Goal: Transaction & Acquisition: Book appointment/travel/reservation

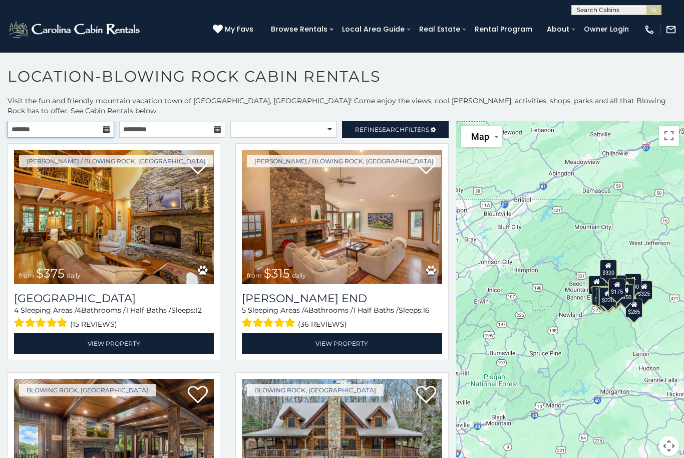
click at [102, 126] on input "text" at bounding box center [61, 129] width 107 height 17
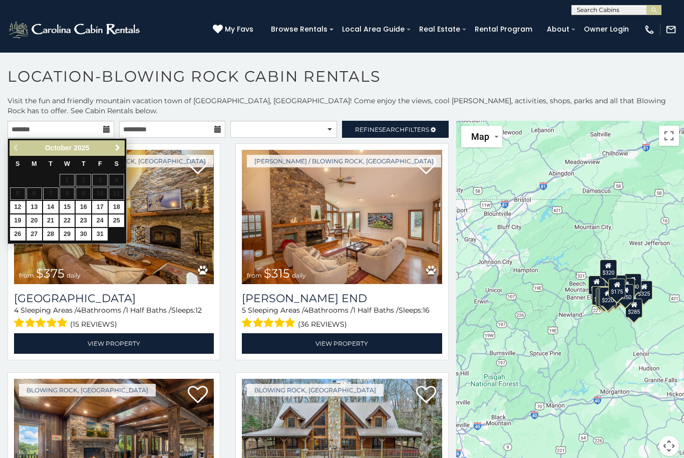
click at [115, 147] on span "Next" at bounding box center [118, 148] width 8 height 8
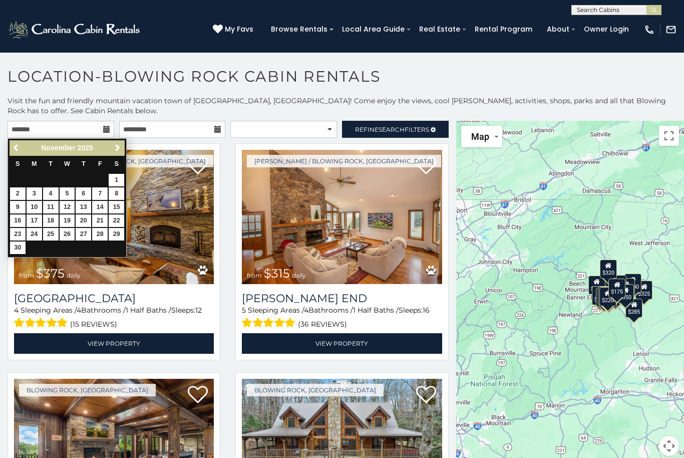
click at [116, 144] on span "Next" at bounding box center [118, 148] width 8 height 8
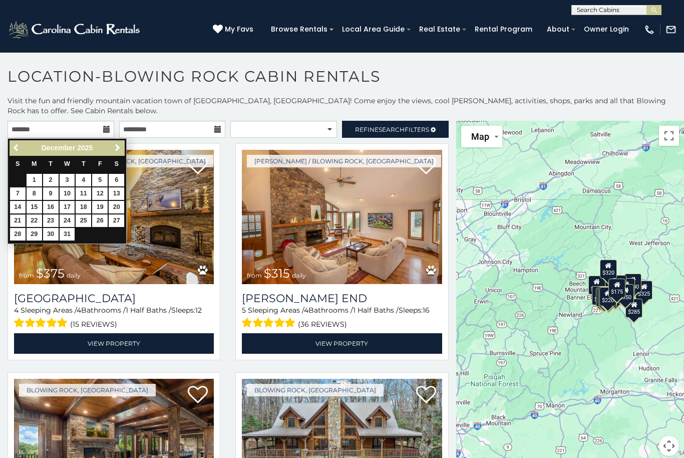
click at [15, 215] on link "21" at bounding box center [18, 220] width 16 height 13
type input "**********"
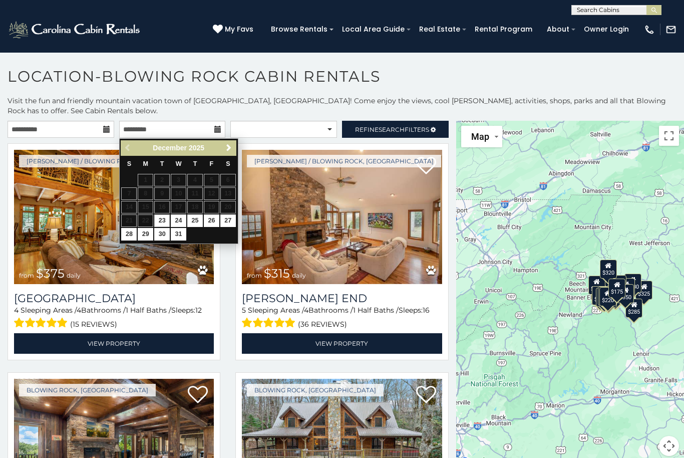
click at [228, 209] on table "S M T W T F S 1 2 3 4 5 6 7 8 9 10 11 12 13 14 15 16 17 18 19 20 21 22 23 24 25…" at bounding box center [178, 199] width 115 height 86
click at [231, 215] on link "27" at bounding box center [228, 220] width 16 height 13
type input "**********"
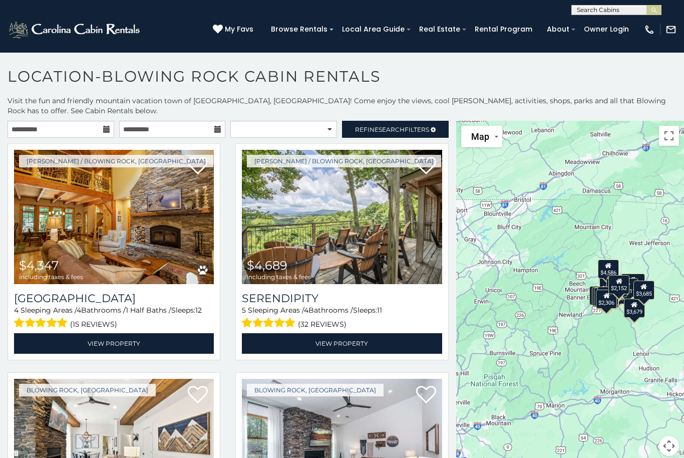
click at [417, 129] on span "Refine Search Filters" at bounding box center [392, 130] width 74 height 8
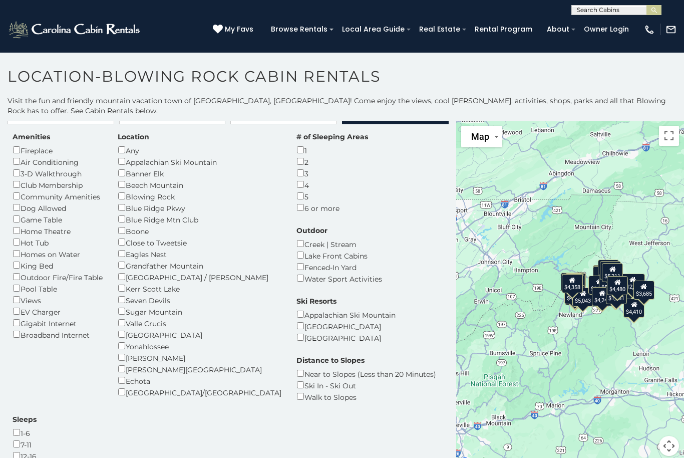
scroll to position [15, 0]
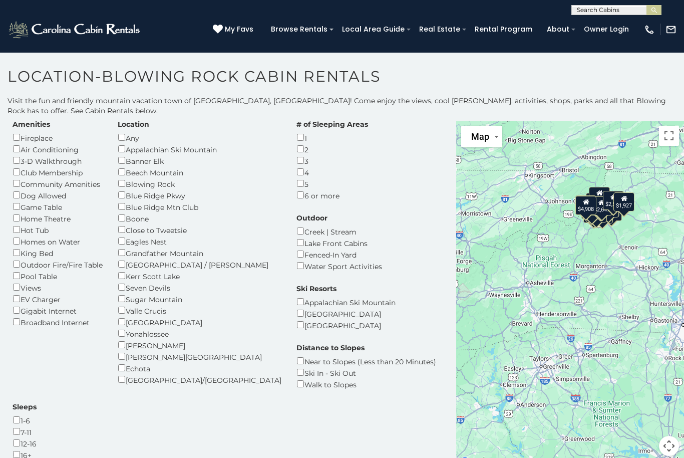
scroll to position [31, 0]
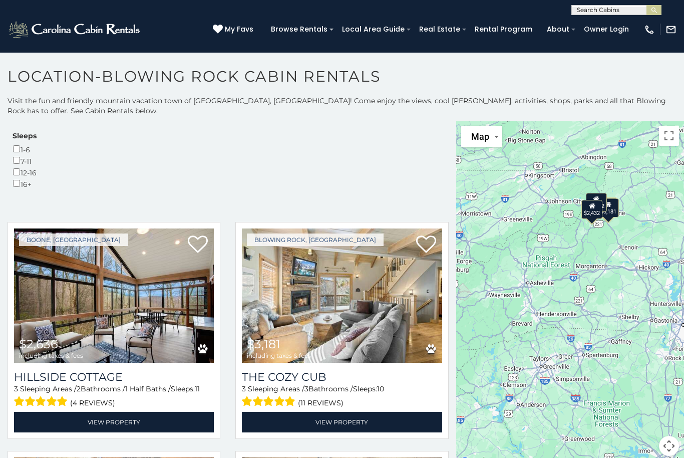
scroll to position [293, 0]
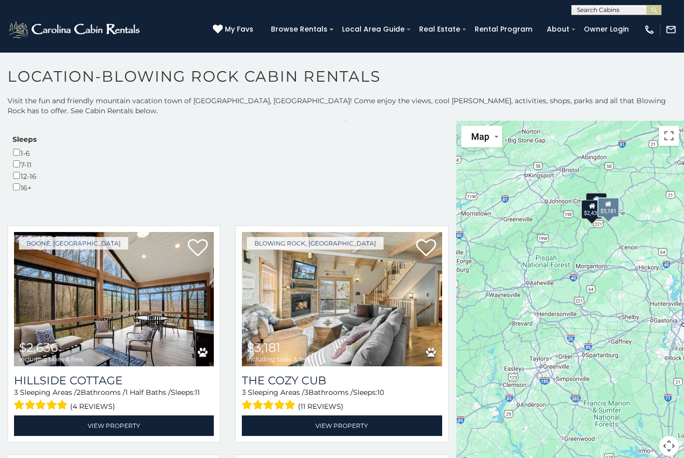
click at [336, 232] on img at bounding box center [342, 299] width 200 height 134
click at [345, 415] on link "View Property" at bounding box center [342, 425] width 200 height 21
click at [350, 415] on link "View Property" at bounding box center [342, 425] width 200 height 21
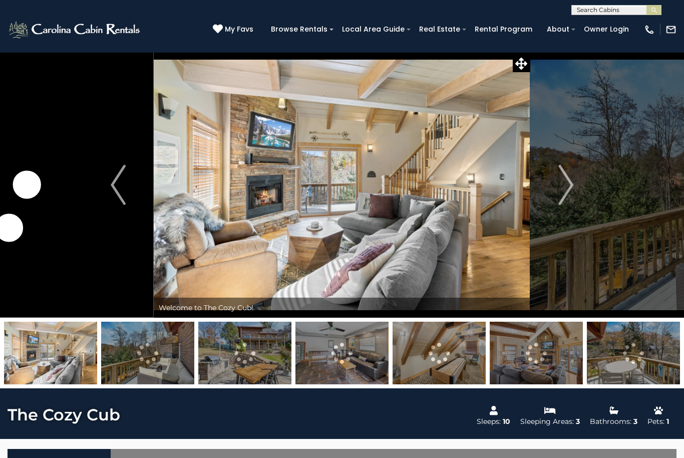
click at [556, 189] on button "Next" at bounding box center [565, 184] width 71 height 265
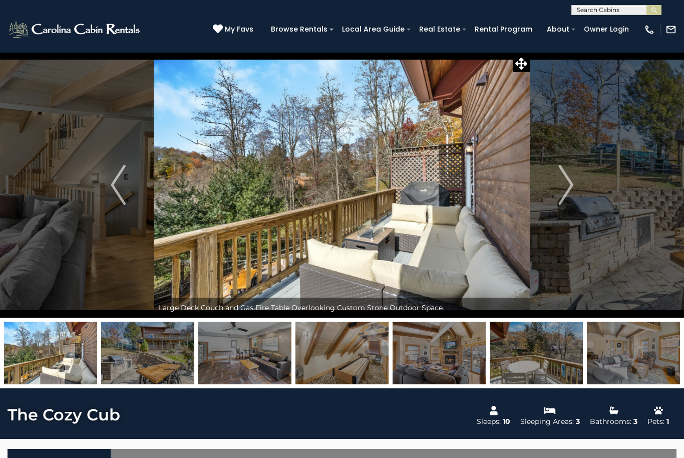
click at [576, 197] on button "Next" at bounding box center [565, 184] width 71 height 265
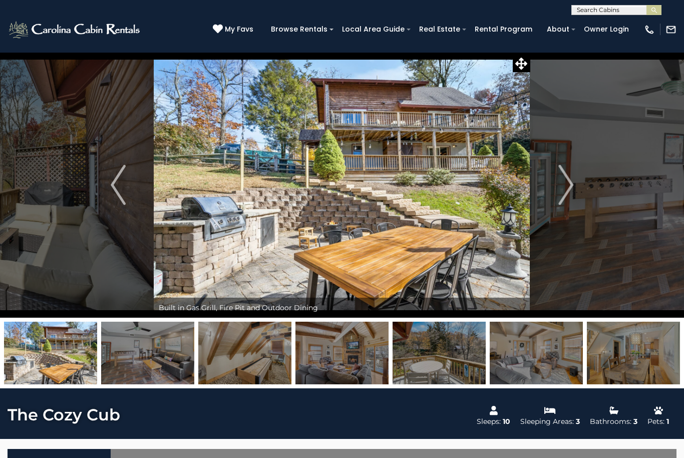
click at [569, 188] on img "Next" at bounding box center [565, 185] width 15 height 40
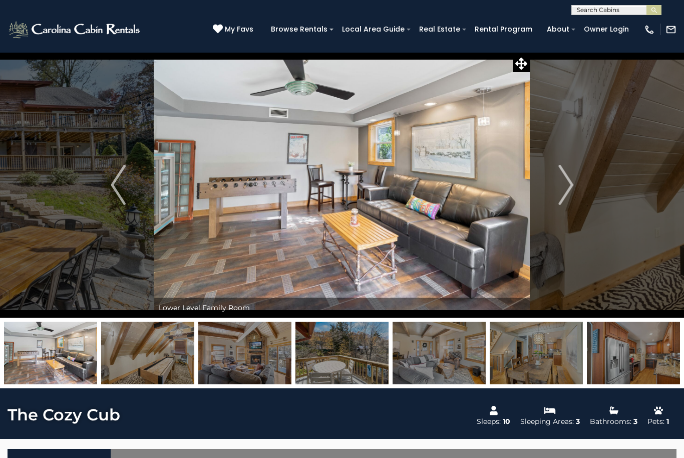
click at [568, 189] on img "Next" at bounding box center [565, 185] width 15 height 40
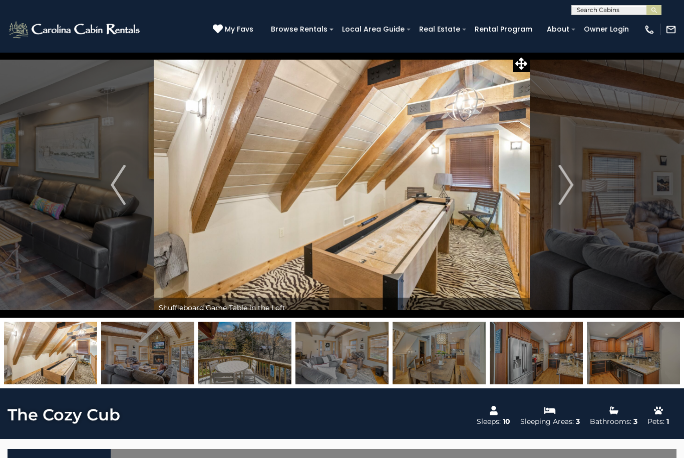
click at [565, 190] on img "Next" at bounding box center [565, 185] width 15 height 40
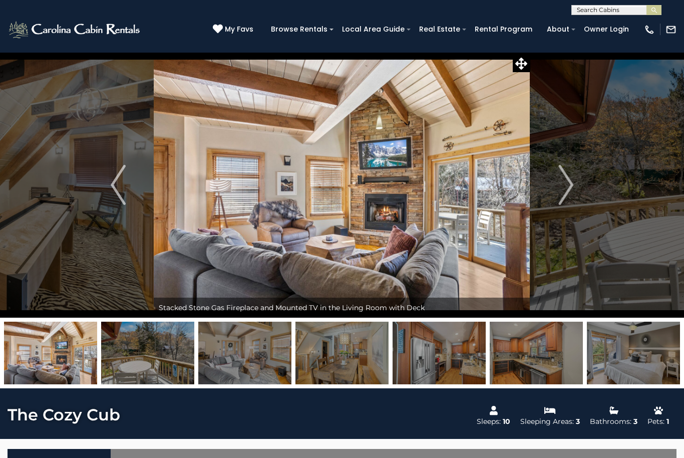
click at [564, 189] on img "Next" at bounding box center [565, 185] width 15 height 40
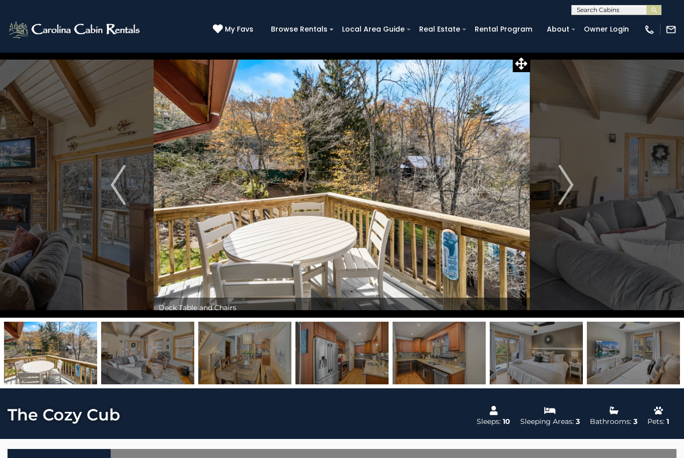
click at [555, 187] on button "Next" at bounding box center [565, 184] width 71 height 265
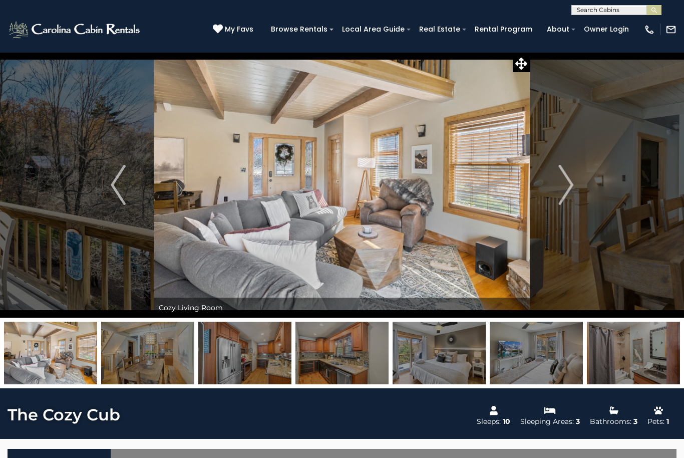
click at [559, 185] on img "Next" at bounding box center [565, 185] width 15 height 40
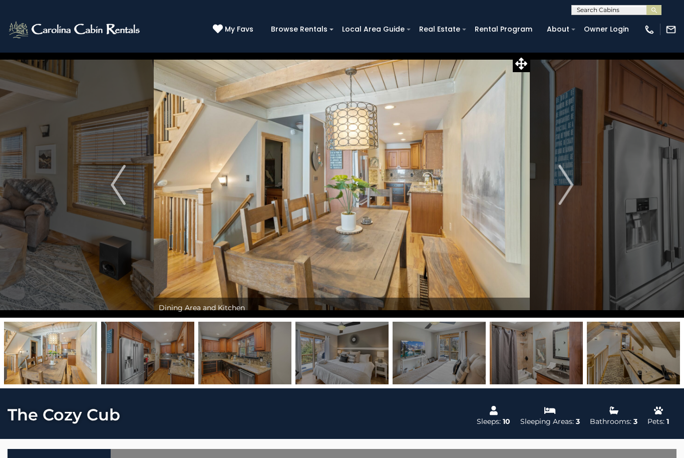
click at [559, 186] on img "Next" at bounding box center [565, 185] width 15 height 40
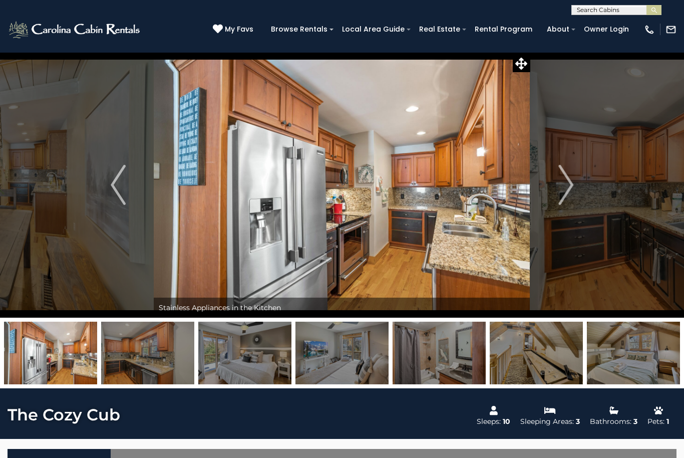
click at [562, 185] on img "Next" at bounding box center [565, 185] width 15 height 40
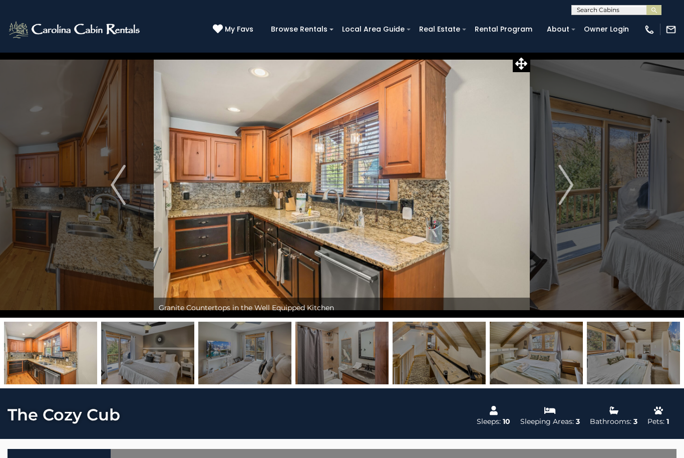
click at [555, 184] on button "Next" at bounding box center [565, 184] width 71 height 265
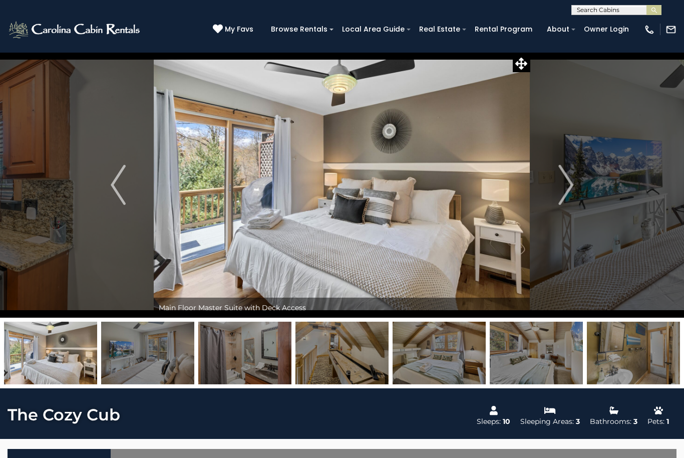
click at [560, 187] on img "Next" at bounding box center [565, 185] width 15 height 40
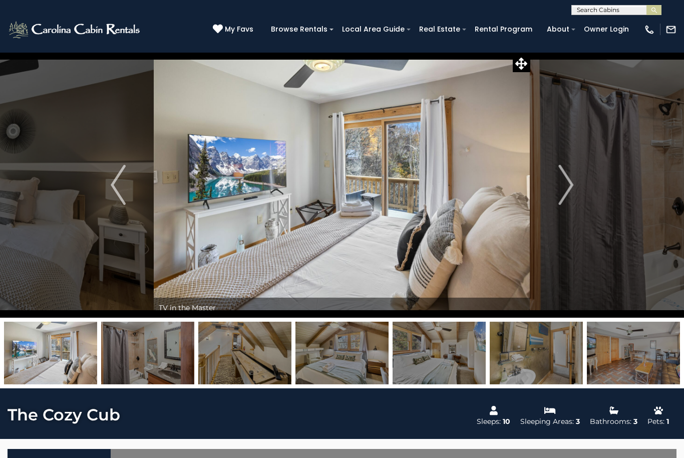
click at [560, 191] on img "Next" at bounding box center [565, 185] width 15 height 40
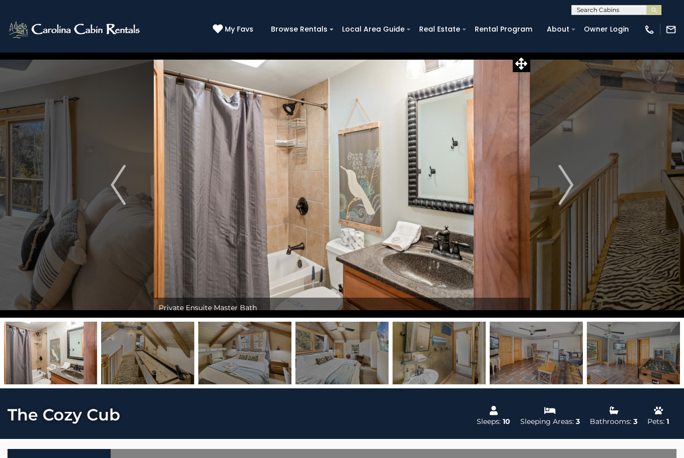
click at [558, 185] on img "Next" at bounding box center [565, 185] width 15 height 40
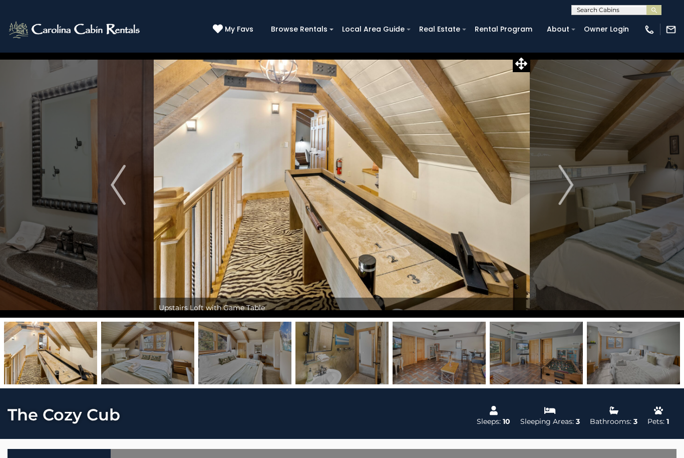
click at [560, 181] on img "Next" at bounding box center [565, 185] width 15 height 40
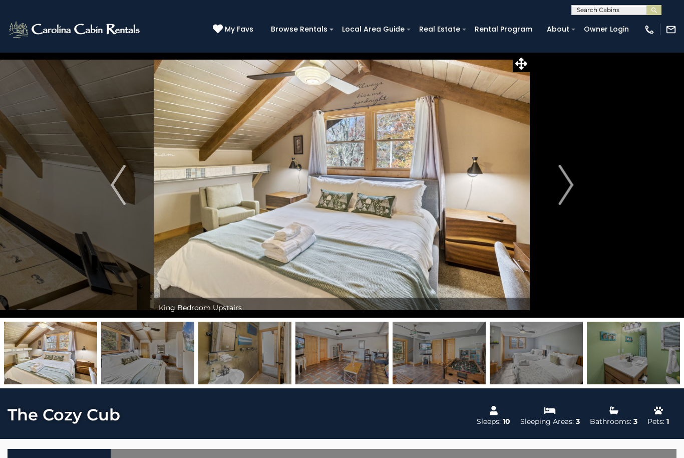
click at [554, 186] on button "Next" at bounding box center [565, 184] width 71 height 265
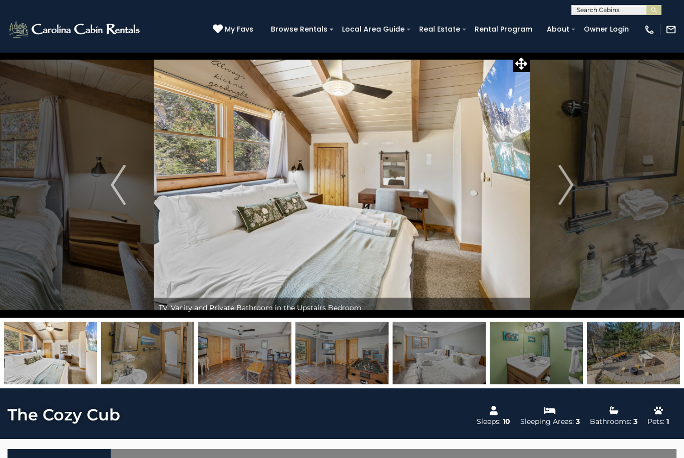
click at [555, 196] on button "Next" at bounding box center [565, 184] width 71 height 265
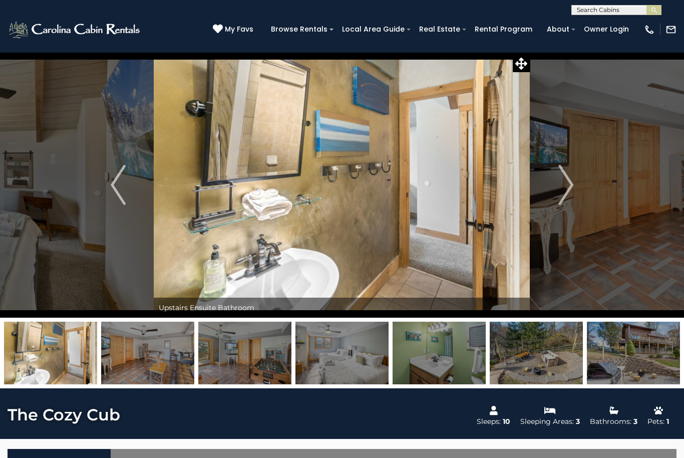
click at [554, 192] on button "Next" at bounding box center [565, 184] width 71 height 265
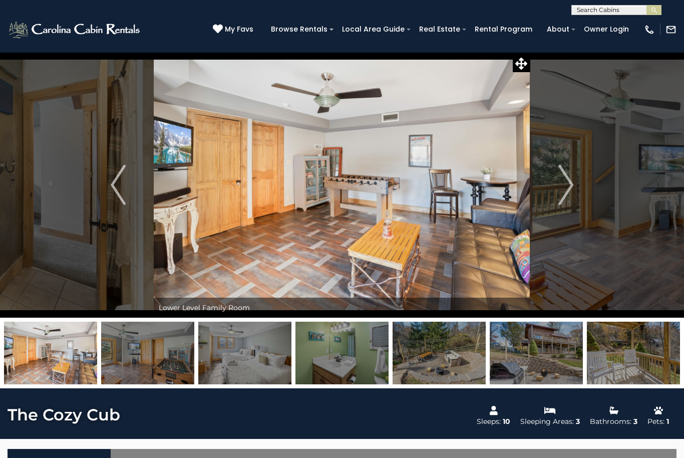
click at [559, 203] on img "Next" at bounding box center [565, 185] width 15 height 40
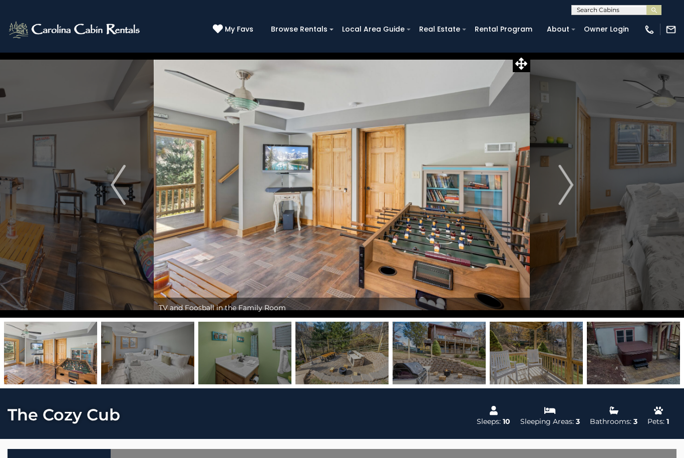
click at [562, 203] on img "Next" at bounding box center [565, 185] width 15 height 40
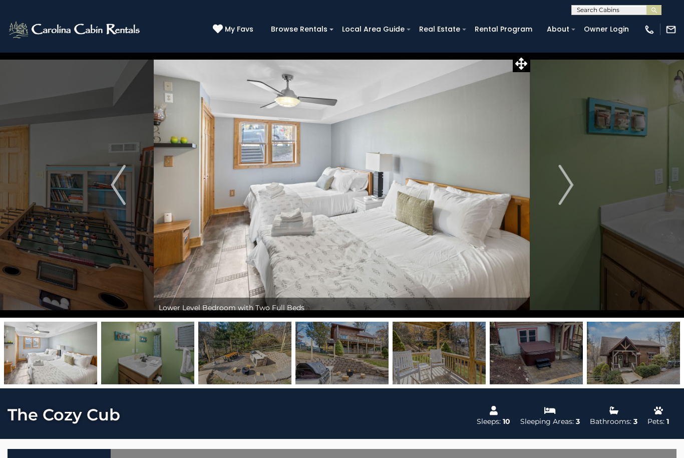
click at [560, 195] on img "Next" at bounding box center [565, 185] width 15 height 40
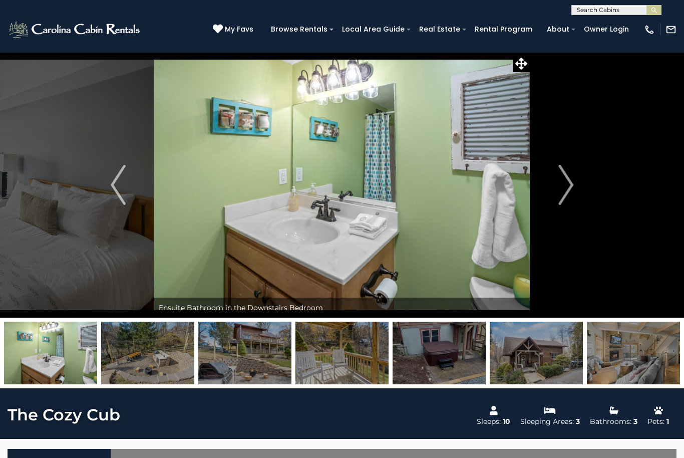
click at [563, 185] on img "Next" at bounding box center [565, 185] width 15 height 40
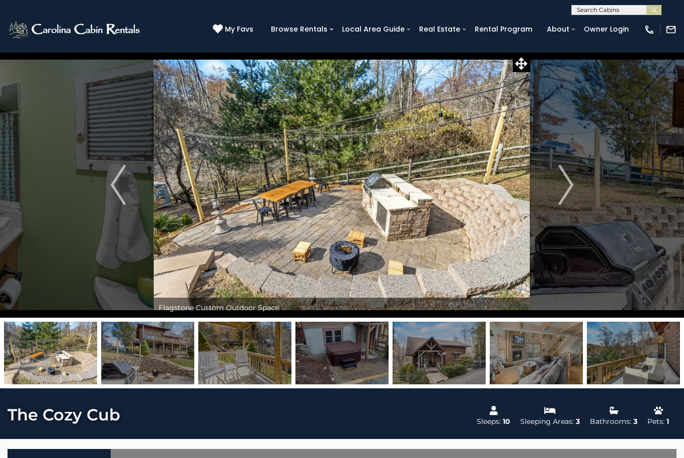
click at [568, 187] on img "Next" at bounding box center [565, 185] width 15 height 40
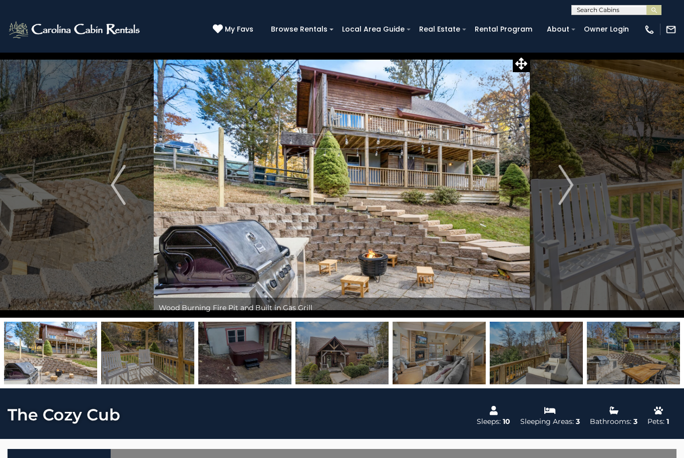
click at [562, 188] on img "Next" at bounding box center [565, 185] width 15 height 40
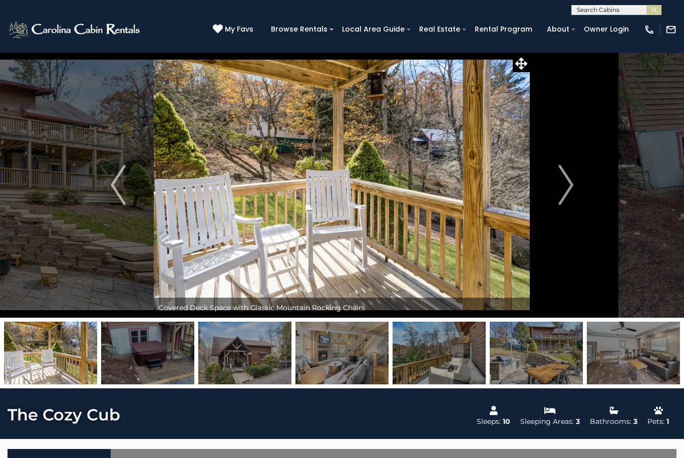
click at [568, 193] on img "Next" at bounding box center [565, 185] width 15 height 40
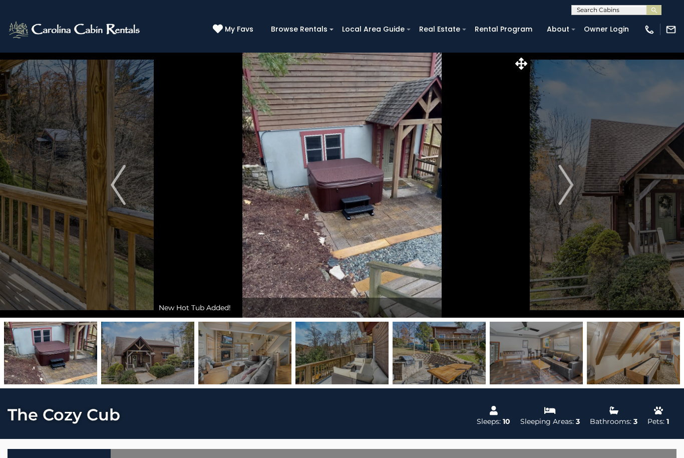
click at [565, 190] on img "Next" at bounding box center [565, 185] width 15 height 40
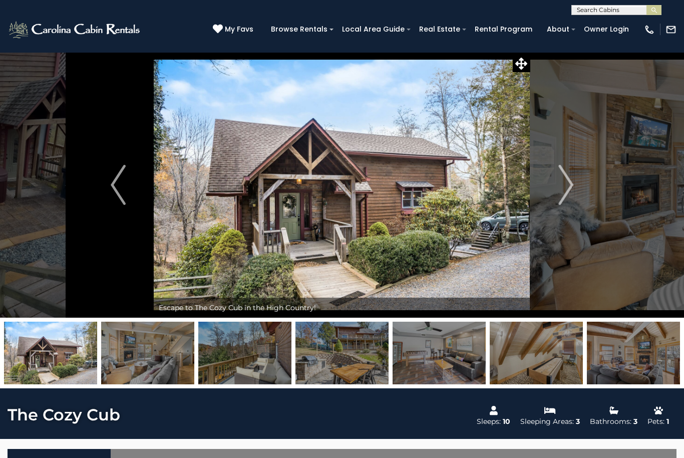
click at [571, 189] on img "Next" at bounding box center [565, 185] width 15 height 40
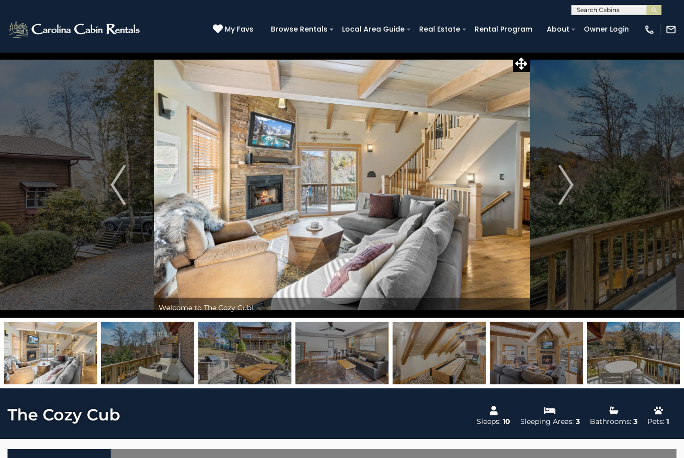
click at [569, 186] on img "Next" at bounding box center [565, 185] width 15 height 40
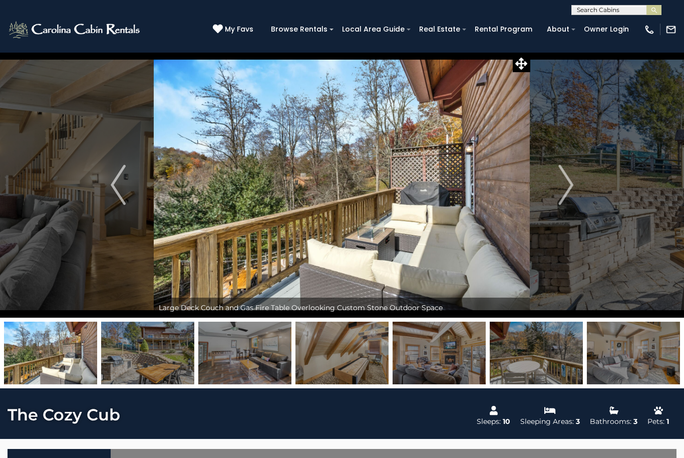
click at [570, 195] on img "Next" at bounding box center [565, 185] width 15 height 40
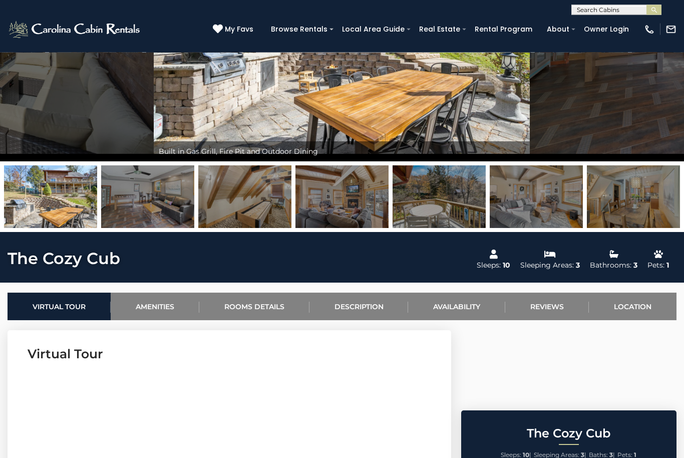
scroll to position [161, 0]
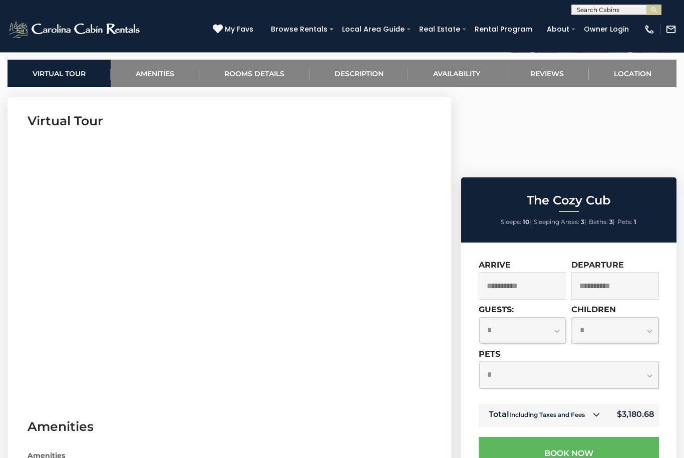
scroll to position [421, 0]
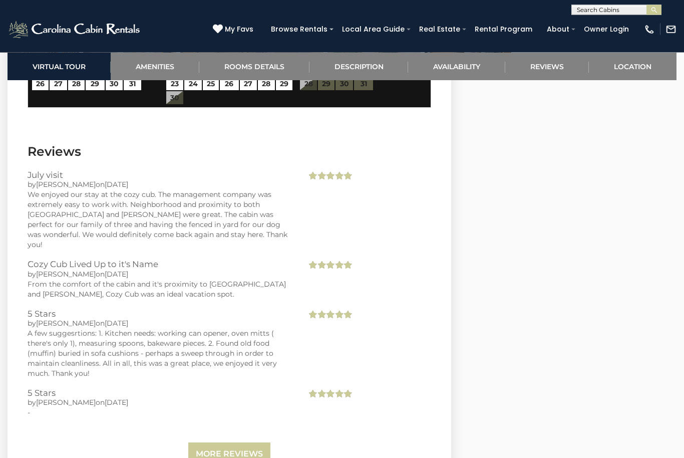
scroll to position [2070, 0]
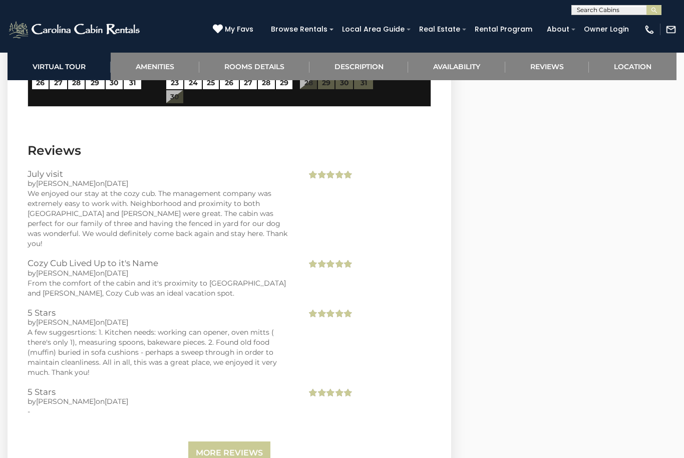
click at [225, 444] on link "More Reviews" at bounding box center [229, 453] width 82 height 24
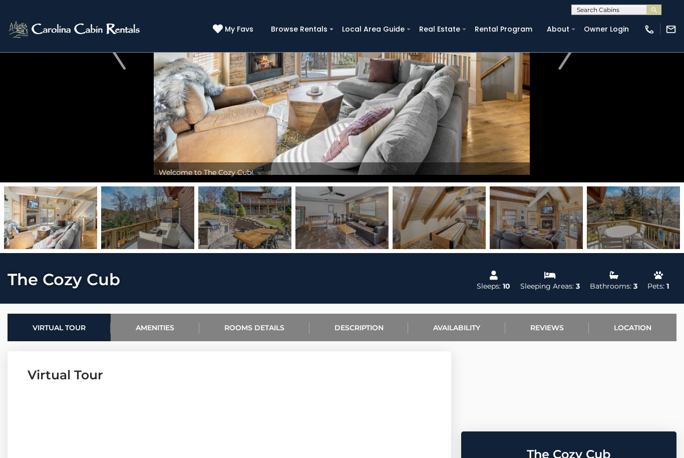
scroll to position [0, 0]
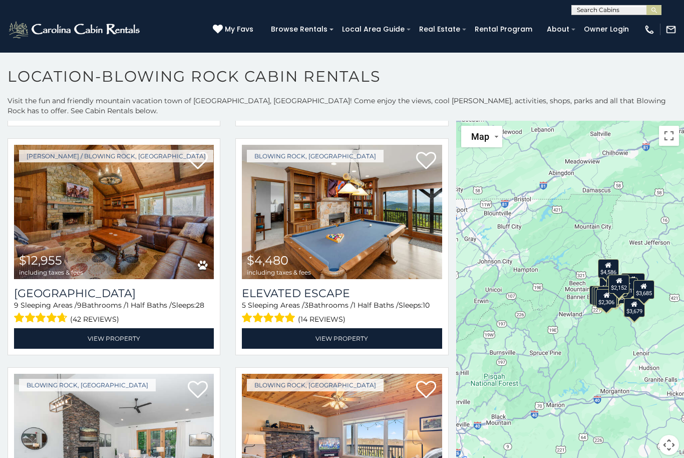
scroll to position [1149, 0]
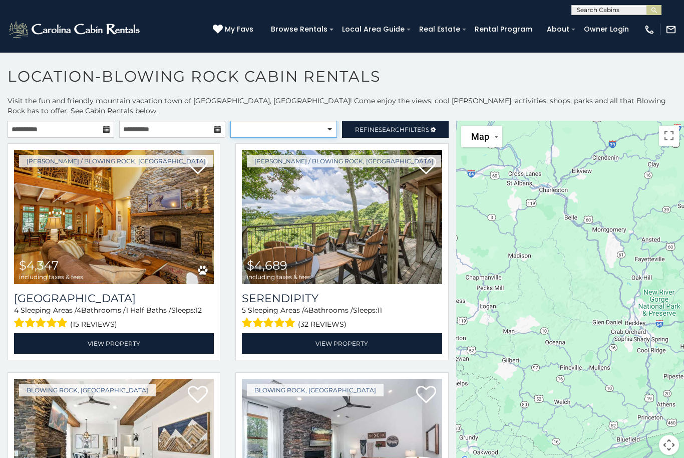
click at [328, 130] on select "**********" at bounding box center [283, 129] width 107 height 17
click at [413, 131] on span "Refine Search Filters" at bounding box center [392, 130] width 74 height 8
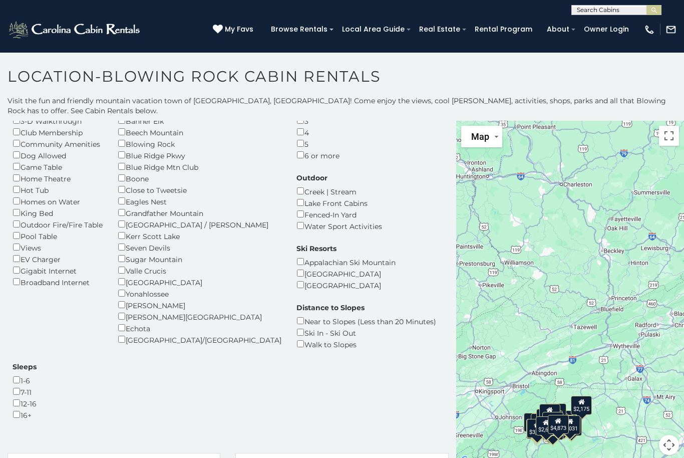
scroll to position [71, 0]
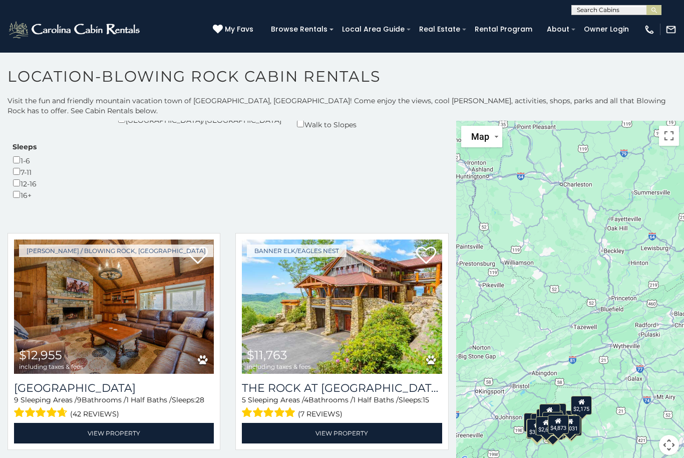
scroll to position [291, 0]
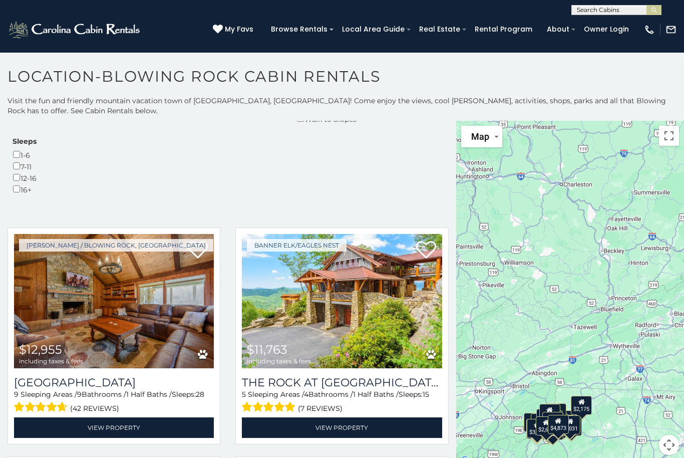
click at [403, 109] on p "Visit the fun and friendly mountain vacation town of Blowing Rock, NC! Come enj…" at bounding box center [342, 106] width 684 height 20
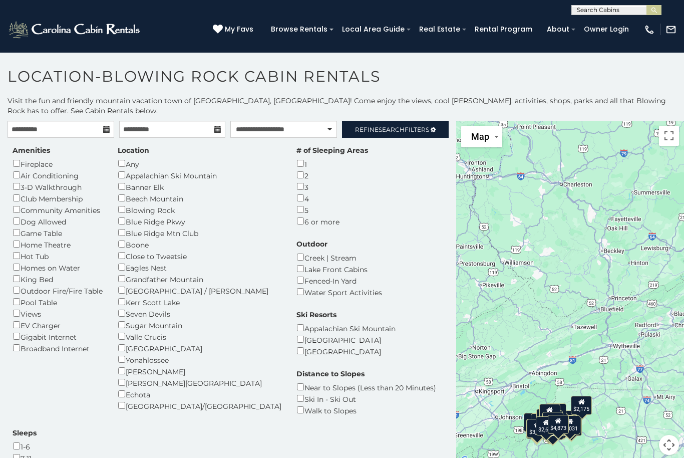
scroll to position [0, 0]
click at [418, 136] on link "Refine Search Filters" at bounding box center [395, 129] width 107 height 17
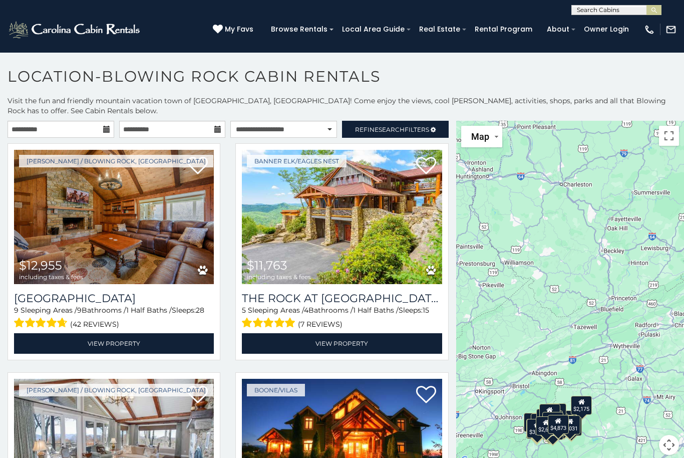
click at [407, 135] on link "Refine Search Filters" at bounding box center [395, 129] width 107 height 17
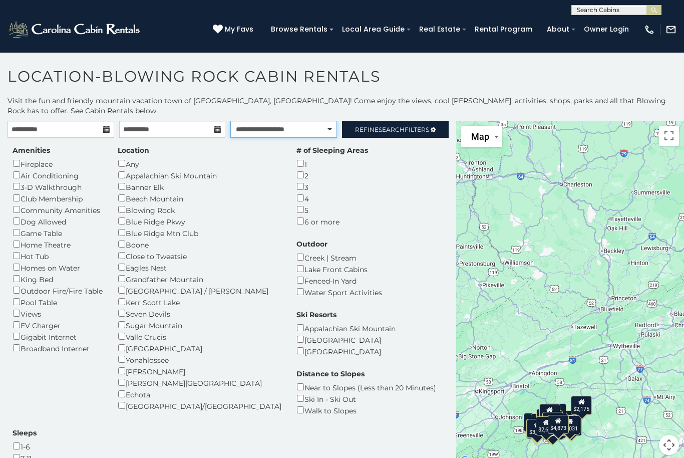
click at [330, 130] on select "**********" at bounding box center [283, 129] width 107 height 17
select select "*********"
click at [296, 183] on div "3" at bounding box center [332, 187] width 72 height 12
click at [344, 274] on div "Fenced-In Yard" at bounding box center [339, 280] width 86 height 12
click at [26, 238] on div "Home Theatre" at bounding box center [58, 244] width 90 height 12
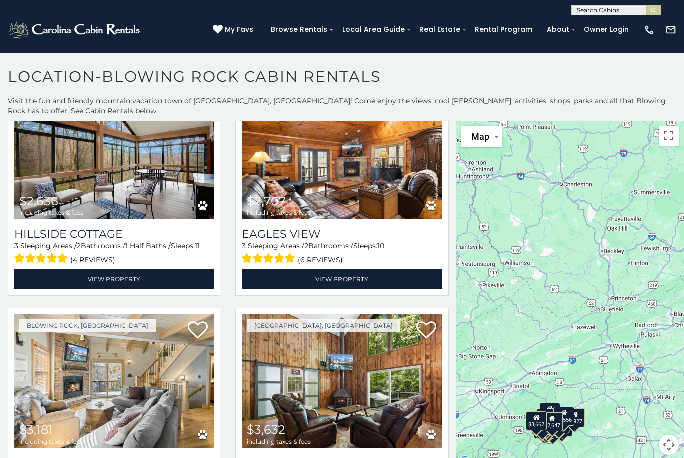
scroll to position [671, 0]
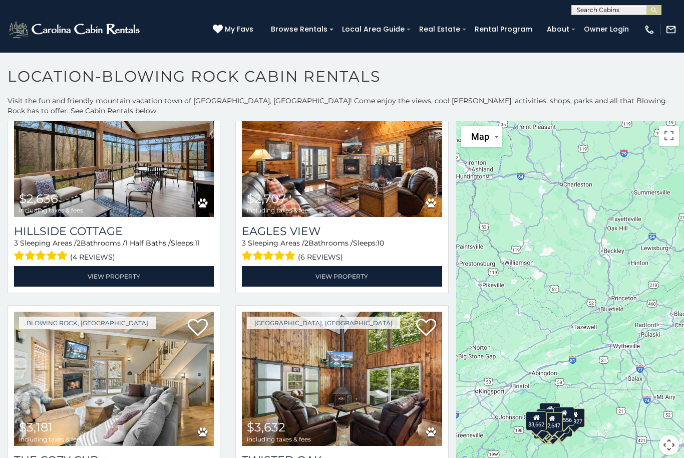
click at [206, 317] on icon at bounding box center [198, 327] width 20 height 20
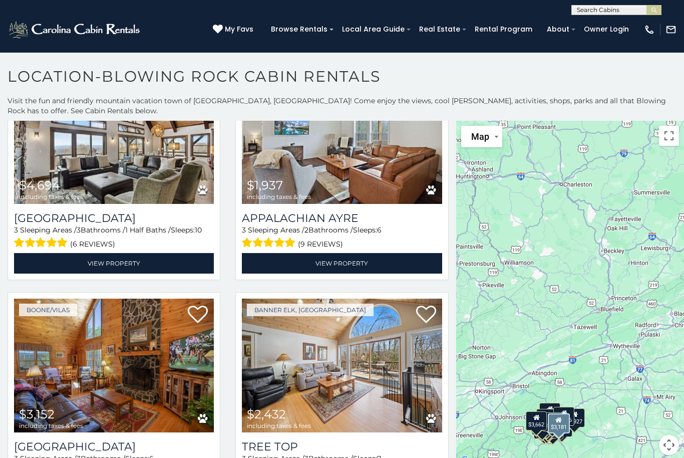
scroll to position [1150, 0]
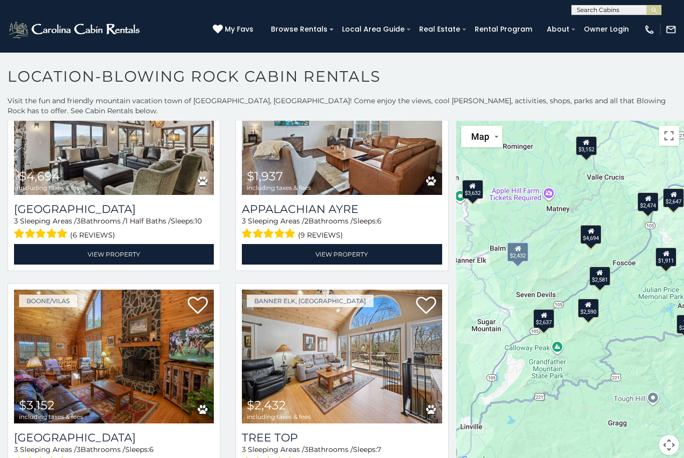
click at [353, 289] on img at bounding box center [342, 356] width 200 height 134
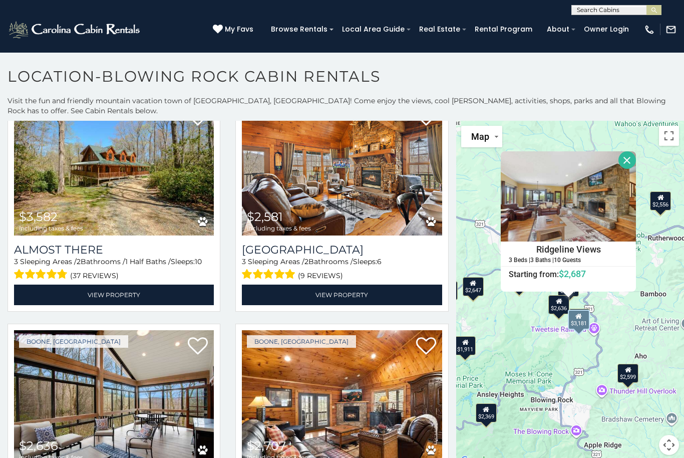
scroll to position [424, 0]
click at [349, 330] on img at bounding box center [342, 397] width 200 height 134
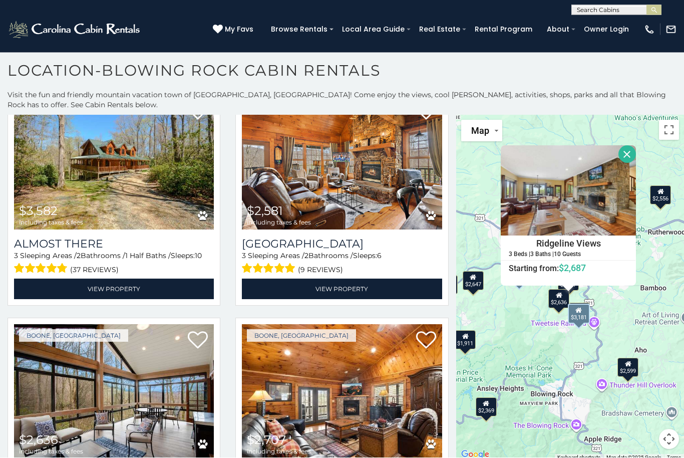
scroll to position [6, 0]
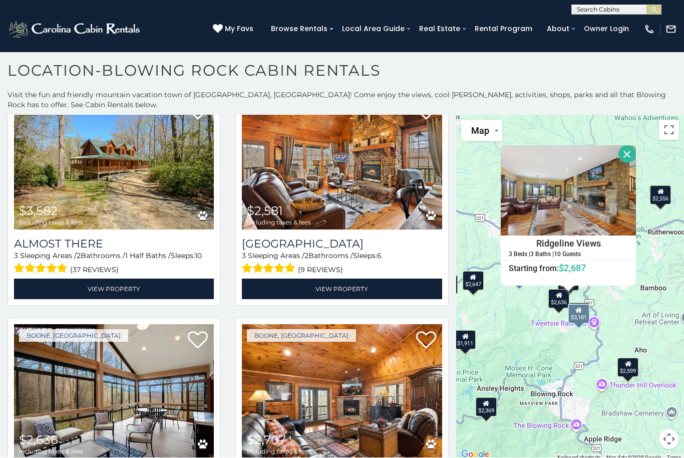
click at [93, 324] on img at bounding box center [114, 391] width 200 height 134
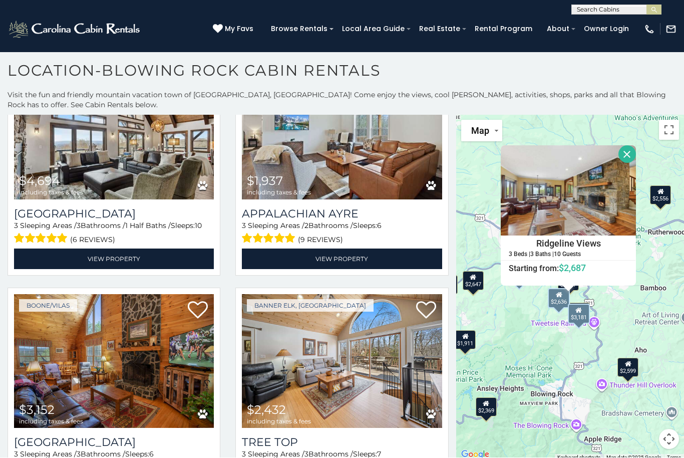
scroll to position [1141, 0]
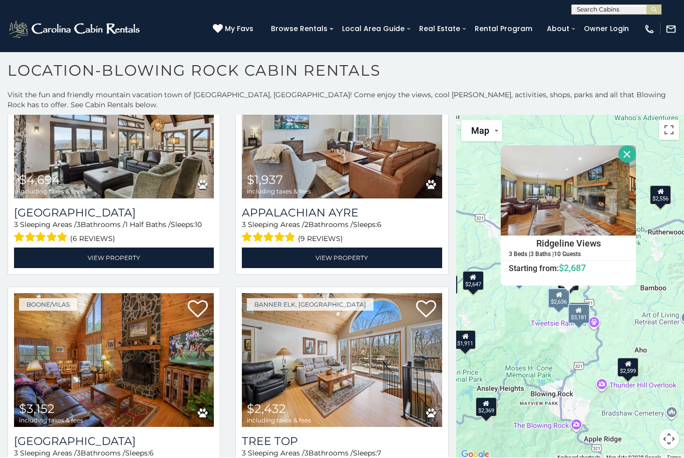
click at [88, 293] on img at bounding box center [114, 360] width 200 height 134
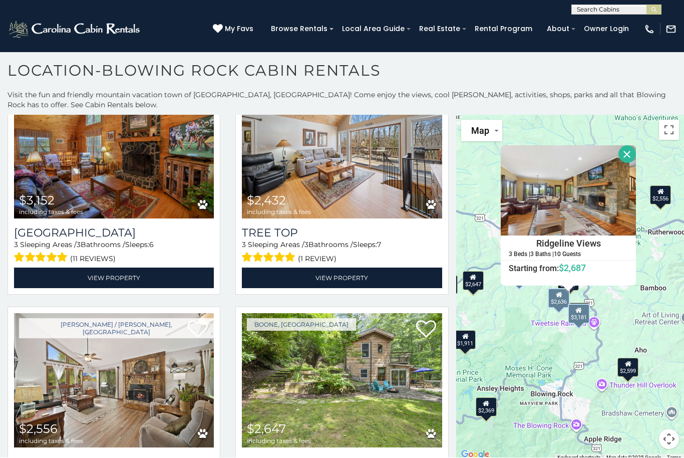
scroll to position [1356, 0]
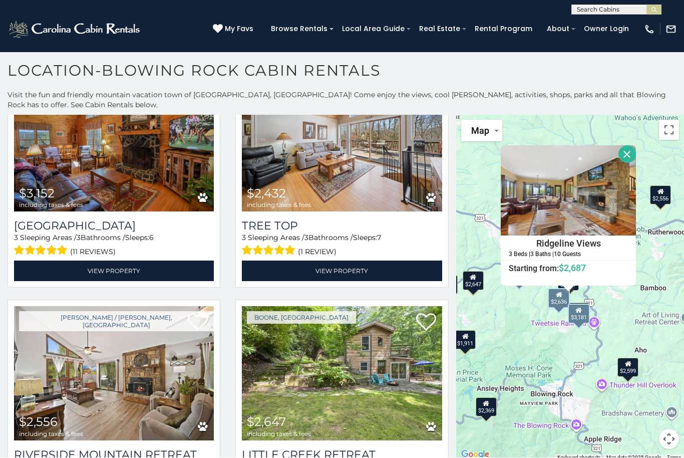
click at [134, 306] on img at bounding box center [114, 373] width 200 height 134
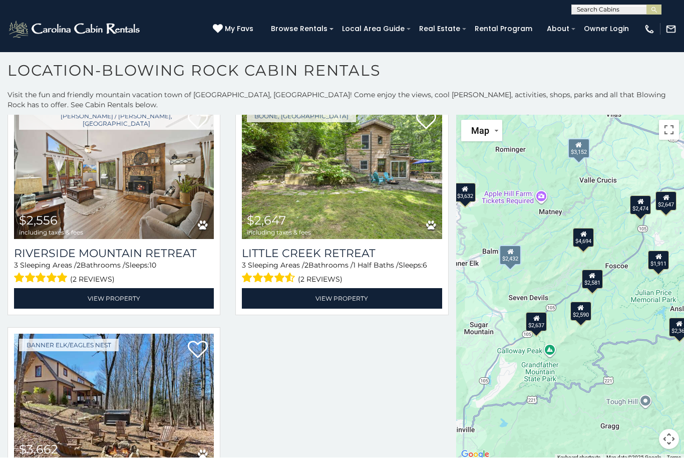
scroll to position [1557, 0]
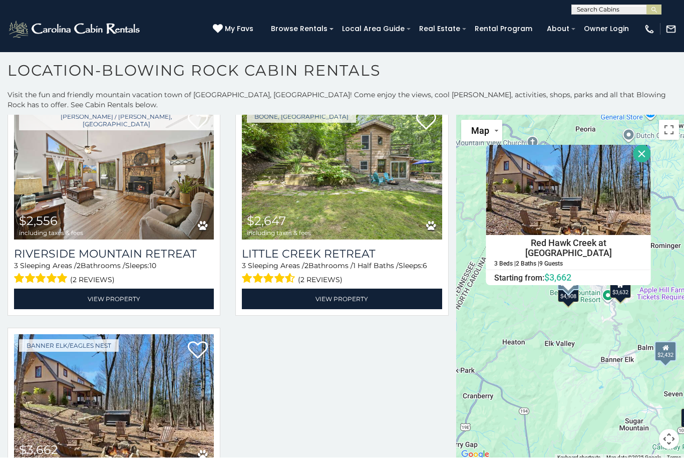
click at [122, 334] on img at bounding box center [114, 401] width 200 height 134
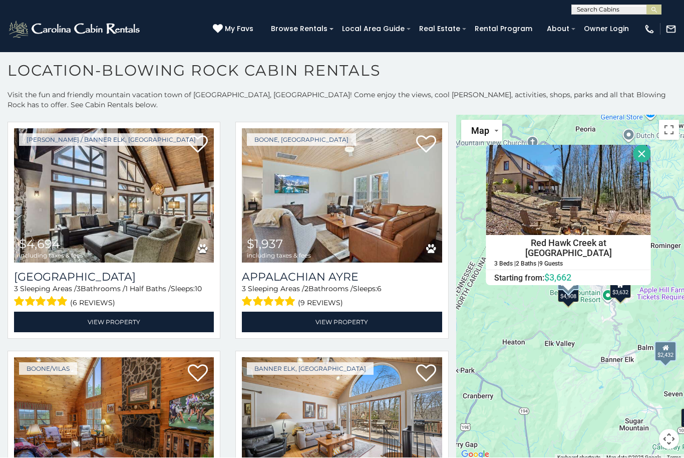
scroll to position [1076, 0]
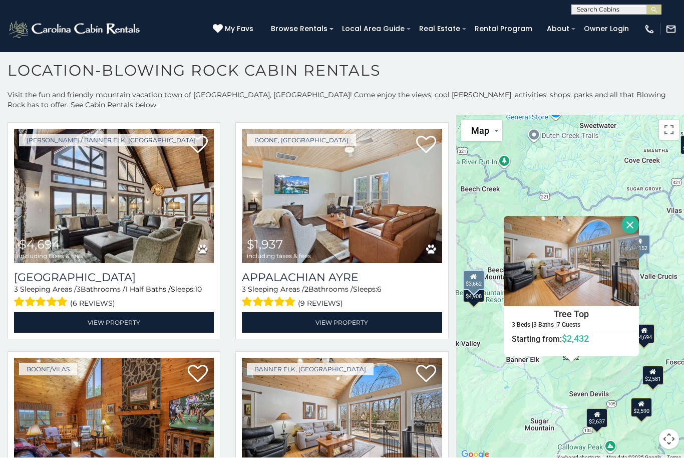
click at [367, 358] on img at bounding box center [342, 425] width 200 height 134
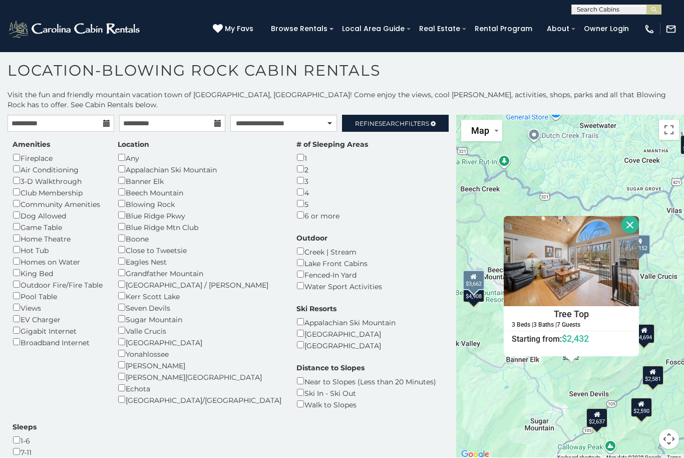
scroll to position [0, 0]
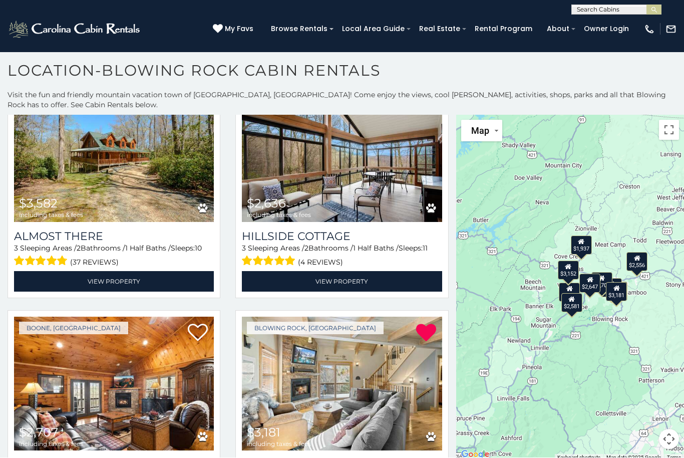
scroll to position [438, 0]
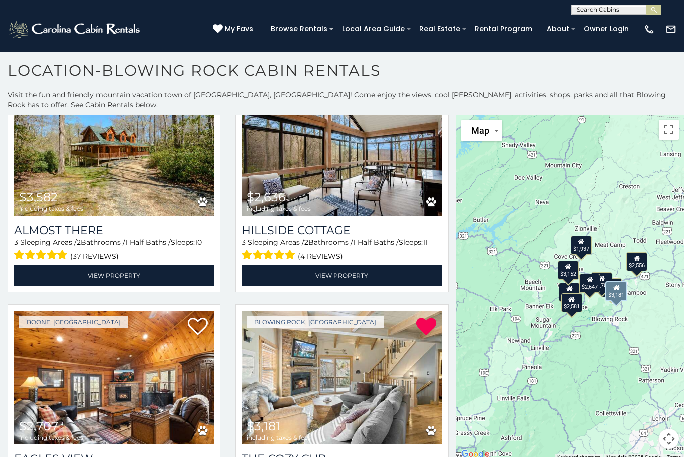
click at [350, 311] on img at bounding box center [342, 378] width 200 height 134
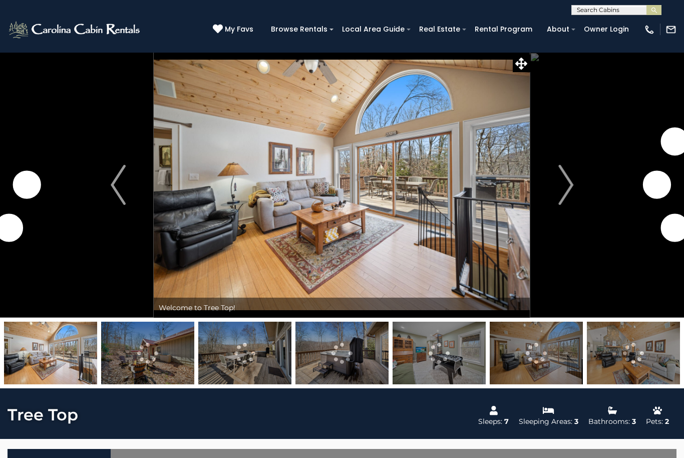
click at [568, 183] on img "Next" at bounding box center [565, 185] width 15 height 40
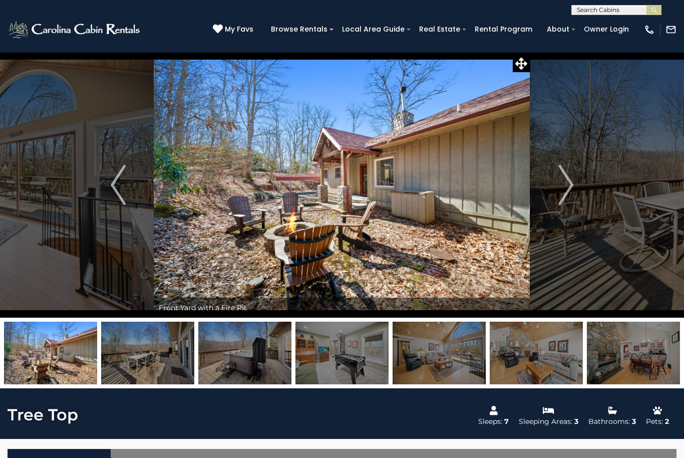
click at [573, 185] on img "Next" at bounding box center [565, 185] width 15 height 40
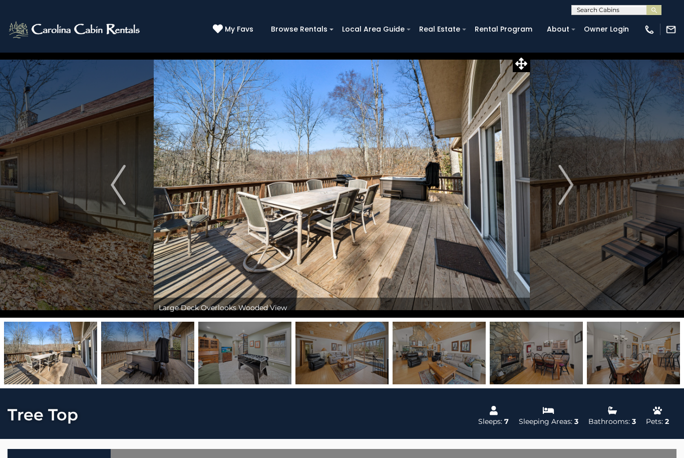
click at [564, 186] on img "Next" at bounding box center [565, 185] width 15 height 40
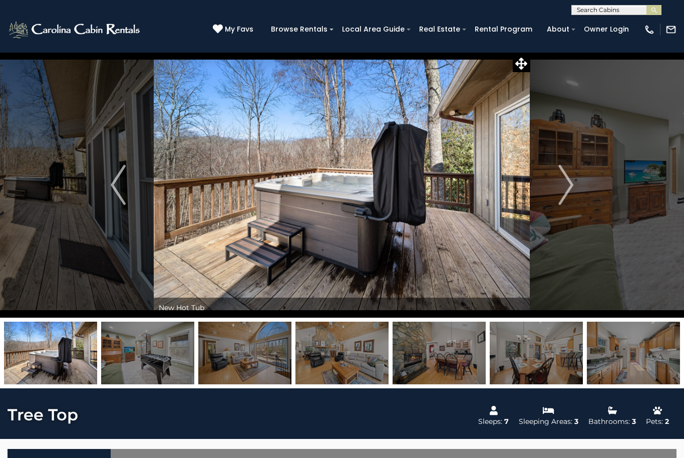
click at [570, 192] on img "Next" at bounding box center [565, 185] width 15 height 40
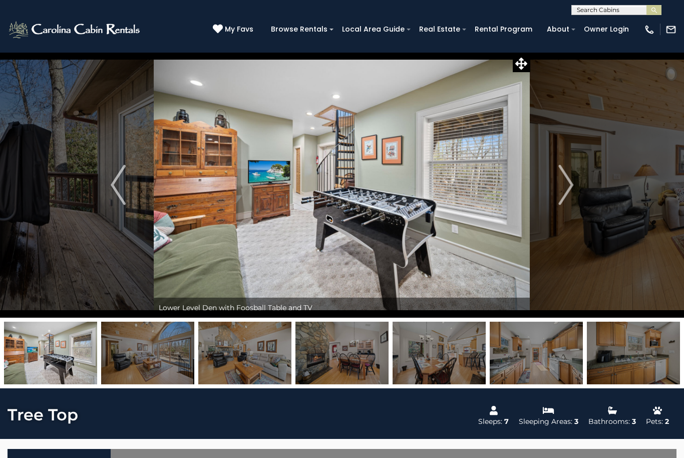
click at [567, 189] on img "Next" at bounding box center [565, 185] width 15 height 40
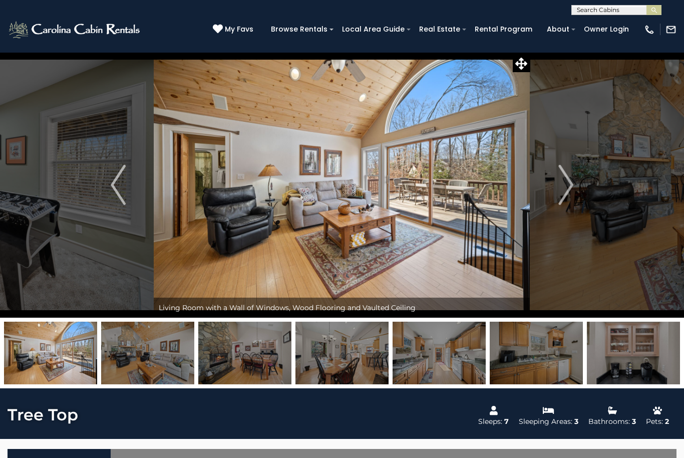
click at [569, 190] on img "Next" at bounding box center [565, 185] width 15 height 40
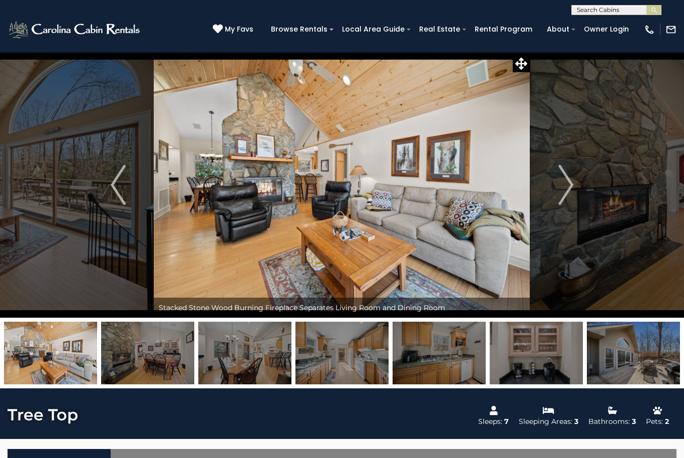
click at [571, 187] on img "Next" at bounding box center [565, 185] width 15 height 40
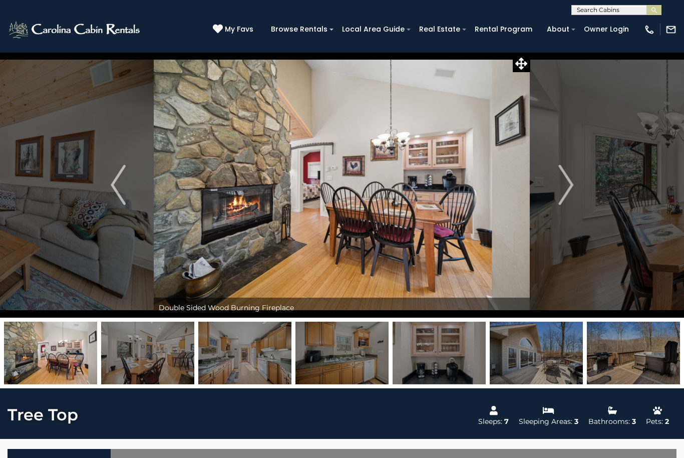
click at [571, 186] on img "Next" at bounding box center [565, 185] width 15 height 40
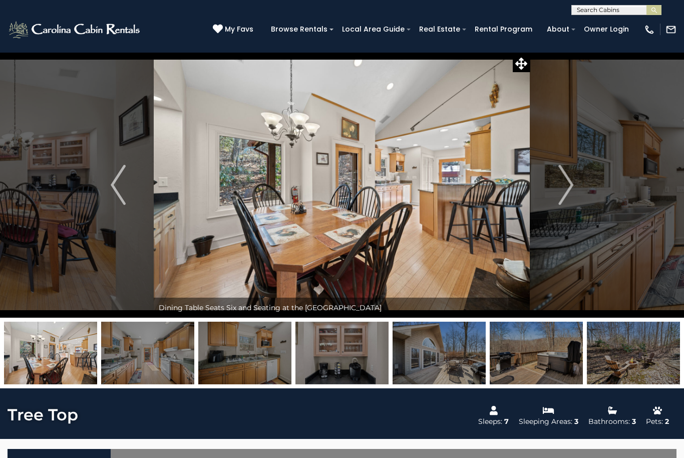
click at [558, 189] on img "Next" at bounding box center [565, 185] width 15 height 40
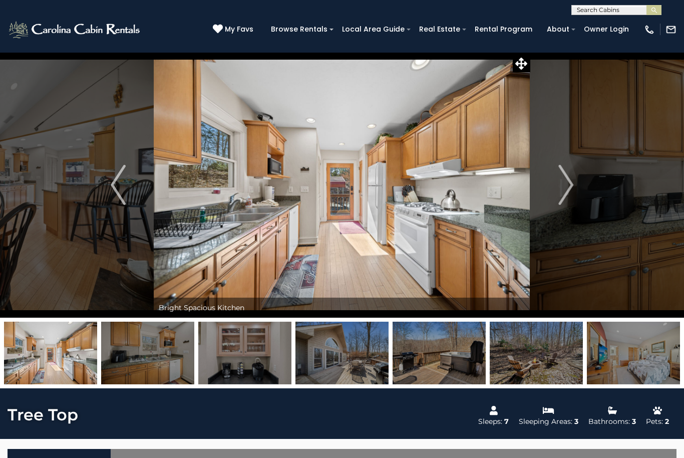
click at [559, 188] on img "Next" at bounding box center [565, 185] width 15 height 40
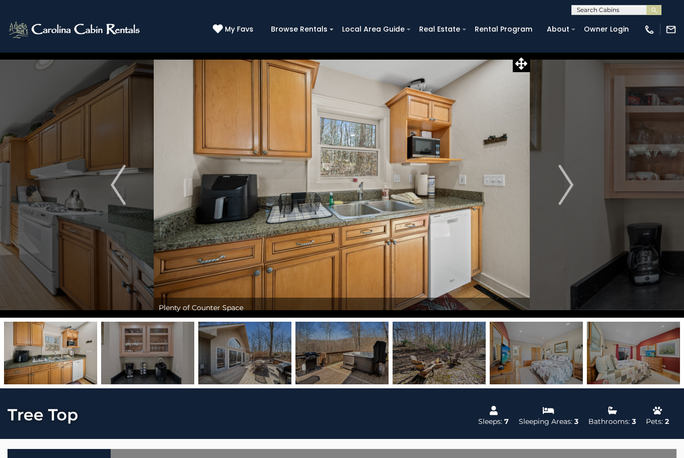
click at [564, 190] on img "Next" at bounding box center [565, 185] width 15 height 40
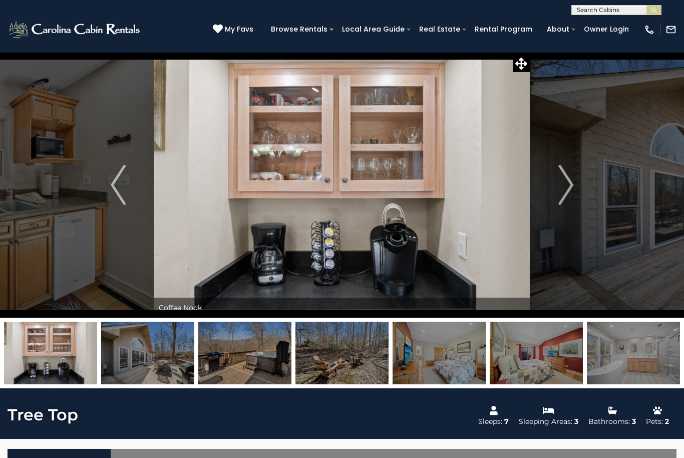
click at [570, 184] on img "Next" at bounding box center [565, 185] width 15 height 40
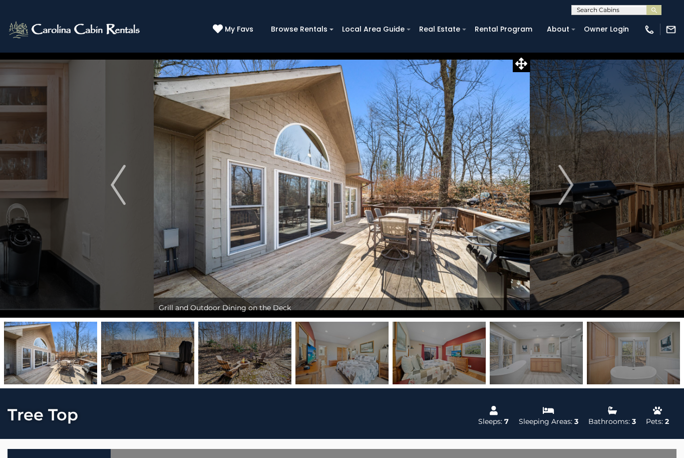
click at [563, 190] on img "Next" at bounding box center [565, 185] width 15 height 40
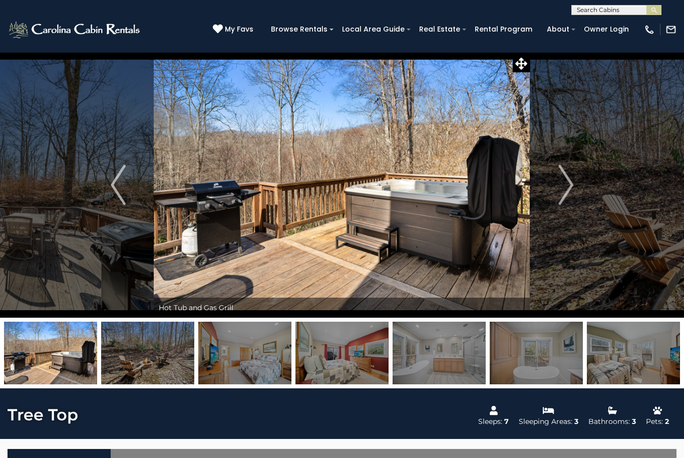
click at [568, 183] on img "Next" at bounding box center [565, 185] width 15 height 40
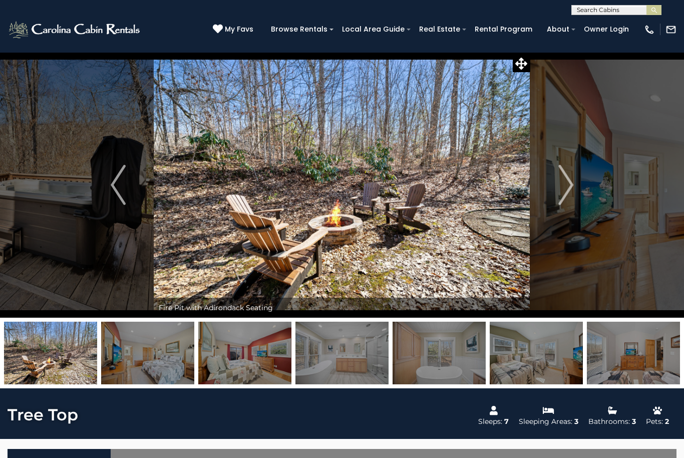
click at [568, 187] on img "Next" at bounding box center [565, 185] width 15 height 40
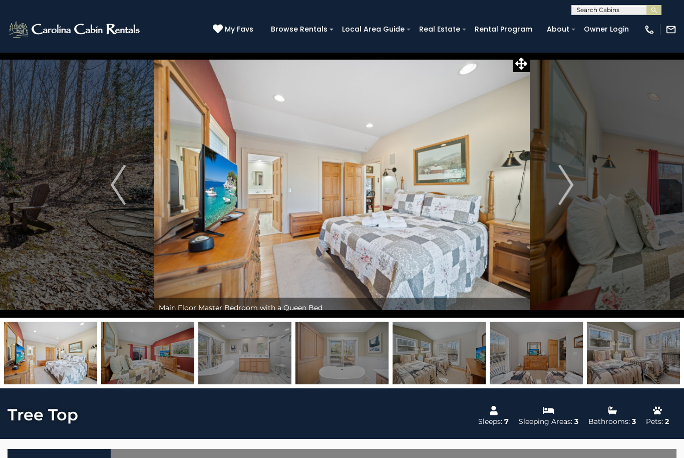
click at [572, 186] on img "Next" at bounding box center [565, 185] width 15 height 40
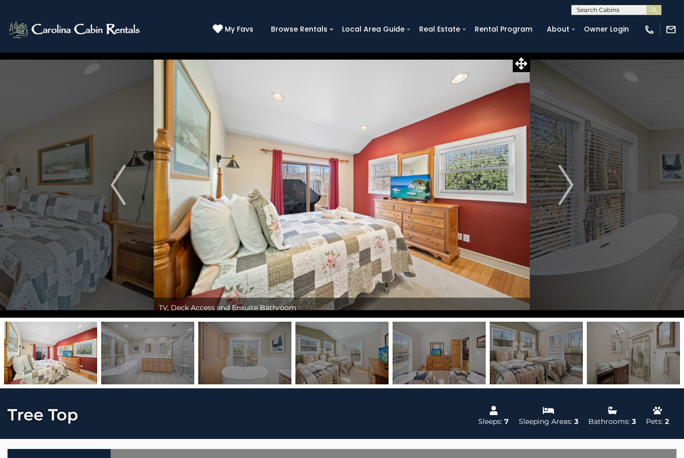
click at [569, 189] on img "Next" at bounding box center [565, 185] width 15 height 40
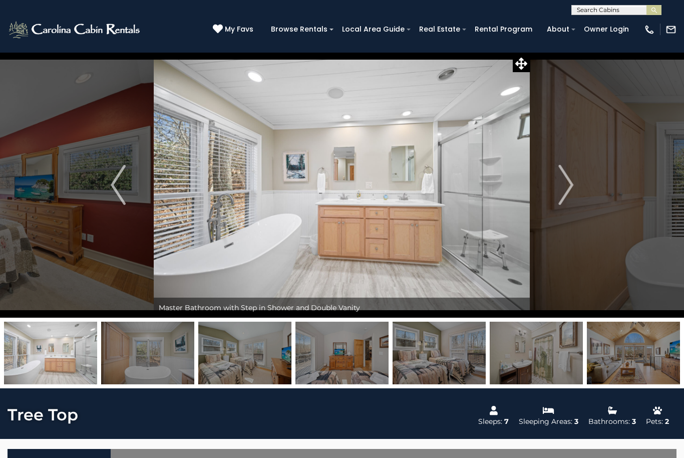
click at [571, 180] on img "Next" at bounding box center [565, 185] width 15 height 40
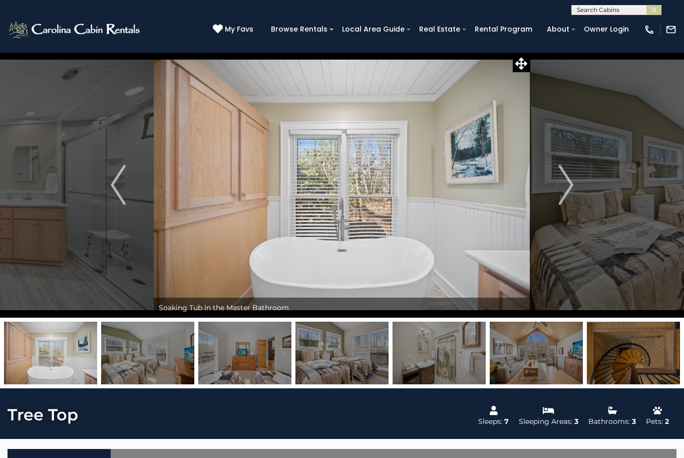
click at [566, 189] on img "Next" at bounding box center [565, 185] width 15 height 40
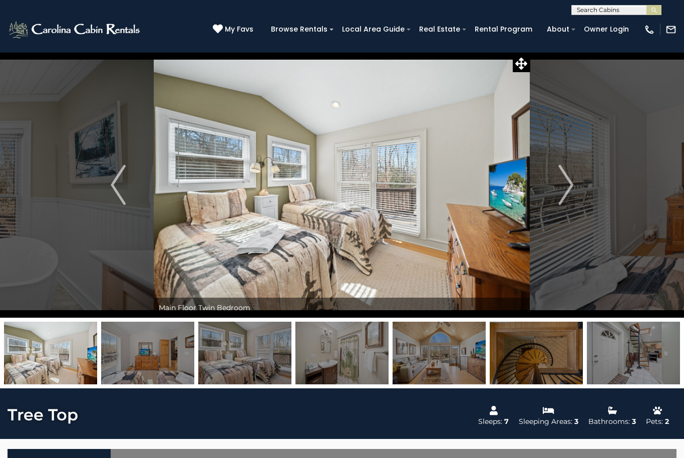
click at [571, 185] on img "Next" at bounding box center [565, 185] width 15 height 40
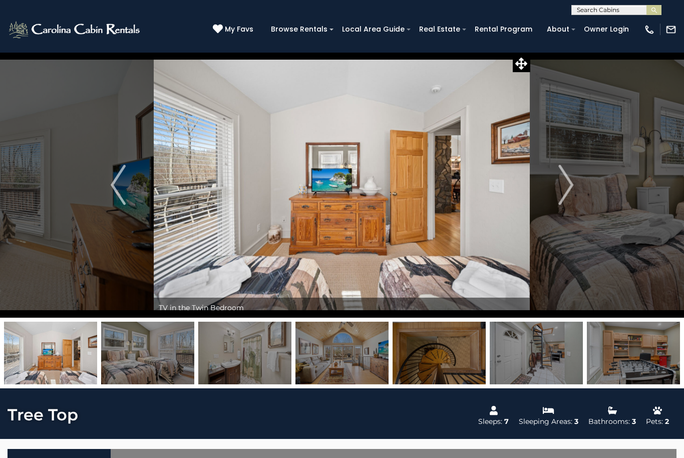
click at [565, 191] on img "Next" at bounding box center [565, 185] width 15 height 40
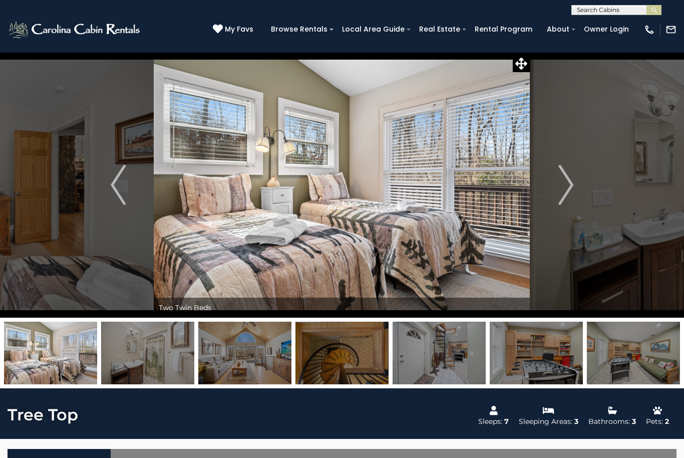
click at [568, 186] on img "Next" at bounding box center [565, 185] width 15 height 40
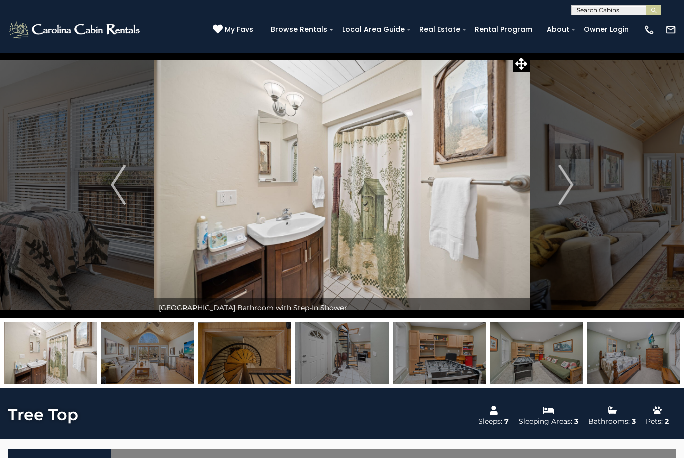
click at [566, 193] on img "Next" at bounding box center [565, 185] width 15 height 40
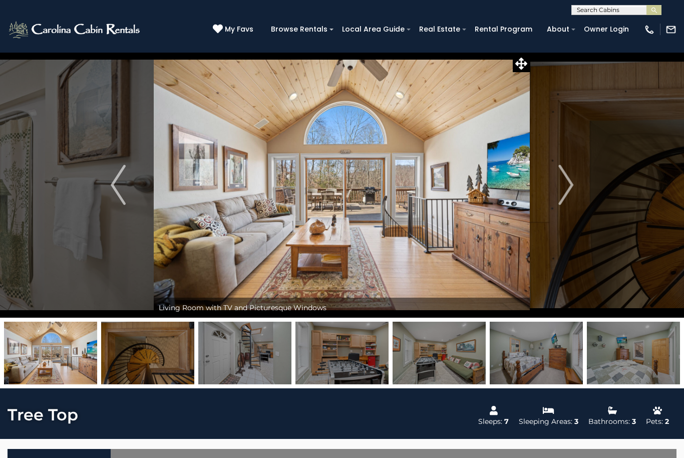
click at [569, 189] on img "Next" at bounding box center [565, 185] width 15 height 40
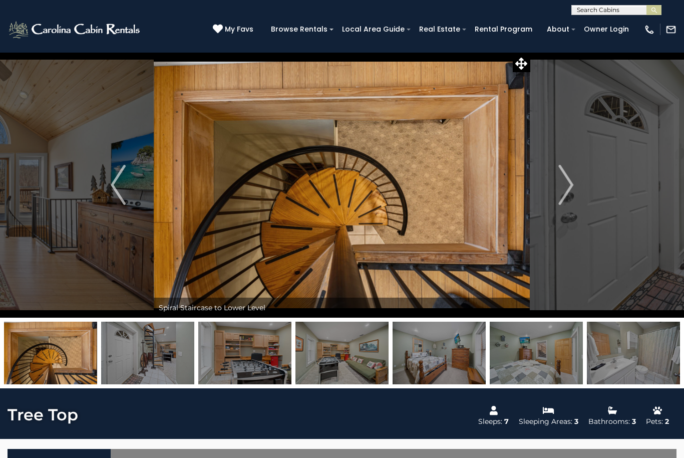
click at [569, 187] on img "Next" at bounding box center [565, 185] width 15 height 40
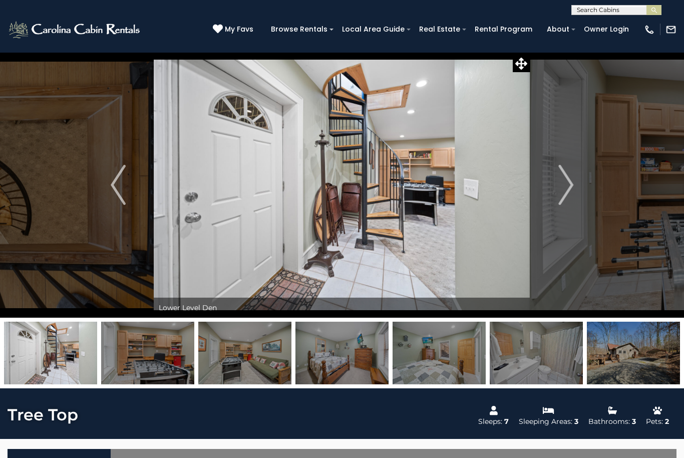
click at [573, 188] on img "Next" at bounding box center [565, 185] width 15 height 40
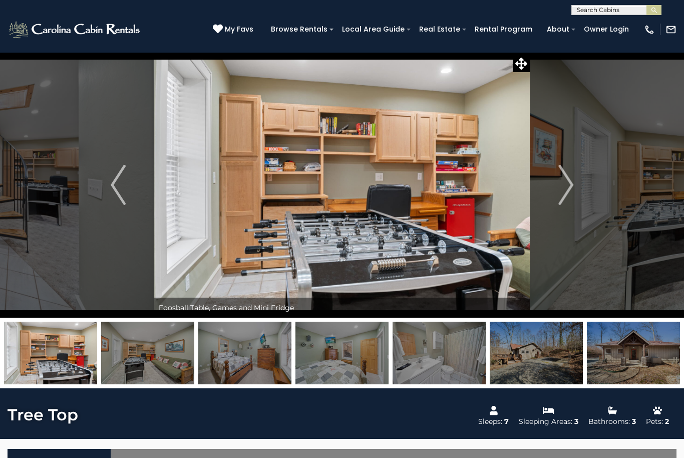
click at [565, 188] on img "Next" at bounding box center [565, 185] width 15 height 40
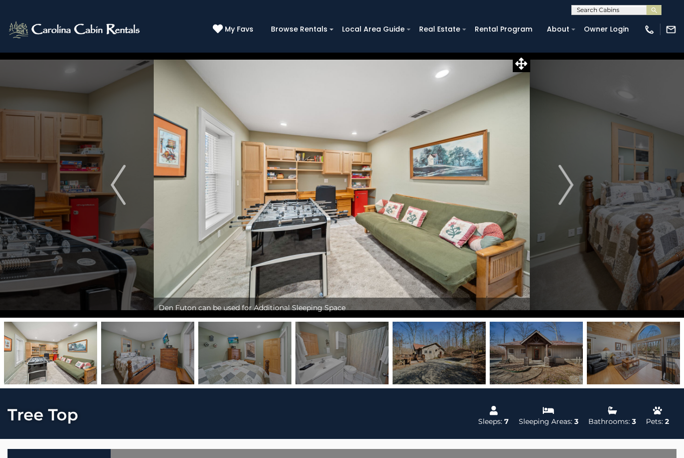
click at [566, 189] on img "Next" at bounding box center [565, 185] width 15 height 40
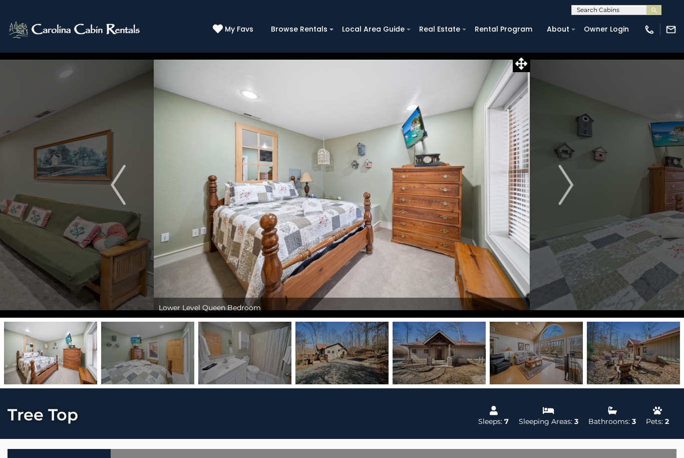
click at [566, 188] on img "Next" at bounding box center [565, 185] width 15 height 40
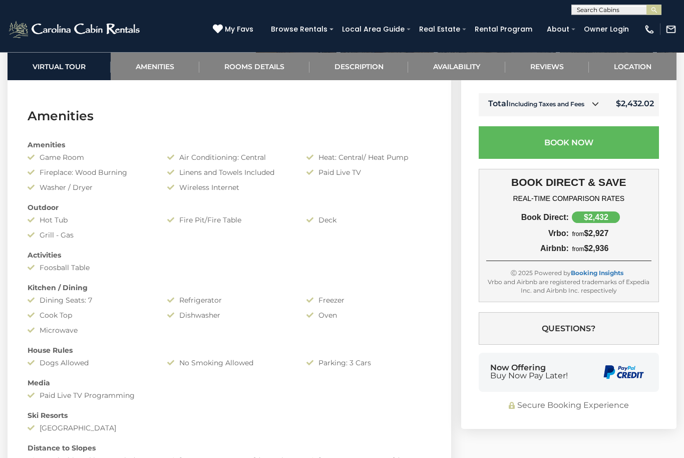
scroll to position [699, 0]
click at [653, 78] on select "**********" at bounding box center [568, 64] width 179 height 27
select select "*"
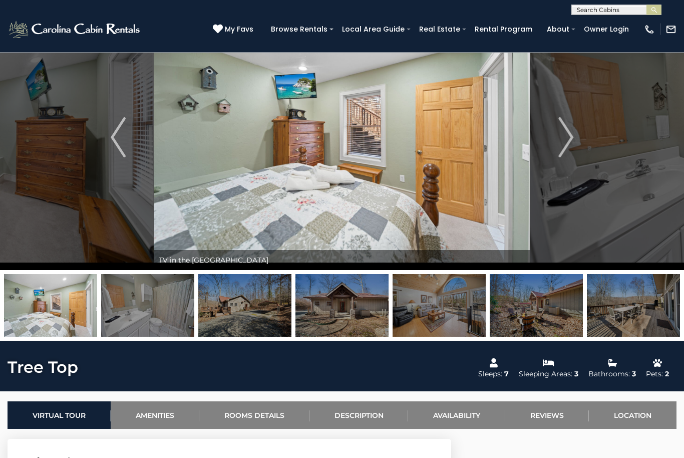
scroll to position [0, 0]
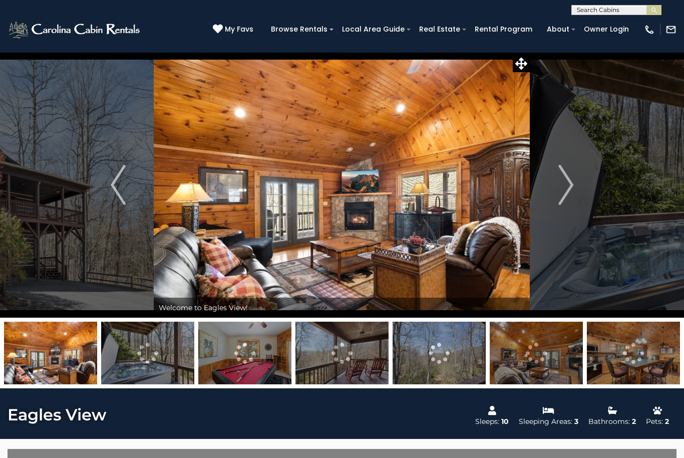
click at [564, 189] on img "Next" at bounding box center [565, 185] width 15 height 40
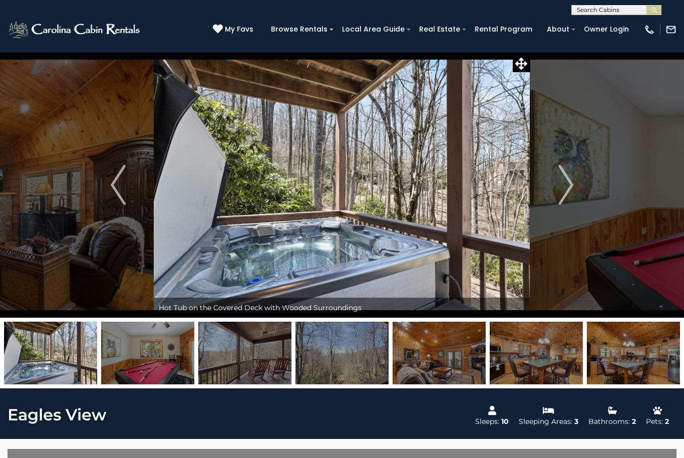
click at [566, 187] on img "Next" at bounding box center [565, 185] width 15 height 40
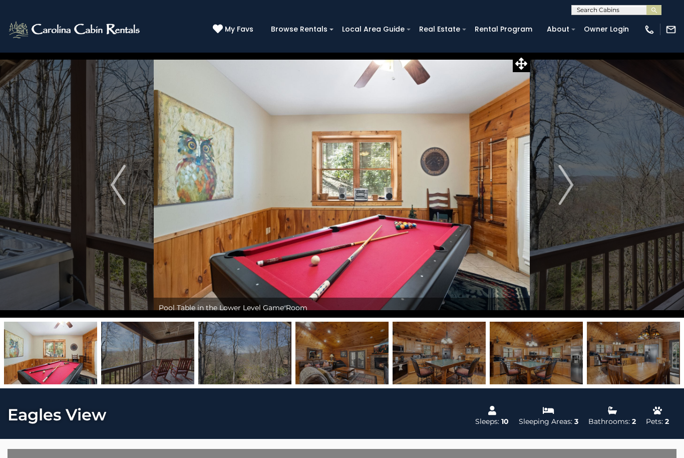
click at [562, 190] on img "Next" at bounding box center [565, 185] width 15 height 40
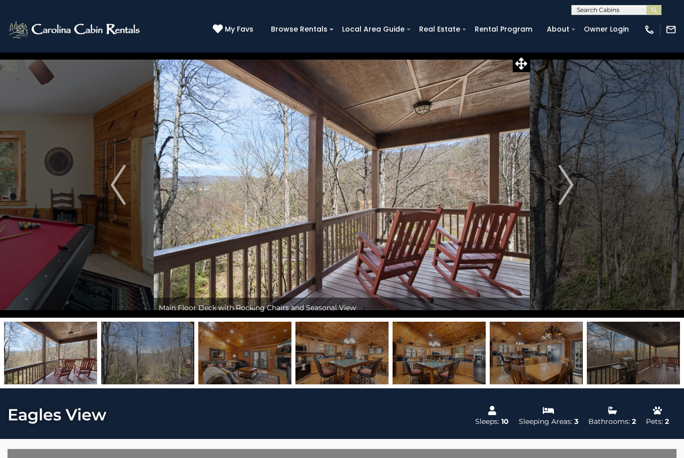
click at [565, 188] on img "Next" at bounding box center [565, 185] width 15 height 40
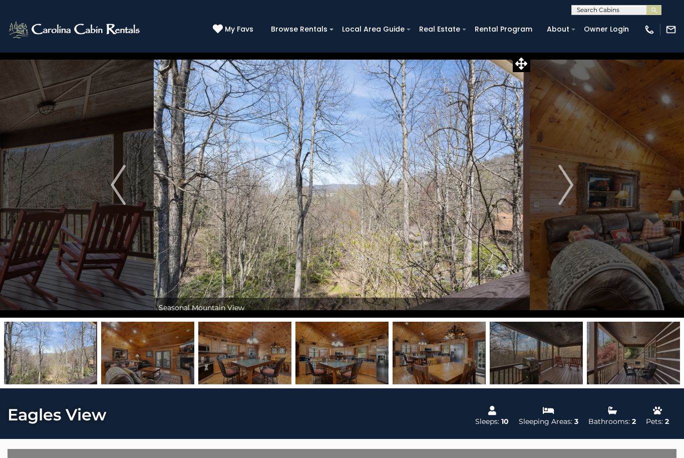
click at [571, 187] on img "Next" at bounding box center [565, 185] width 15 height 40
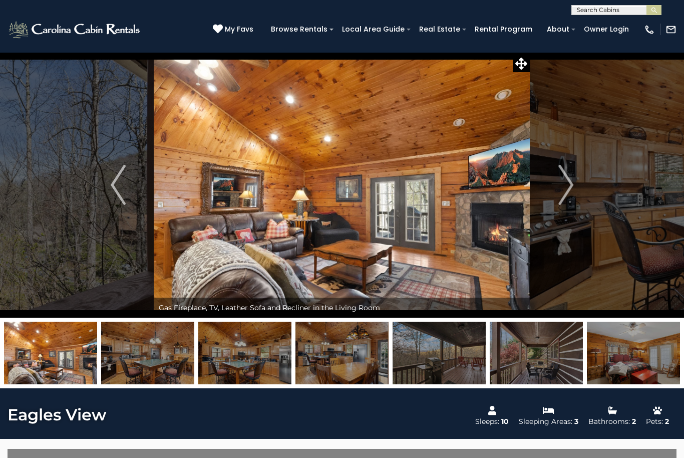
click at [570, 183] on img "Next" at bounding box center [565, 185] width 15 height 40
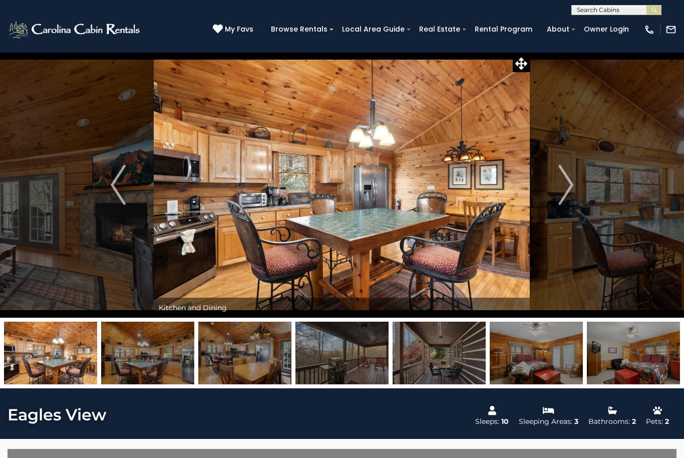
click at [568, 185] on img "Next" at bounding box center [565, 185] width 15 height 40
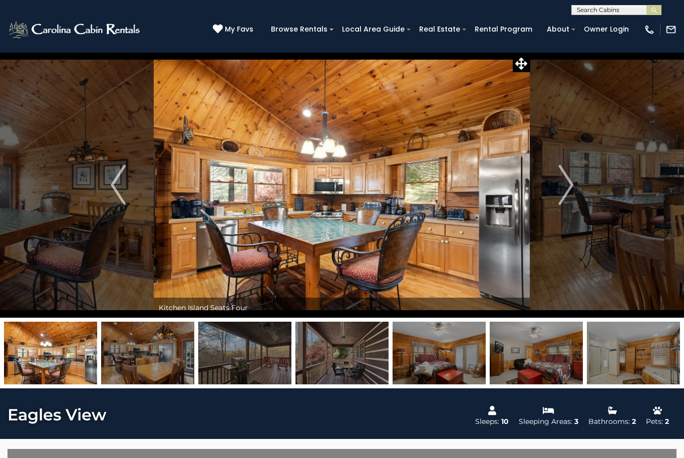
click at [563, 189] on img "Next" at bounding box center [565, 185] width 15 height 40
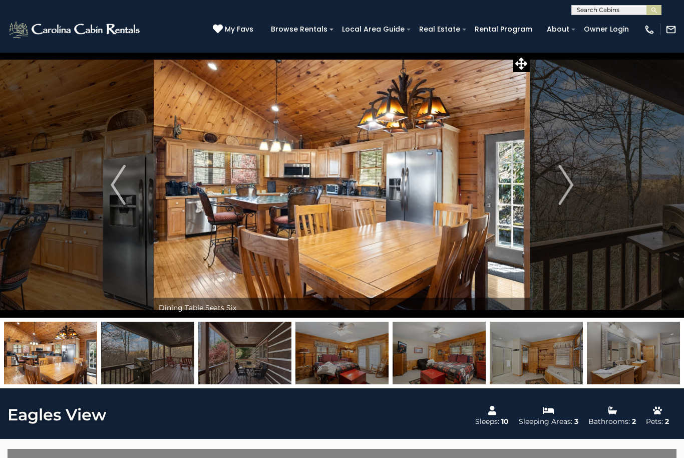
click at [569, 183] on img "Next" at bounding box center [565, 185] width 15 height 40
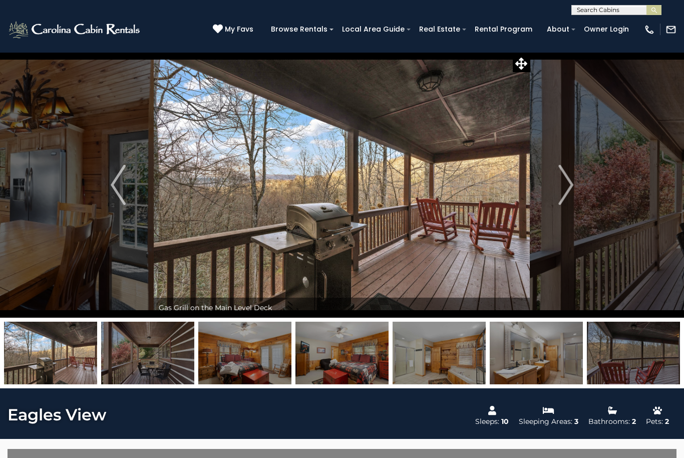
click at [573, 182] on img "Next" at bounding box center [565, 185] width 15 height 40
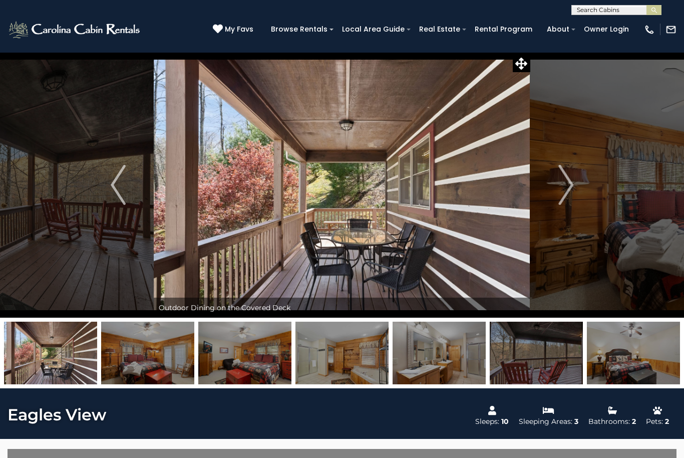
click at [566, 186] on img "Next" at bounding box center [565, 185] width 15 height 40
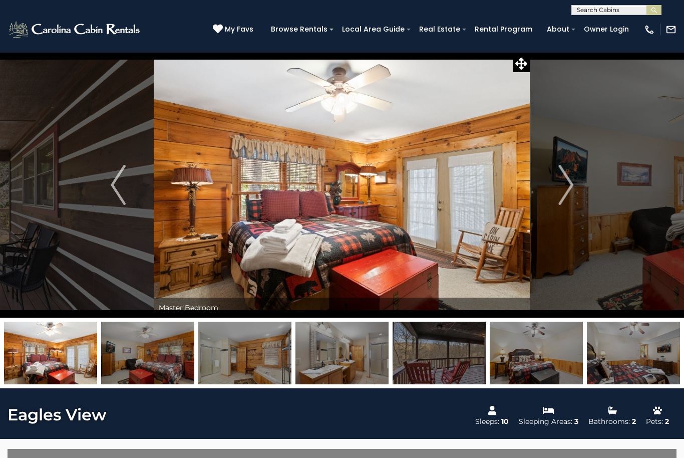
click at [565, 183] on img "Next" at bounding box center [565, 185] width 15 height 40
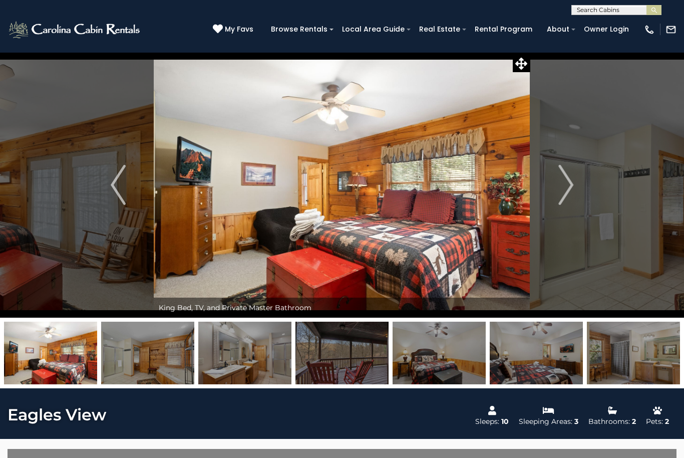
click at [565, 183] on img "Next" at bounding box center [565, 185] width 15 height 40
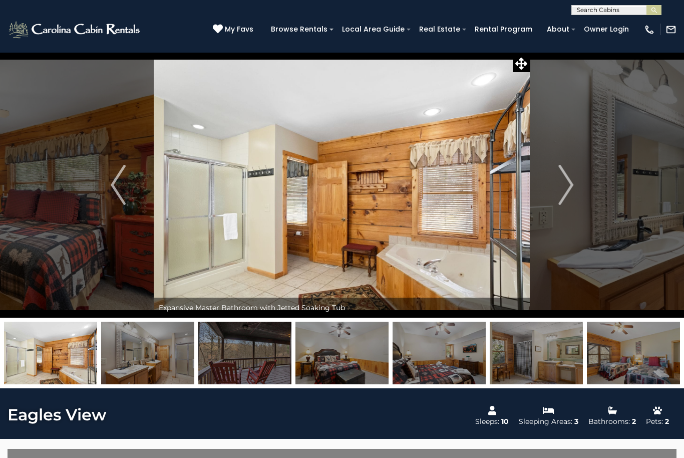
click at [564, 188] on img "Next" at bounding box center [565, 185] width 15 height 40
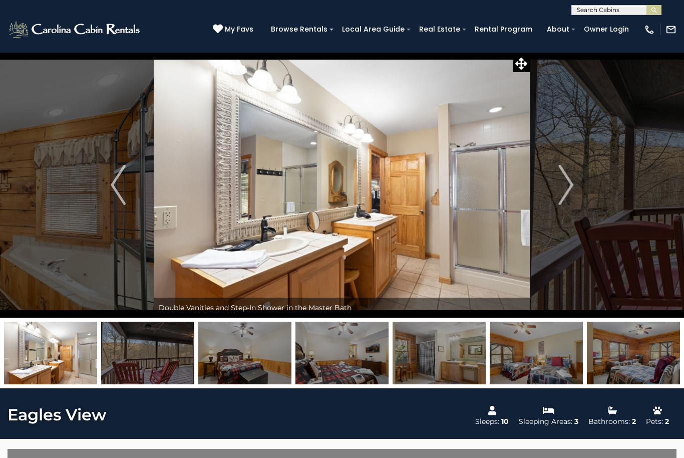
click at [560, 187] on img "Next" at bounding box center [565, 185] width 15 height 40
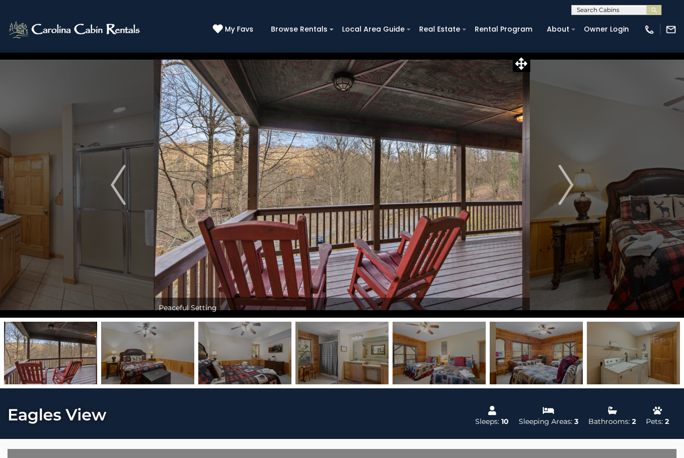
click at [559, 189] on img "Next" at bounding box center [565, 185] width 15 height 40
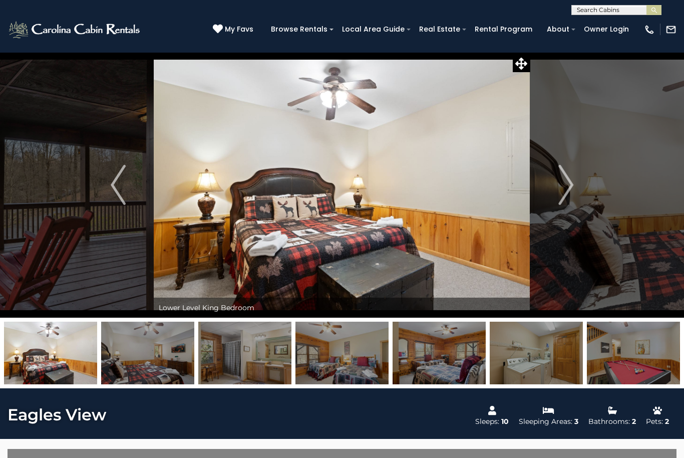
click at [563, 185] on img "Next" at bounding box center [565, 185] width 15 height 40
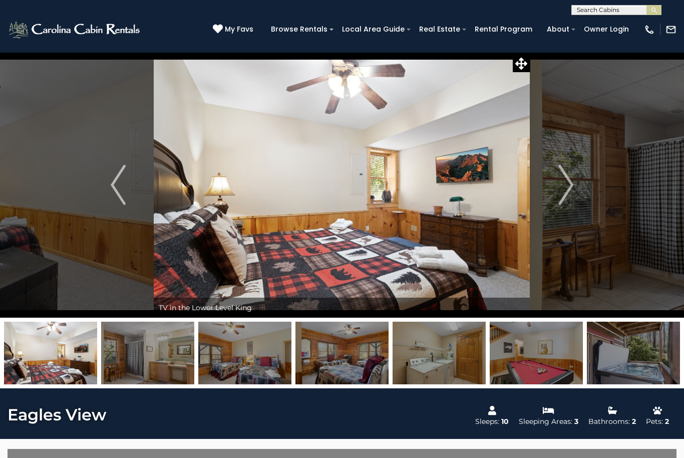
click at [558, 187] on button "Next" at bounding box center [565, 184] width 71 height 265
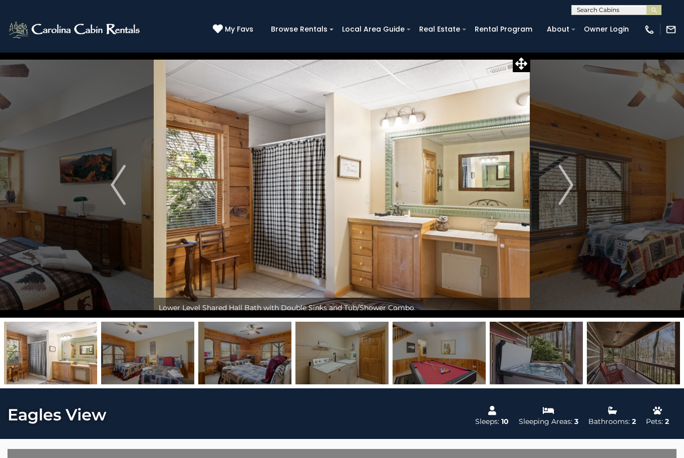
click at [566, 188] on img "Next" at bounding box center [565, 185] width 15 height 40
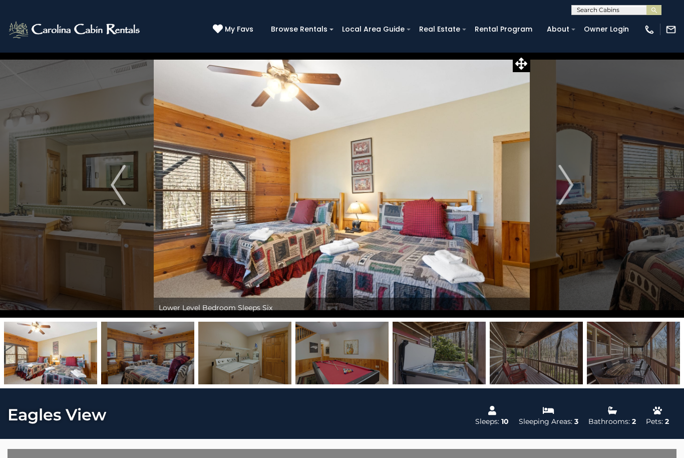
click at [566, 187] on img "Next" at bounding box center [565, 185] width 15 height 40
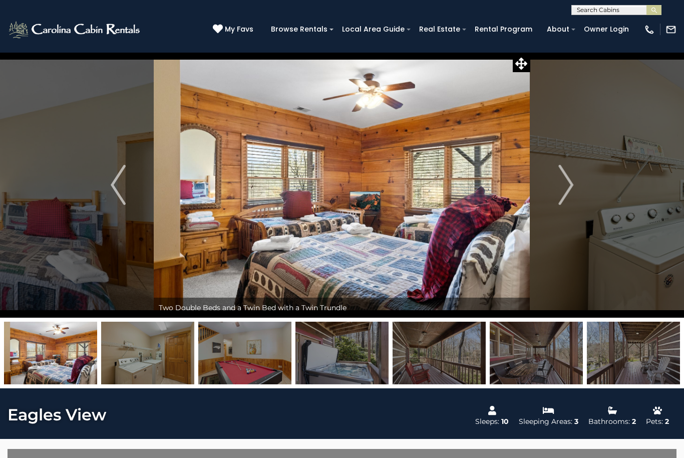
click at [563, 189] on img "Next" at bounding box center [565, 185] width 15 height 40
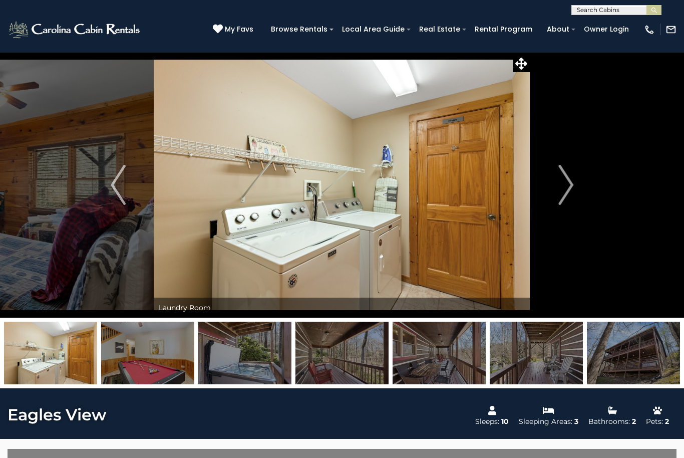
click at [567, 186] on img "Next" at bounding box center [565, 185] width 15 height 40
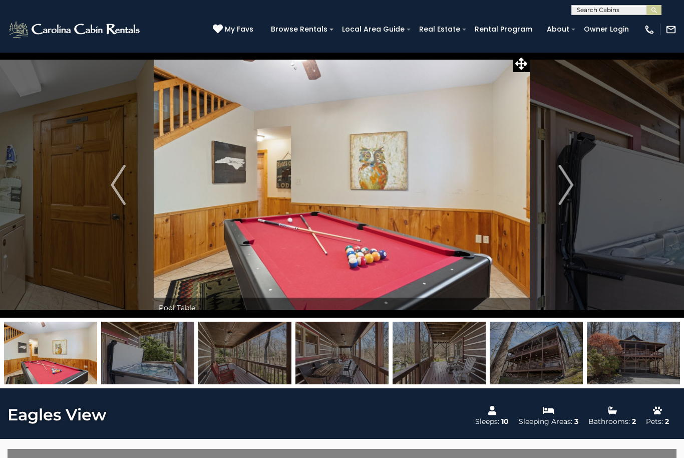
click at [567, 185] on img "Next" at bounding box center [565, 185] width 15 height 40
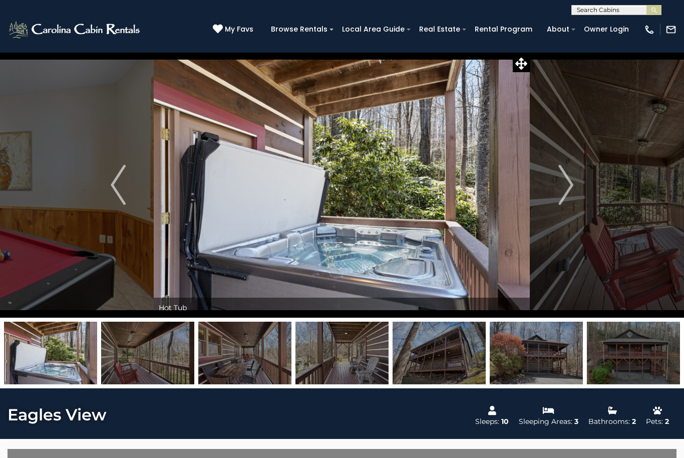
click at [566, 185] on img "Next" at bounding box center [565, 185] width 15 height 40
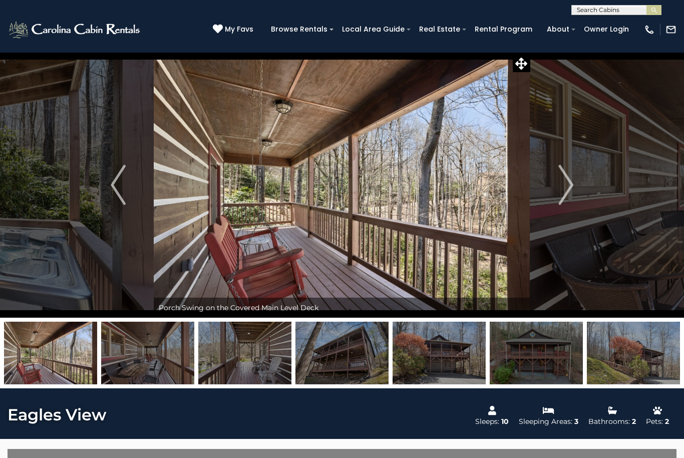
click at [567, 186] on img "Next" at bounding box center [565, 185] width 15 height 40
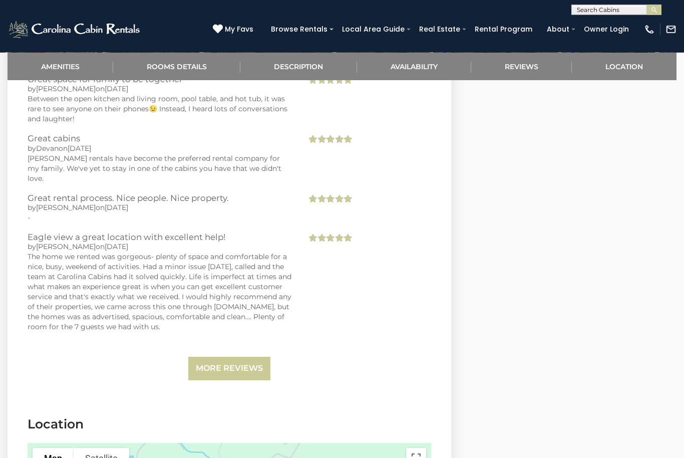
scroll to position [1828, 0]
click at [242, 356] on link "More Reviews" at bounding box center [229, 368] width 82 height 24
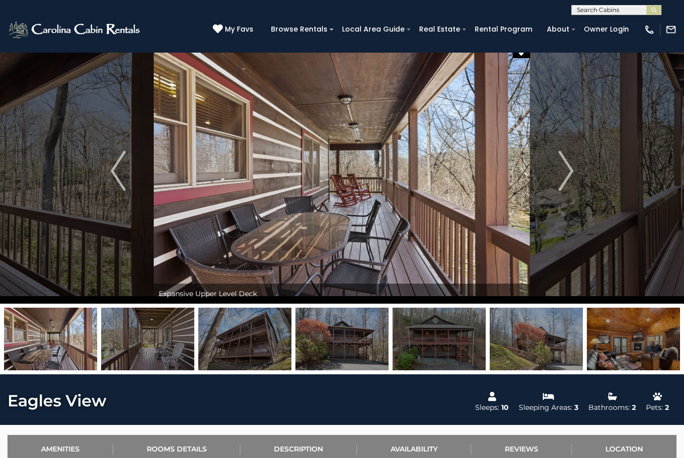
scroll to position [0, 0]
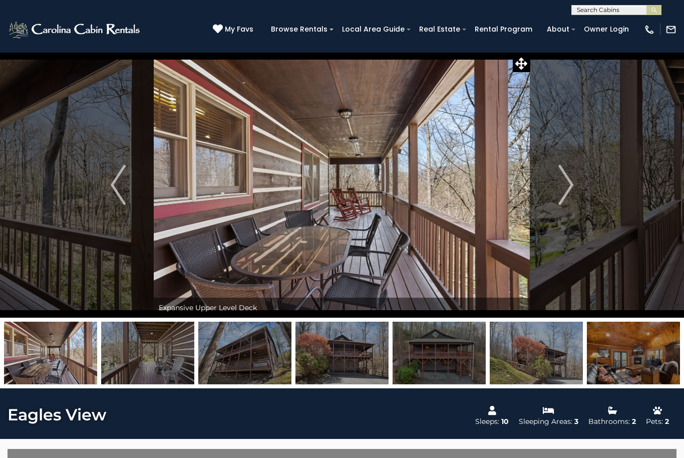
click at [573, 188] on img "Next" at bounding box center [565, 185] width 15 height 40
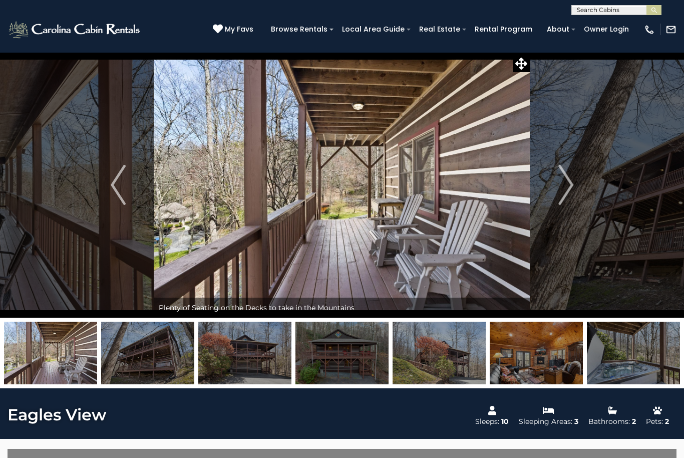
click at [572, 193] on img "Next" at bounding box center [565, 185] width 15 height 40
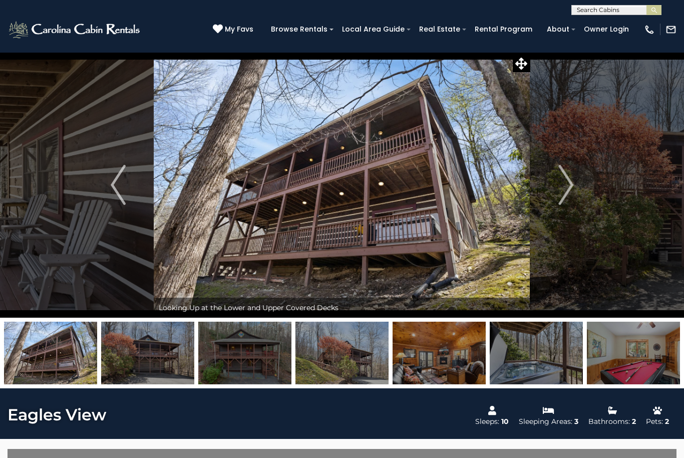
click at [570, 189] on img "Next" at bounding box center [565, 185] width 15 height 40
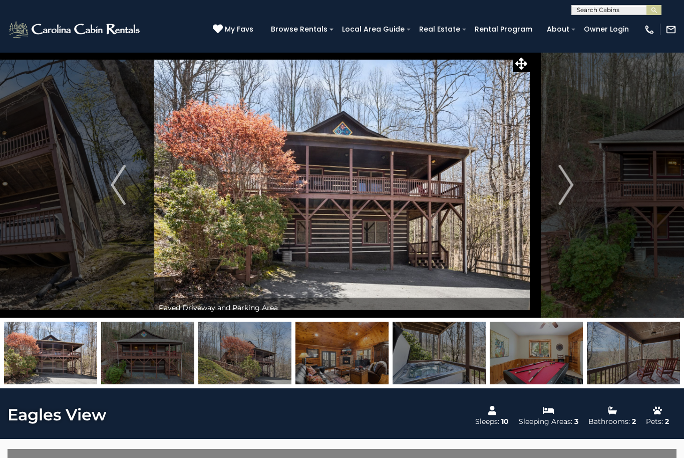
click at [569, 190] on img "Next" at bounding box center [565, 185] width 15 height 40
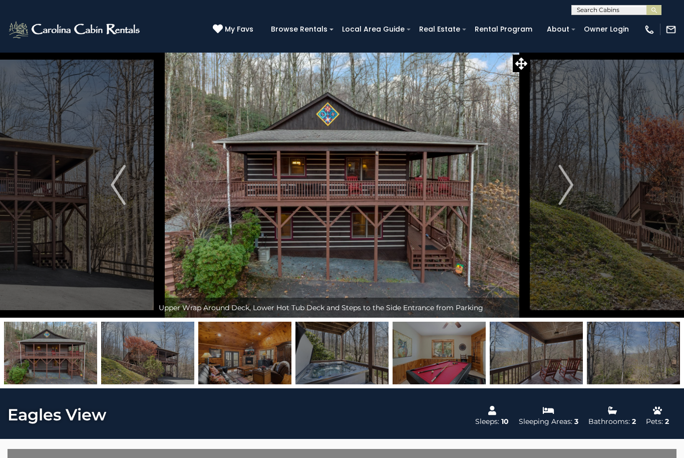
click at [569, 193] on img "Next" at bounding box center [565, 185] width 15 height 40
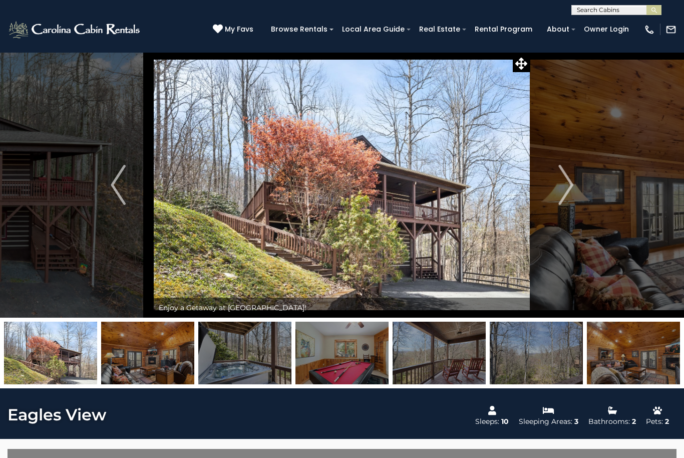
click at [572, 186] on img "Next" at bounding box center [565, 185] width 15 height 40
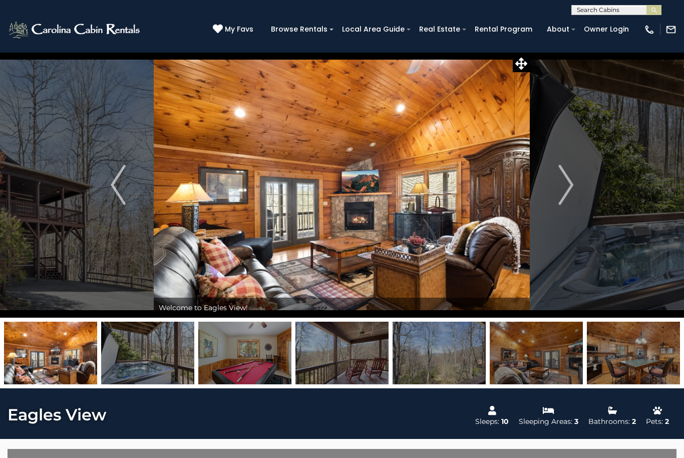
click at [575, 195] on button "Next" at bounding box center [565, 184] width 71 height 265
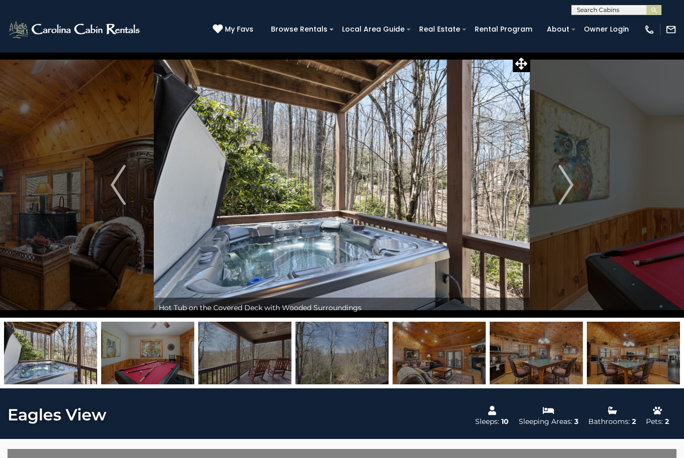
click at [572, 187] on img "Next" at bounding box center [565, 185] width 15 height 40
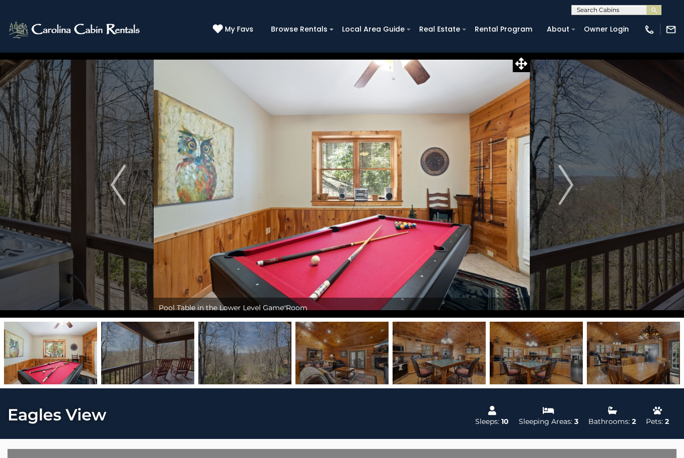
click at [570, 187] on img "Next" at bounding box center [565, 185] width 15 height 40
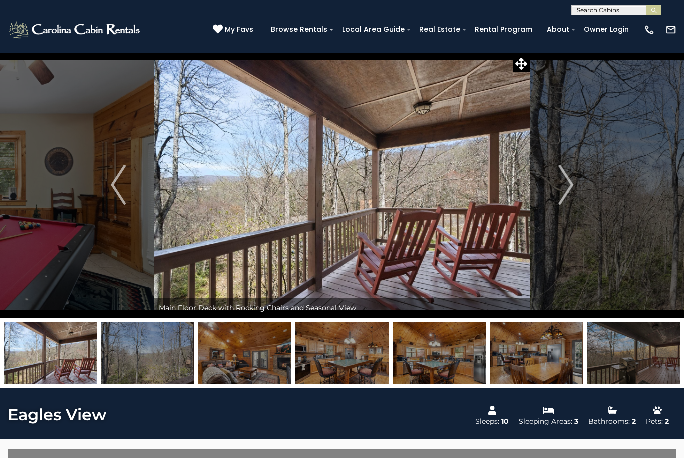
click at [573, 184] on img "Next" at bounding box center [565, 185] width 15 height 40
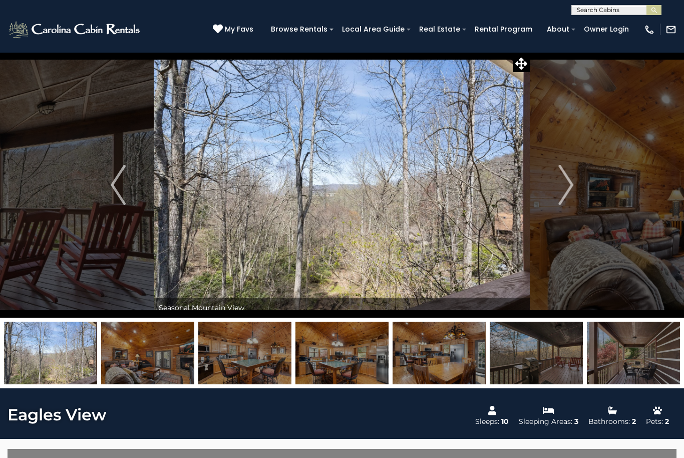
click at [572, 184] on img "Next" at bounding box center [565, 185] width 15 height 40
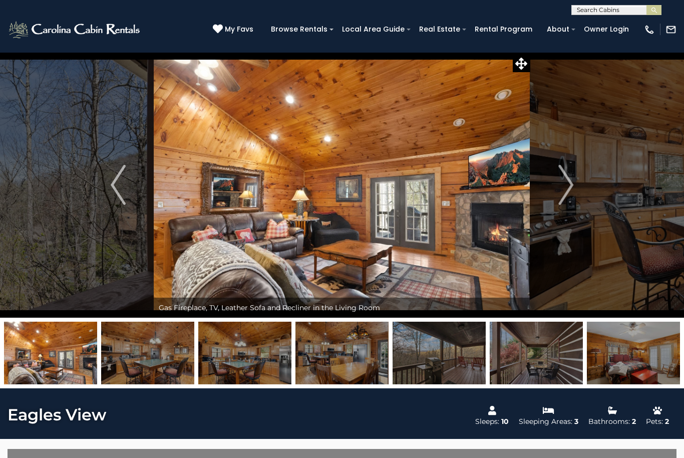
click at [570, 187] on img "Next" at bounding box center [565, 185] width 15 height 40
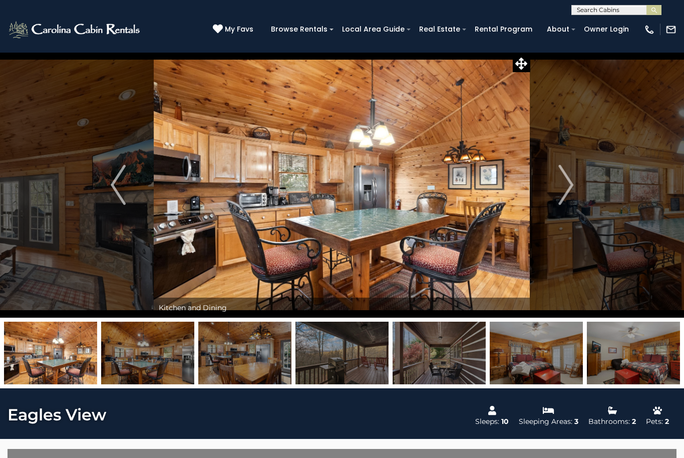
click at [566, 191] on img "Next" at bounding box center [565, 185] width 15 height 40
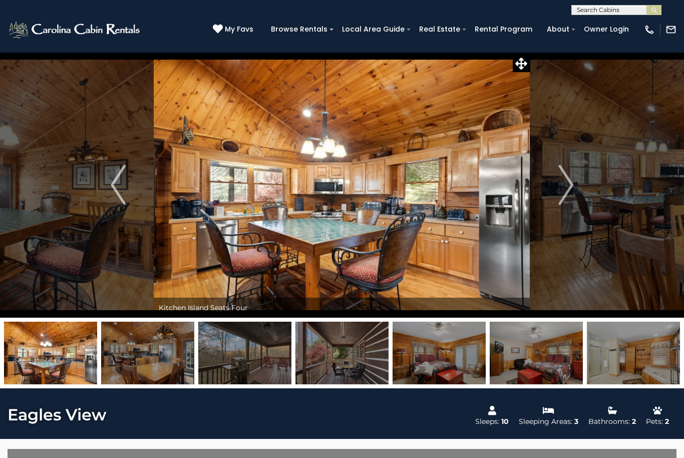
click at [566, 190] on img "Next" at bounding box center [565, 185] width 15 height 40
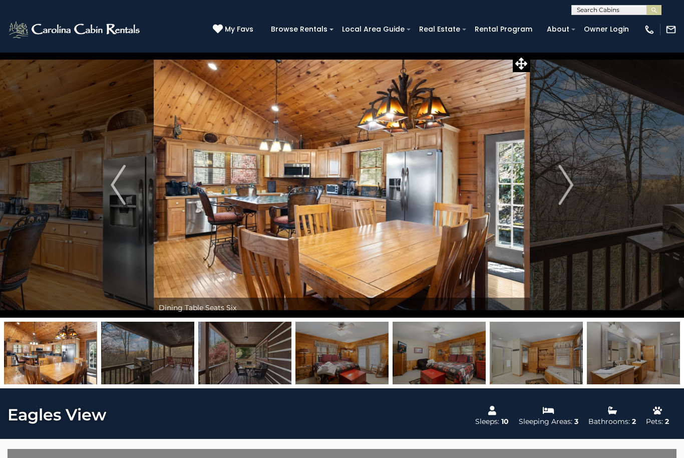
click at [565, 189] on img "Next" at bounding box center [565, 185] width 15 height 40
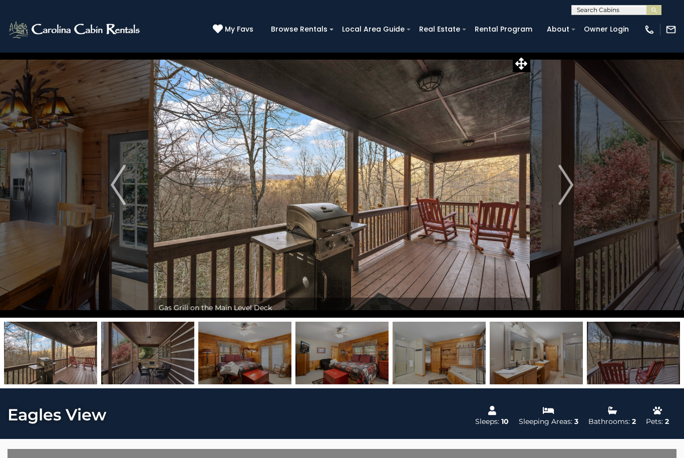
click at [574, 191] on button "Next" at bounding box center [565, 184] width 71 height 265
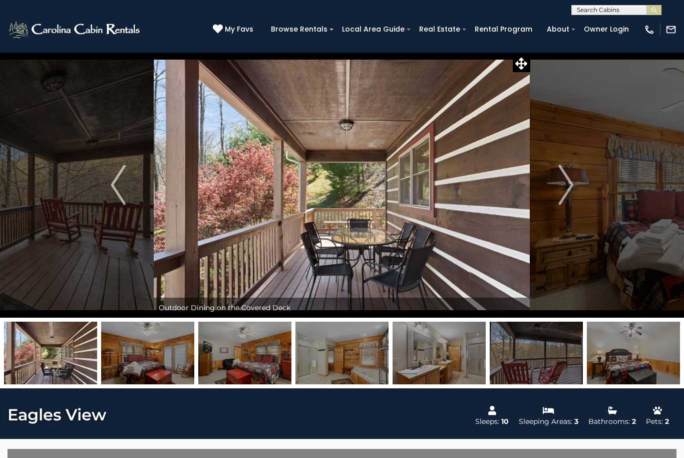
click at [568, 188] on img "Next" at bounding box center [565, 185] width 15 height 40
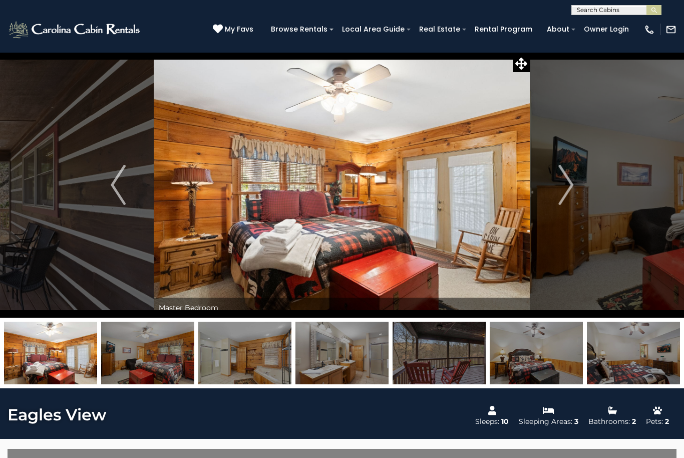
click at [568, 188] on img "Next" at bounding box center [565, 185] width 15 height 40
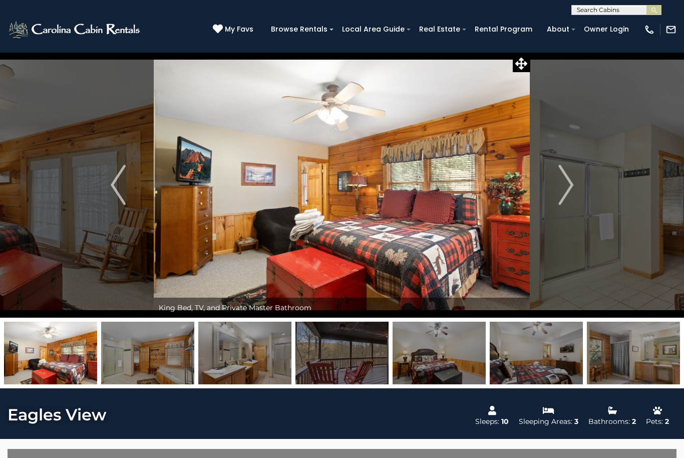
click at [566, 191] on img "Next" at bounding box center [565, 185] width 15 height 40
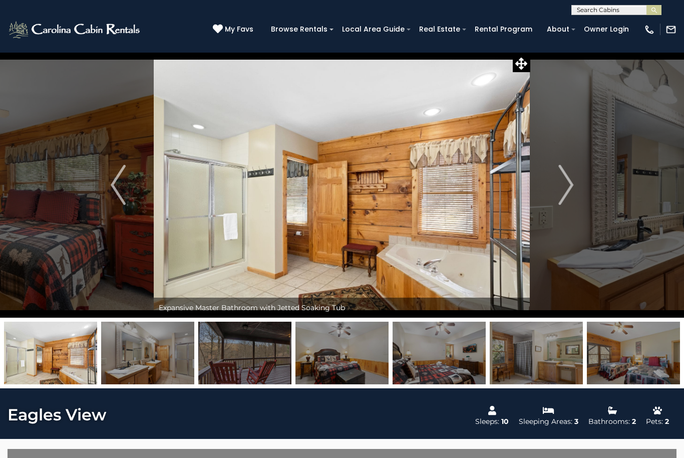
click at [566, 188] on img "Next" at bounding box center [565, 185] width 15 height 40
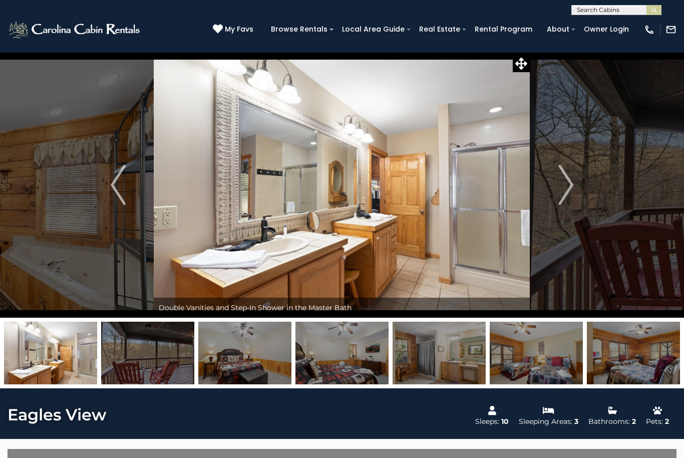
click at [566, 192] on img "Next" at bounding box center [565, 185] width 15 height 40
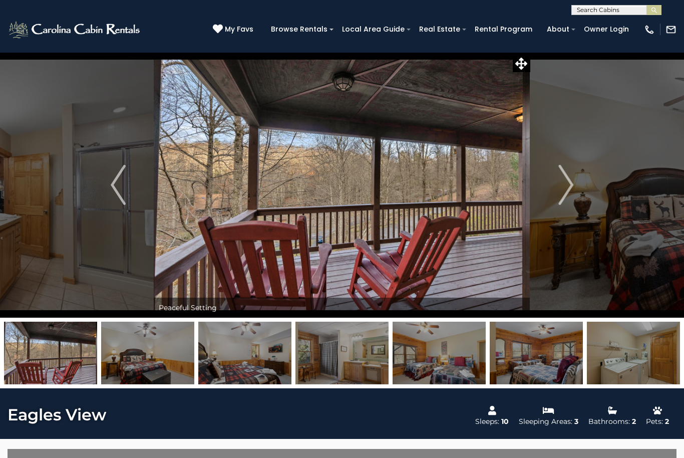
click at [566, 192] on img "Next" at bounding box center [565, 185] width 15 height 40
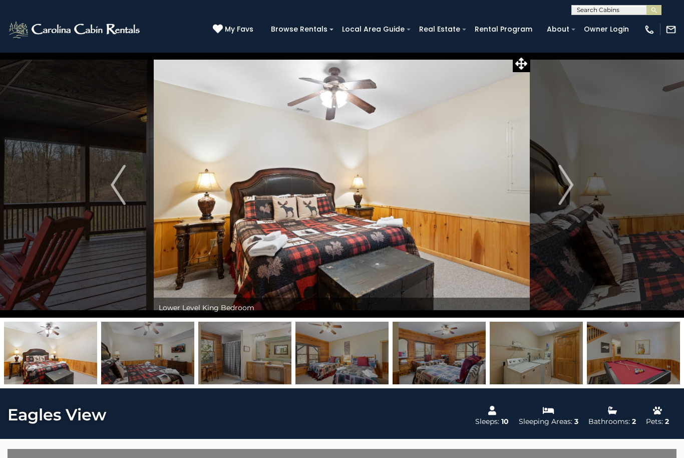
click at [558, 185] on img "Next" at bounding box center [565, 185] width 15 height 40
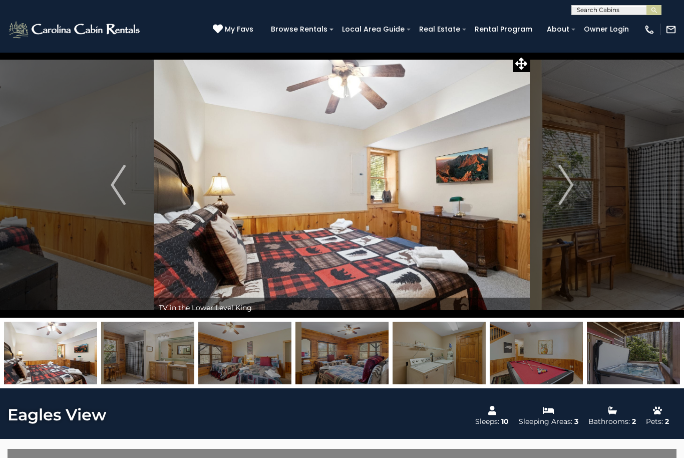
click at [558, 185] on button "Next" at bounding box center [565, 184] width 71 height 265
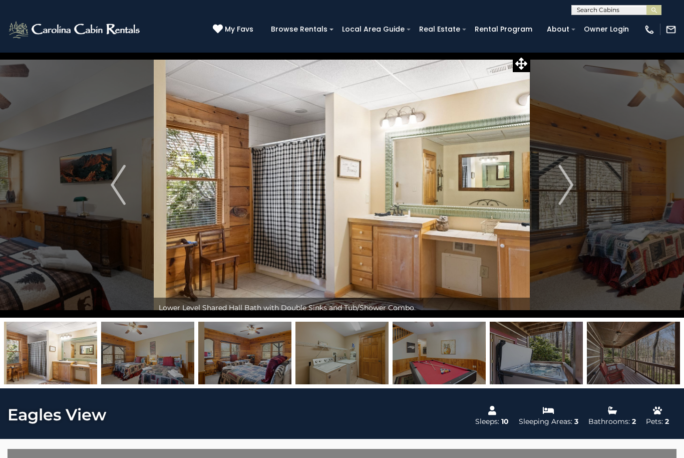
click at [564, 182] on img "Next" at bounding box center [565, 185] width 15 height 40
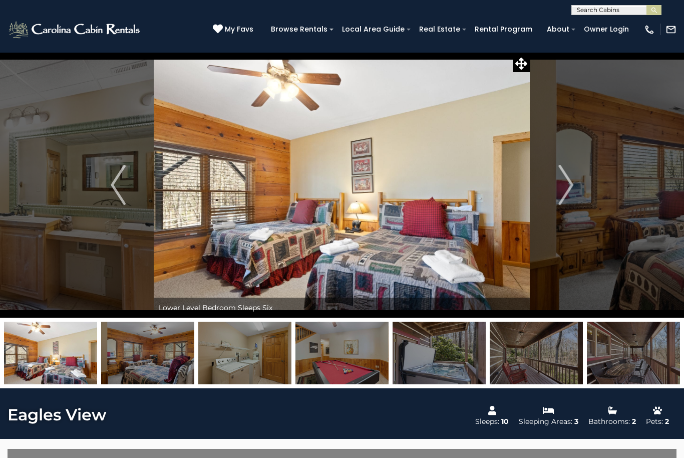
click at [559, 189] on img "Next" at bounding box center [565, 185] width 15 height 40
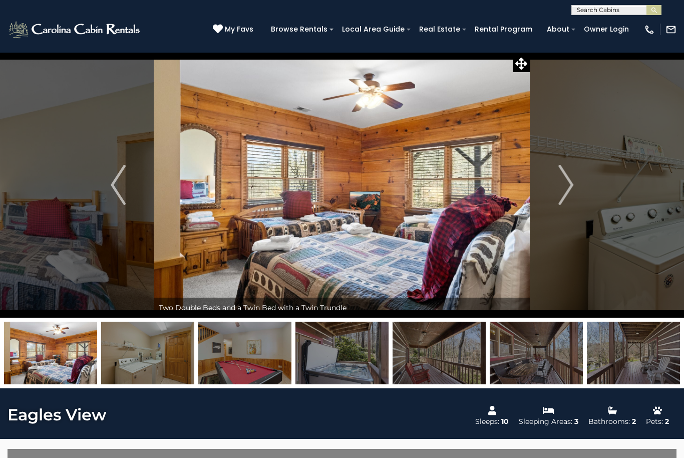
click at [562, 187] on img "Next" at bounding box center [565, 185] width 15 height 40
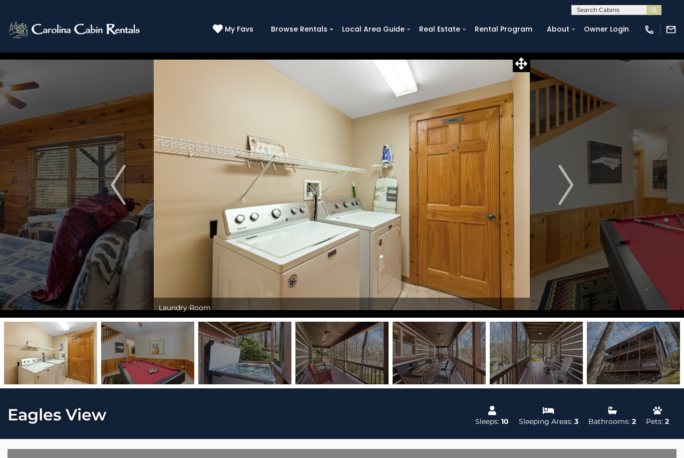
click at [560, 188] on img "Next" at bounding box center [565, 185] width 15 height 40
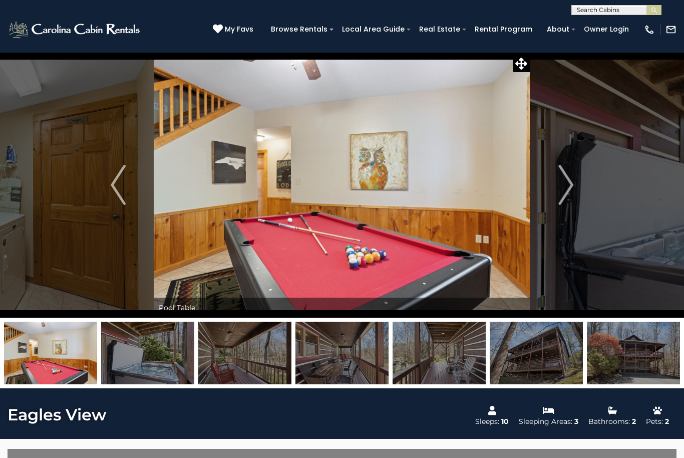
click at [558, 189] on img "Next" at bounding box center [565, 185] width 15 height 40
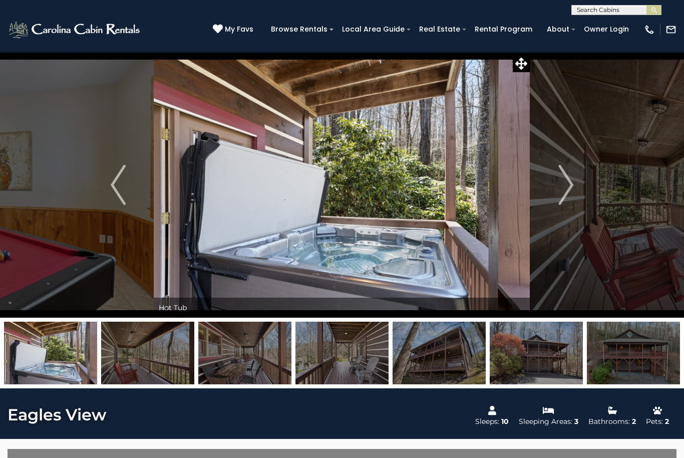
click at [559, 192] on img "Next" at bounding box center [565, 185] width 15 height 40
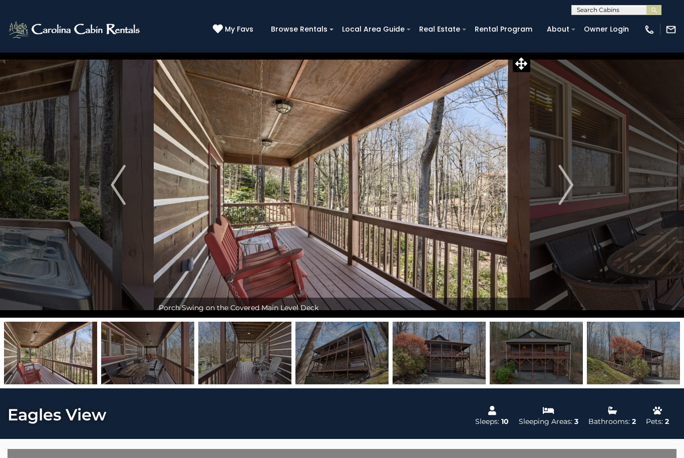
click at [562, 189] on img "Next" at bounding box center [565, 185] width 15 height 40
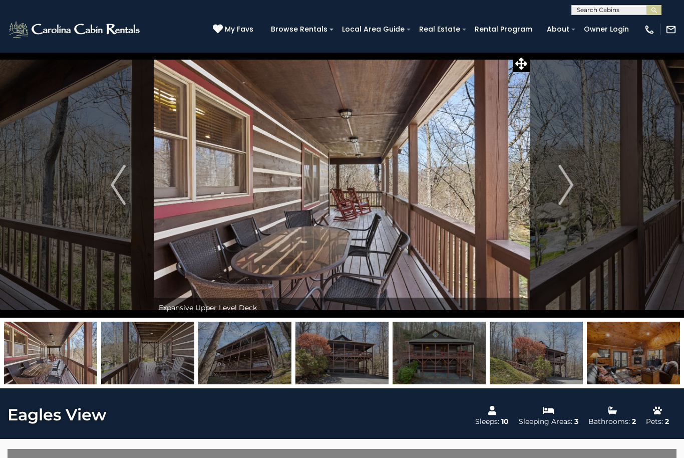
click at [561, 188] on img "Next" at bounding box center [565, 185] width 15 height 40
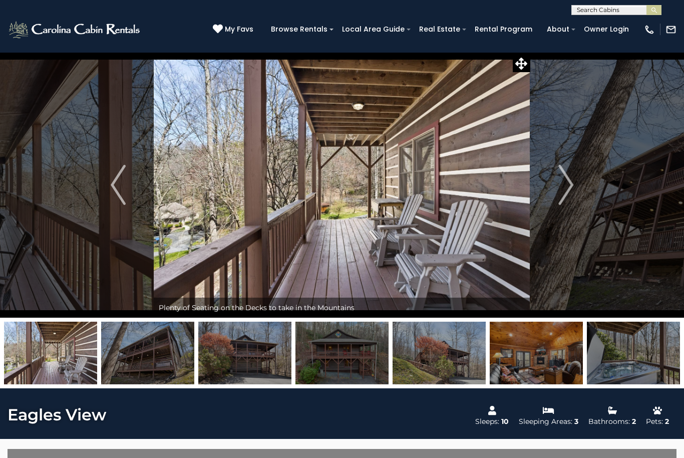
click at [562, 189] on img "Next" at bounding box center [565, 185] width 15 height 40
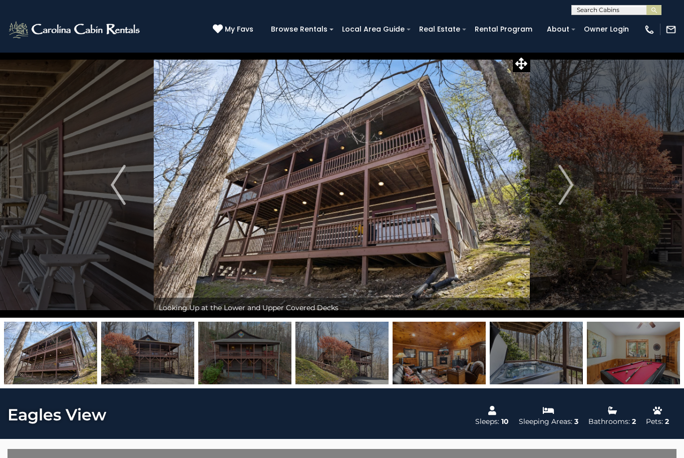
click at [563, 184] on img "Next" at bounding box center [565, 185] width 15 height 40
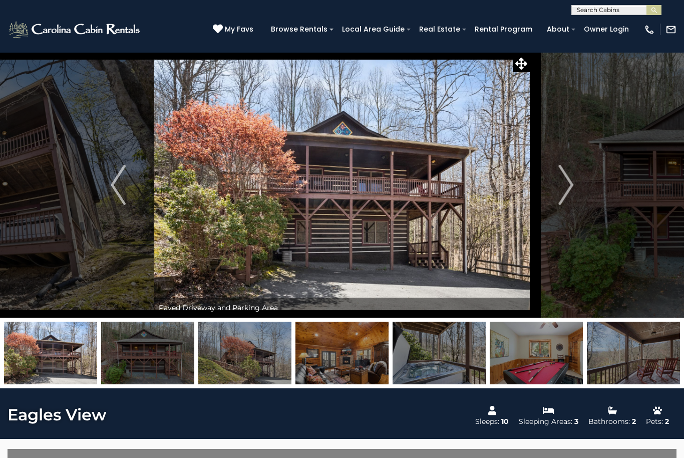
click at [564, 184] on img "Next" at bounding box center [565, 185] width 15 height 40
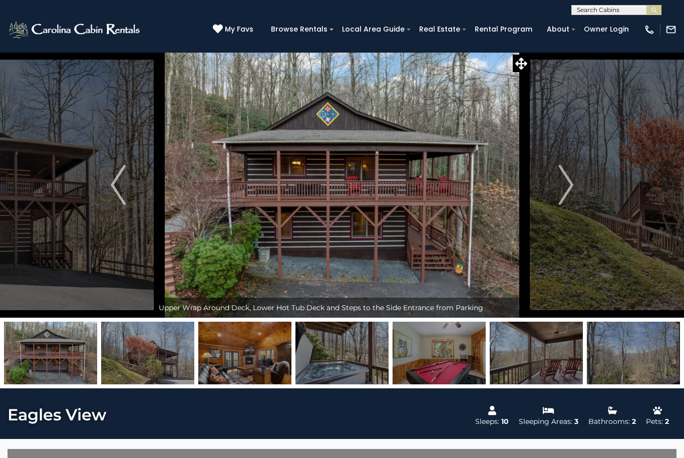
click at [567, 186] on img "Next" at bounding box center [565, 185] width 15 height 40
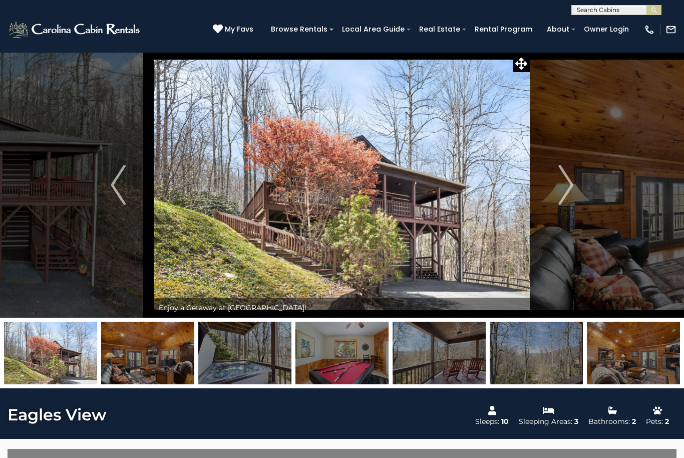
click at [568, 189] on img "Next" at bounding box center [565, 185] width 15 height 40
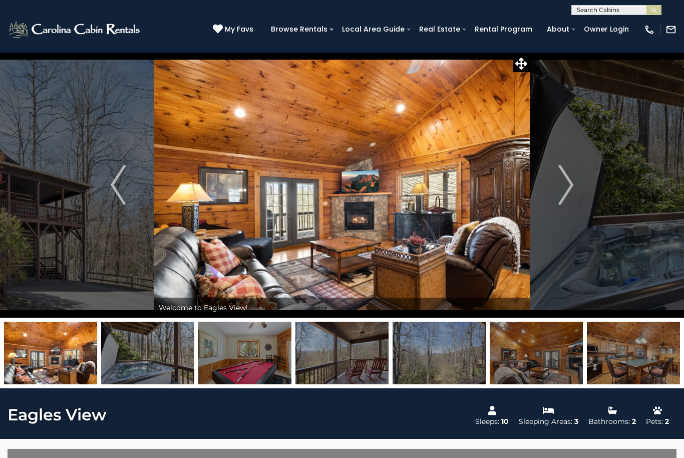
click at [567, 189] on img "Next" at bounding box center [565, 185] width 15 height 40
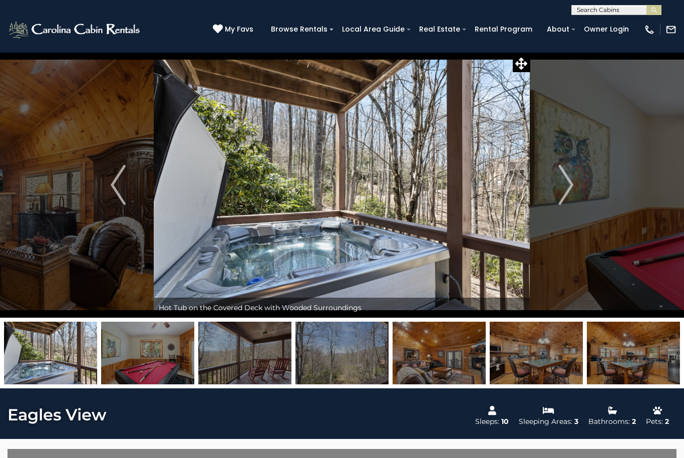
click at [564, 187] on img "Next" at bounding box center [565, 185] width 15 height 40
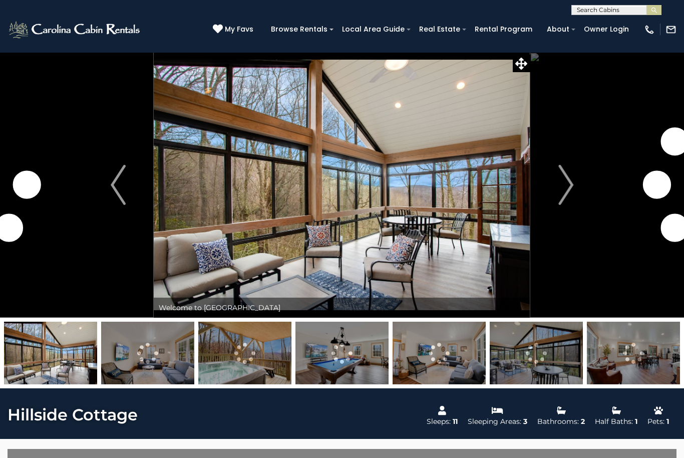
click at [574, 185] on button "Next" at bounding box center [565, 184] width 71 height 265
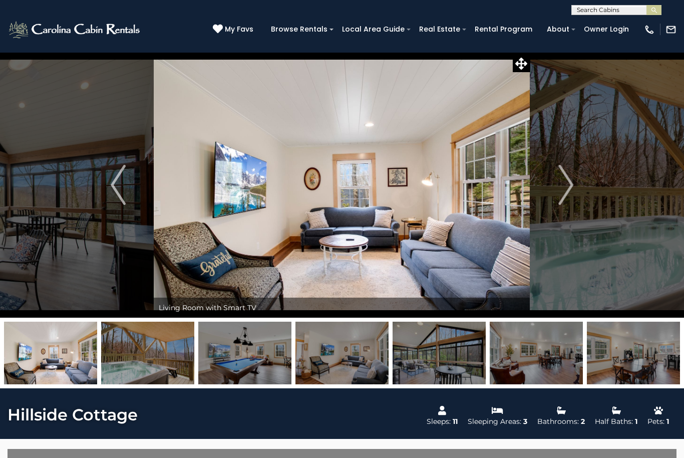
click at [576, 190] on button "Next" at bounding box center [565, 184] width 71 height 265
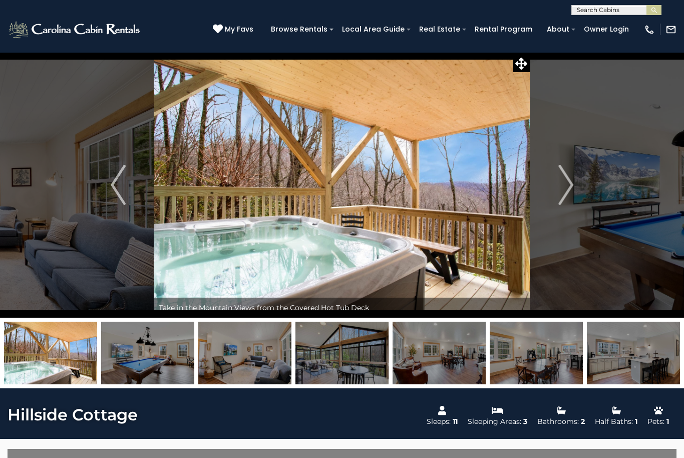
click at [570, 193] on img "Next" at bounding box center [565, 185] width 15 height 40
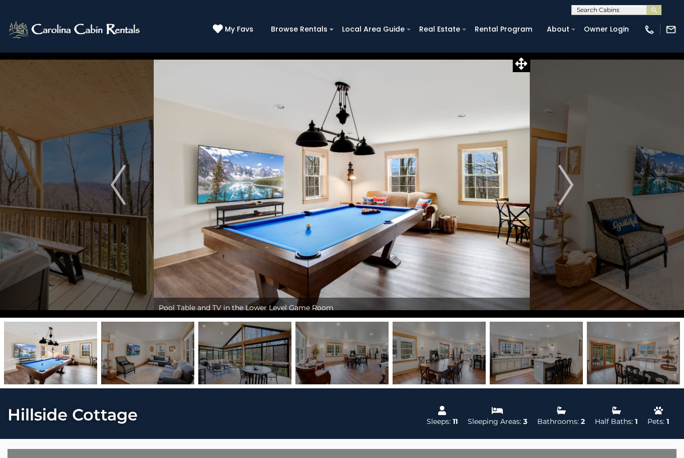
click at [569, 190] on img "Next" at bounding box center [565, 185] width 15 height 40
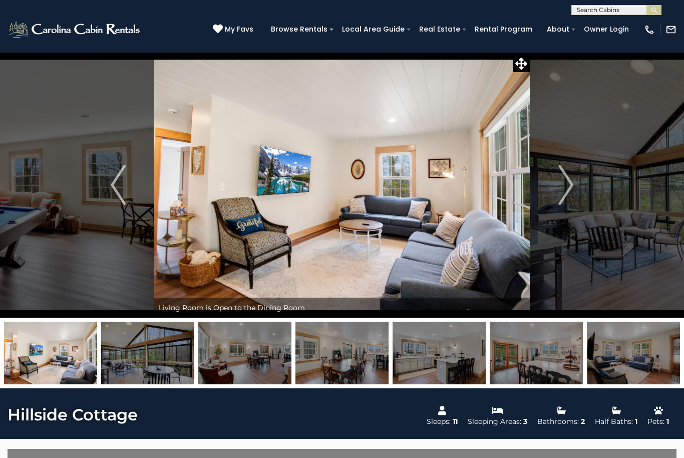
click at [569, 187] on img "Next" at bounding box center [565, 185] width 15 height 40
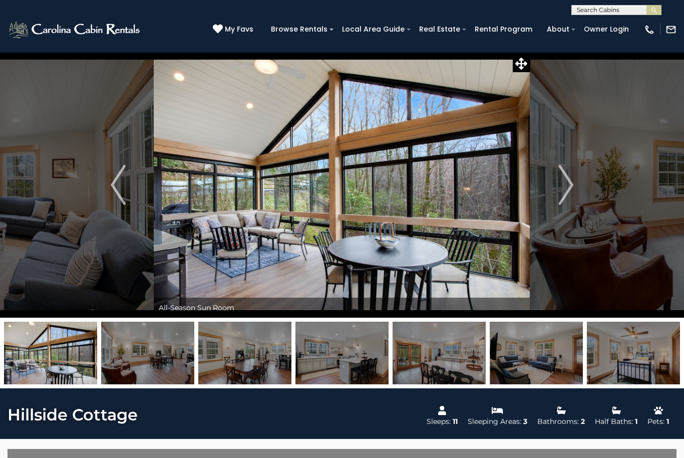
click at [569, 189] on img "Next" at bounding box center [565, 185] width 15 height 40
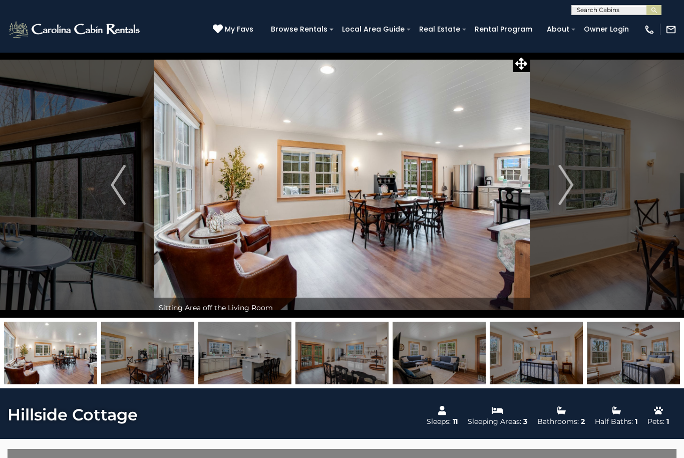
click at [568, 189] on img "Next" at bounding box center [565, 185] width 15 height 40
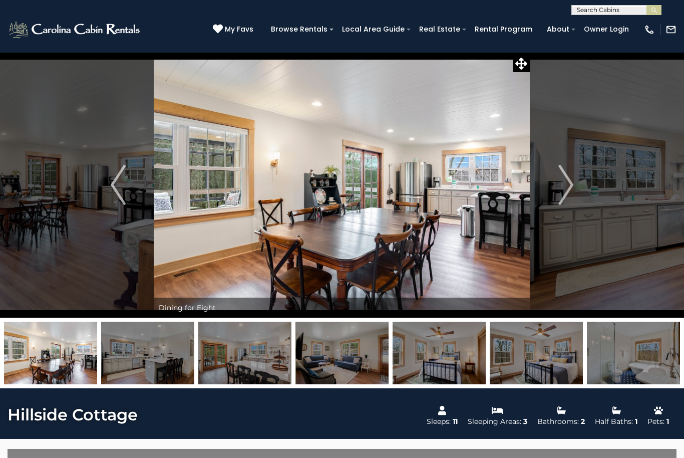
click at [568, 185] on img "Next" at bounding box center [565, 185] width 15 height 40
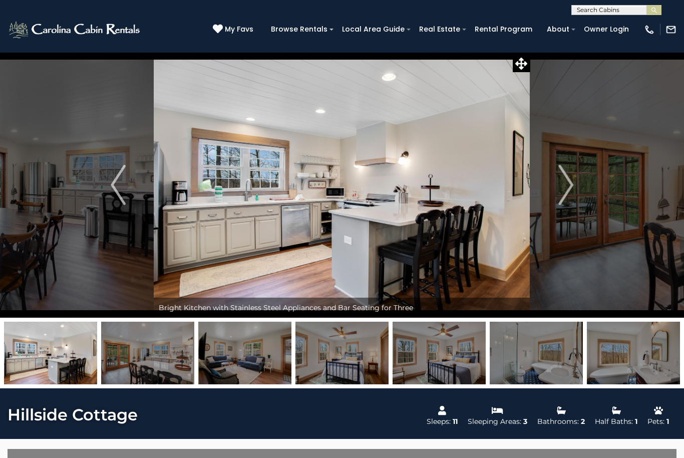
click at [567, 190] on img "Next" at bounding box center [565, 185] width 15 height 40
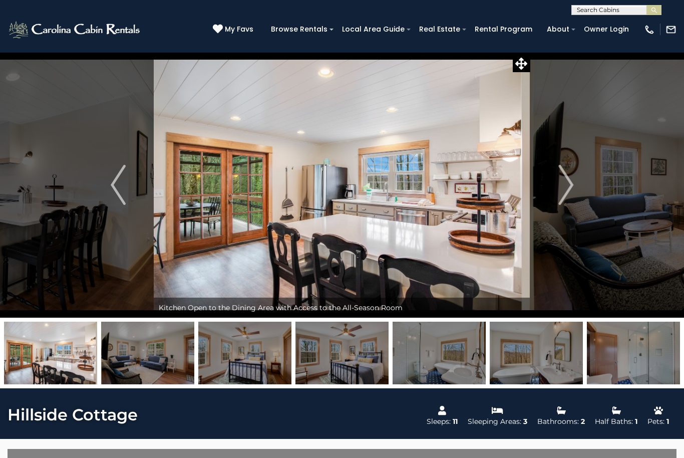
click at [570, 185] on img "Next" at bounding box center [565, 185] width 15 height 40
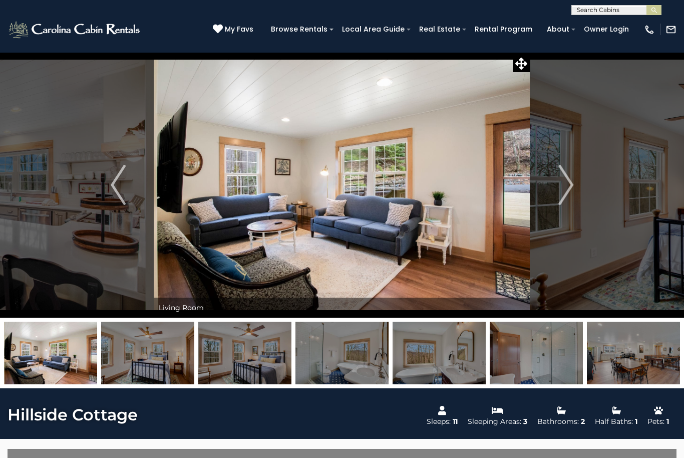
click at [570, 185] on img "Next" at bounding box center [565, 185] width 15 height 40
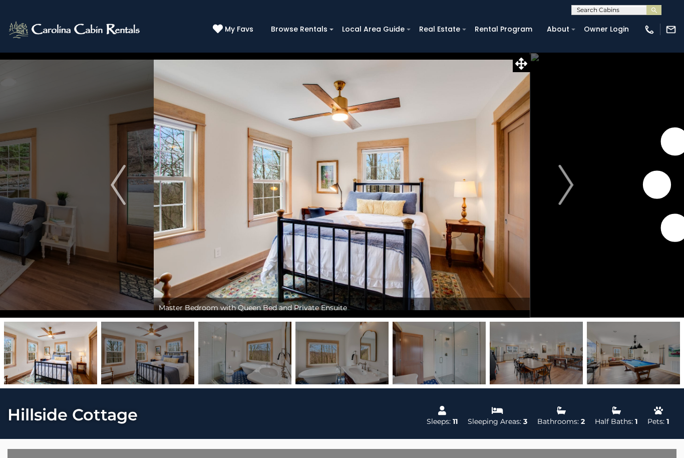
click at [569, 186] on img "Next" at bounding box center [565, 185] width 15 height 40
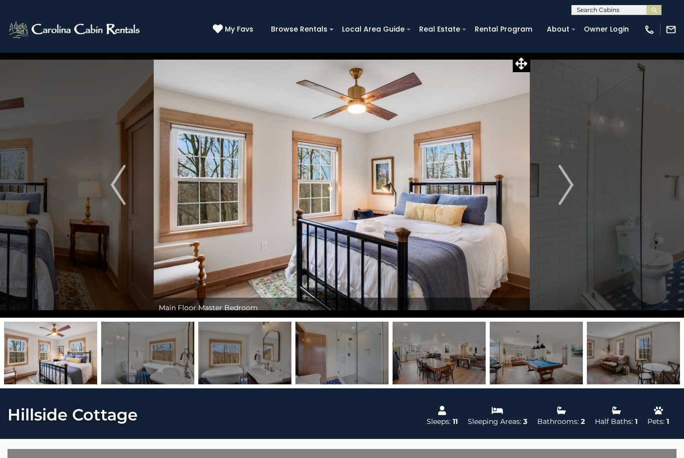
click at [569, 185] on img "Next" at bounding box center [565, 185] width 15 height 40
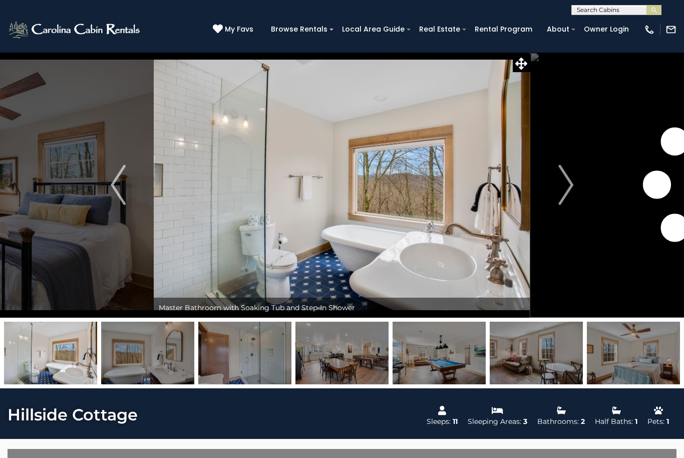
click at [568, 187] on img "Next" at bounding box center [565, 185] width 15 height 40
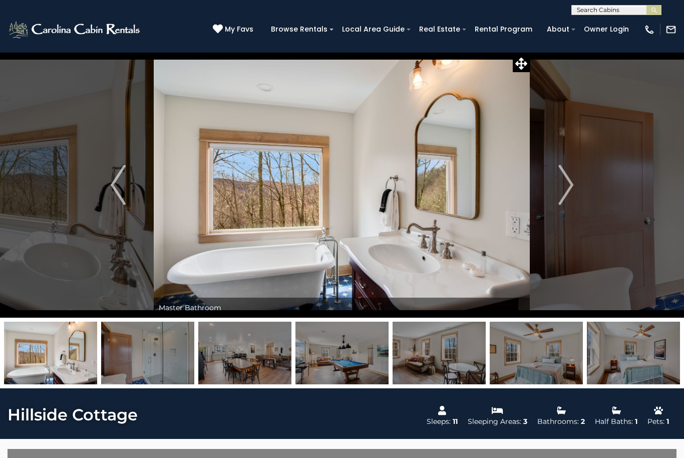
click at [567, 188] on img "Next" at bounding box center [565, 185] width 15 height 40
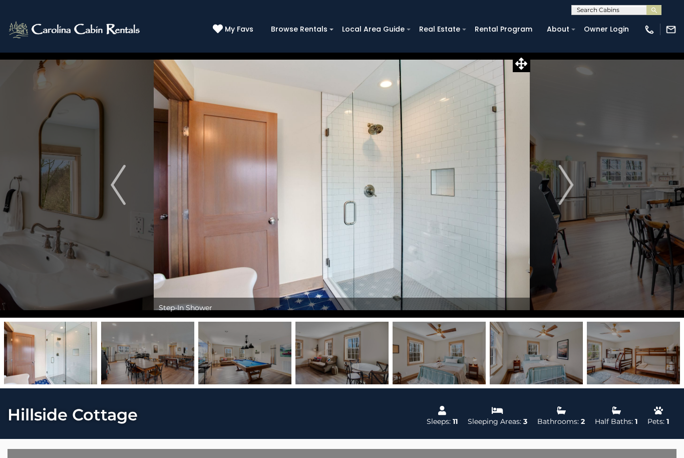
click at [566, 189] on img "Next" at bounding box center [565, 185] width 15 height 40
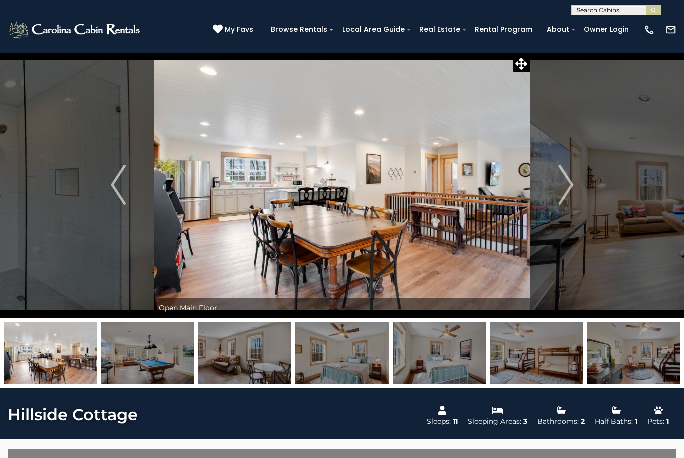
click at [565, 189] on img "Next" at bounding box center [565, 185] width 15 height 40
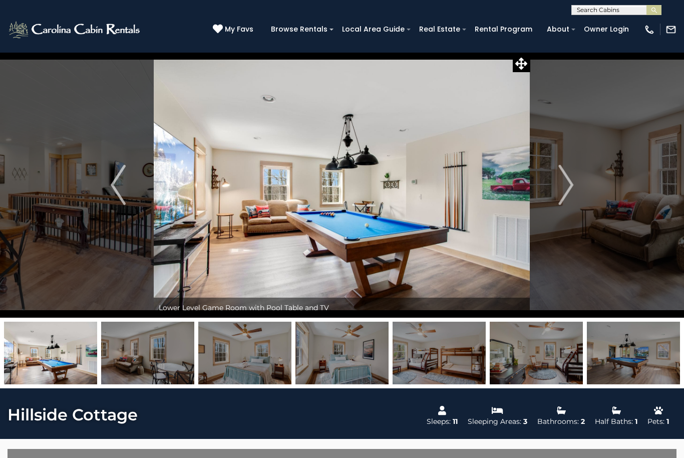
click at [569, 184] on img "Next" at bounding box center [565, 185] width 15 height 40
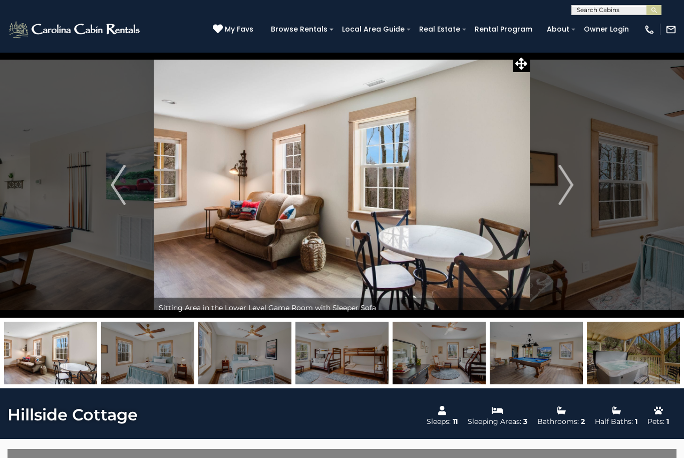
click at [567, 186] on img "Next" at bounding box center [565, 185] width 15 height 40
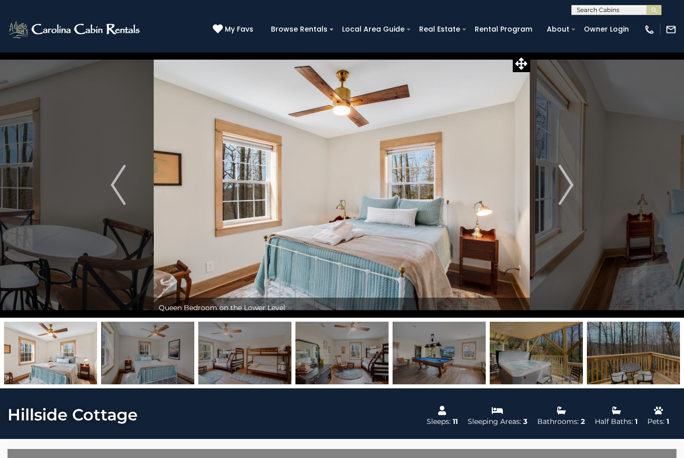
click at [567, 187] on img "Next" at bounding box center [565, 185] width 15 height 40
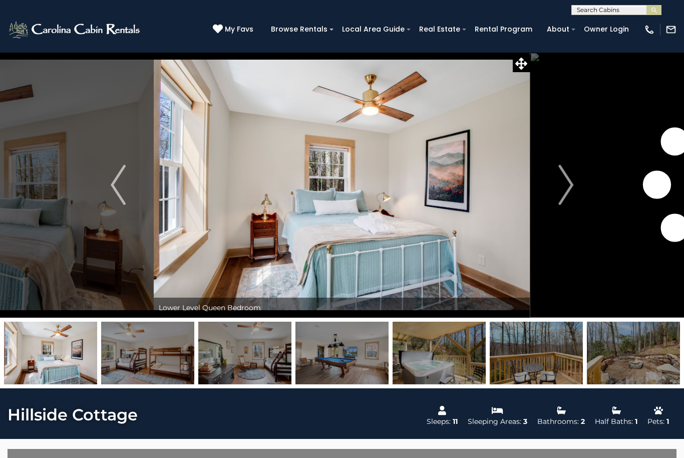
click at [566, 189] on img "Next" at bounding box center [565, 185] width 15 height 40
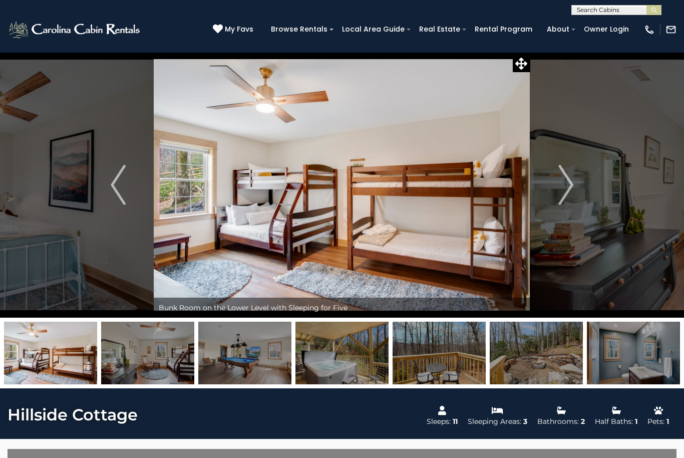
click at [567, 188] on img "Next" at bounding box center [565, 185] width 15 height 40
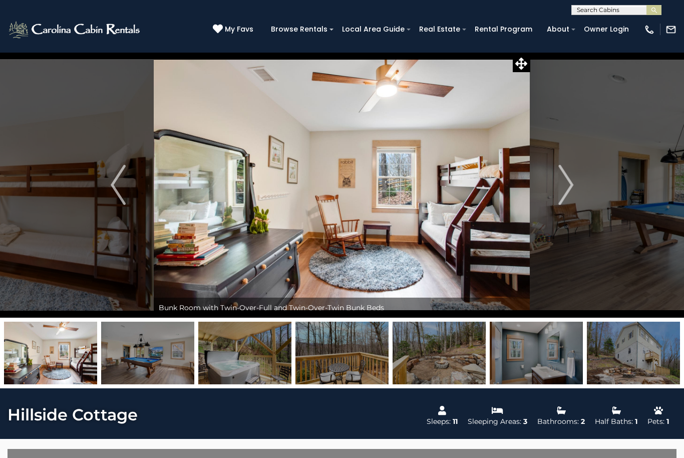
click at [565, 188] on img "Next" at bounding box center [565, 185] width 15 height 40
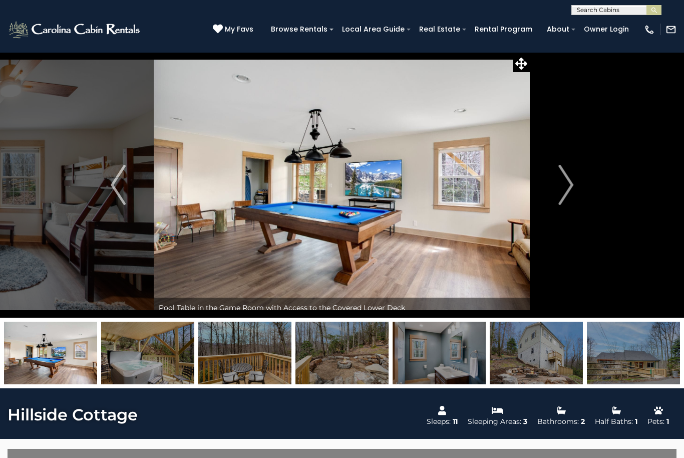
click at [565, 185] on img "Next" at bounding box center [565, 185] width 15 height 40
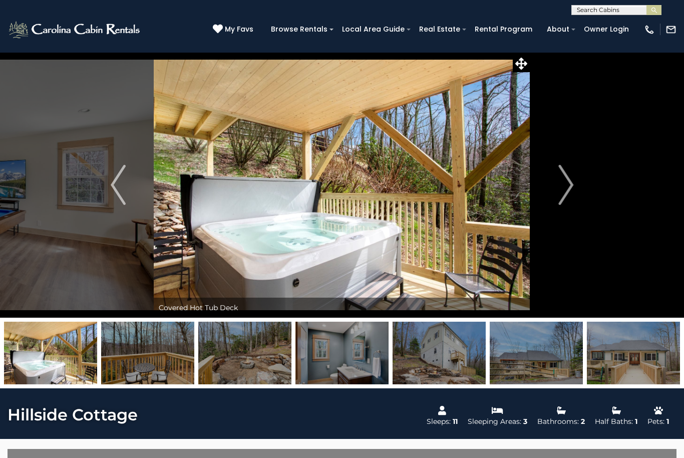
click at [565, 187] on img "Next" at bounding box center [565, 185] width 15 height 40
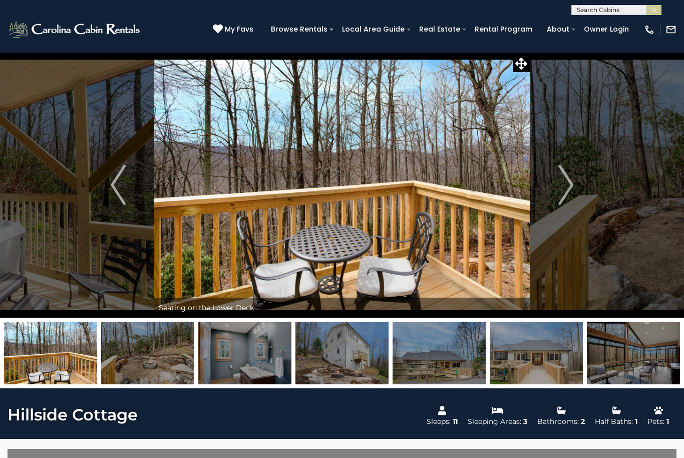
click at [567, 184] on img "Next" at bounding box center [565, 185] width 15 height 40
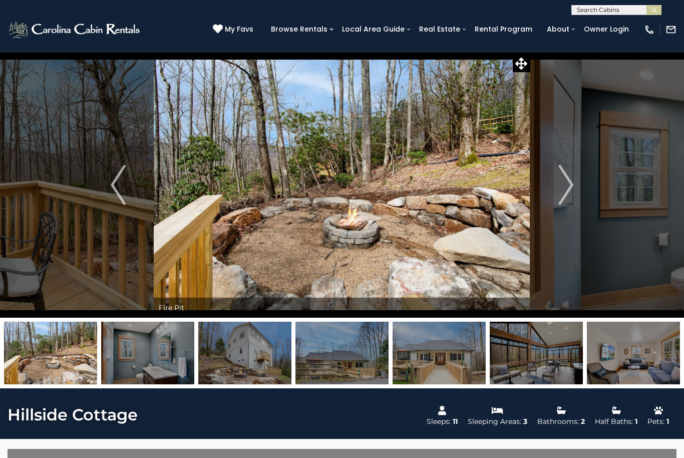
click at [569, 189] on img "Next" at bounding box center [565, 185] width 15 height 40
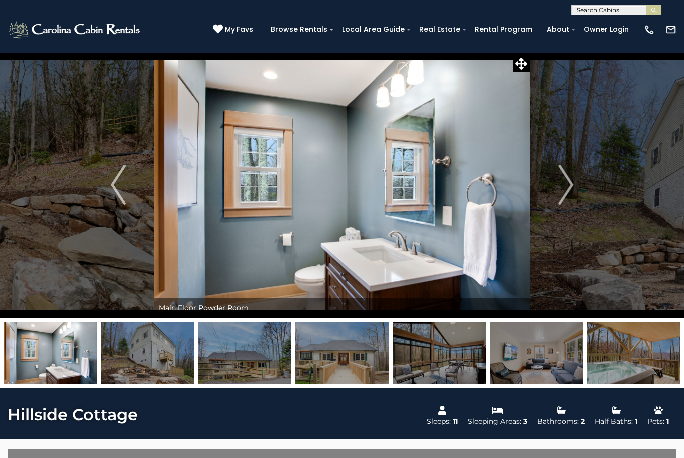
click at [558, 198] on button "Next" at bounding box center [565, 184] width 71 height 265
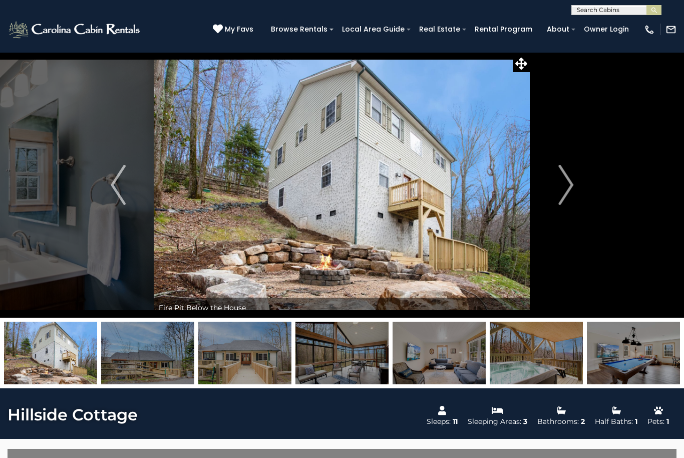
click at [561, 192] on img "Next" at bounding box center [565, 185] width 15 height 40
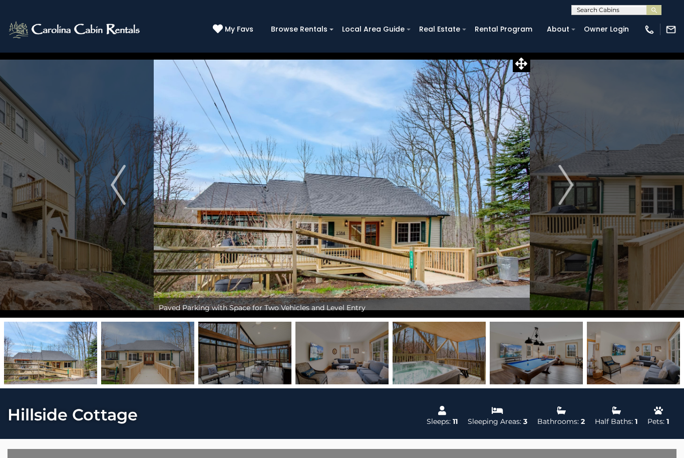
click at [559, 186] on img "Next" at bounding box center [565, 185] width 15 height 40
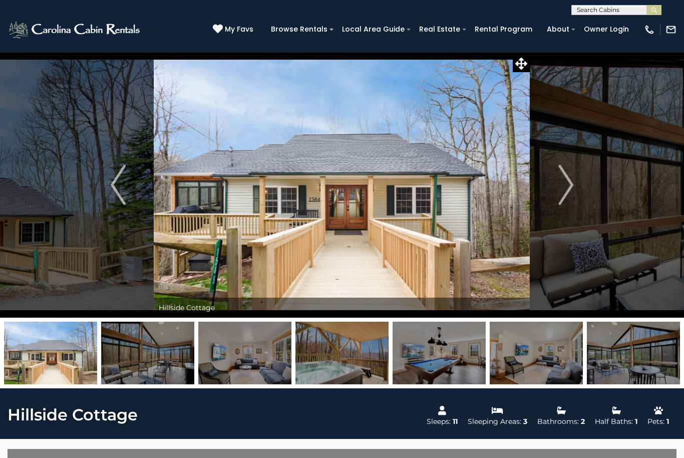
click at [560, 188] on img "Next" at bounding box center [565, 185] width 15 height 40
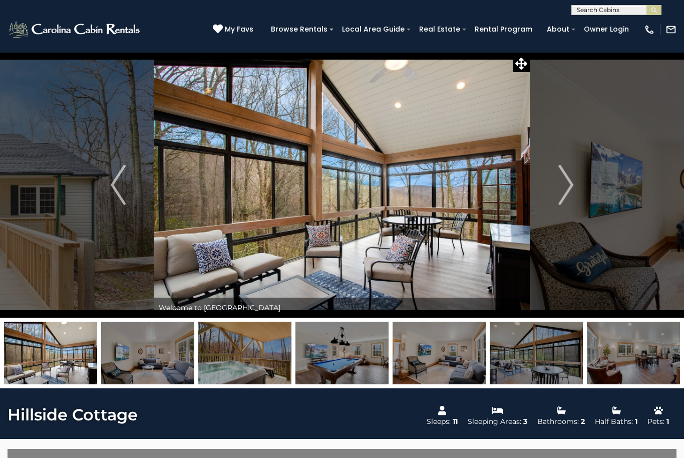
click at [563, 187] on img "Next" at bounding box center [565, 185] width 15 height 40
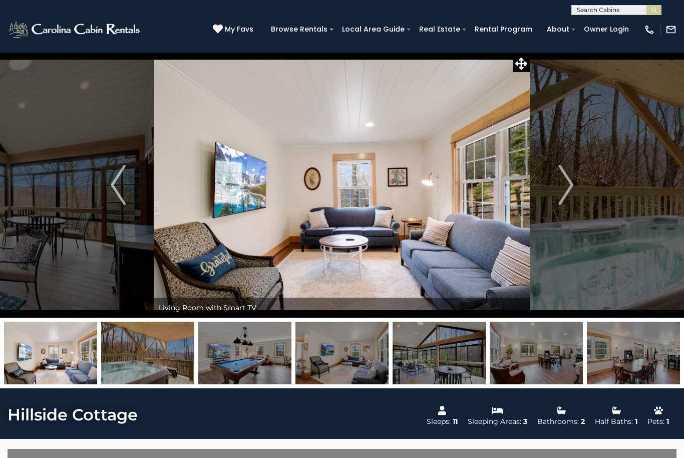
click at [561, 192] on img "Next" at bounding box center [565, 185] width 15 height 40
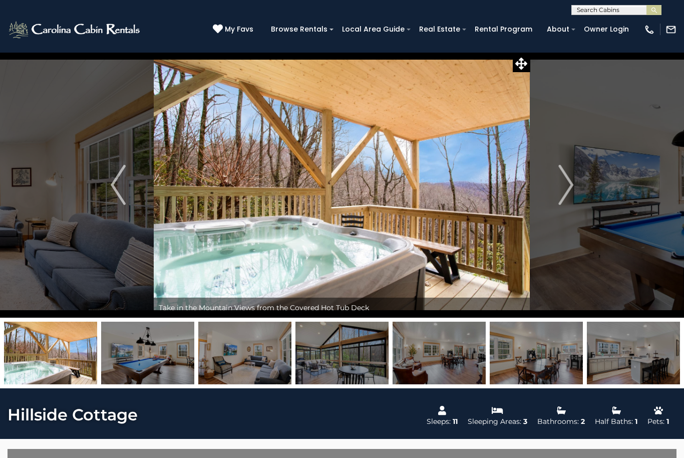
click at [560, 197] on img "Next" at bounding box center [565, 185] width 15 height 40
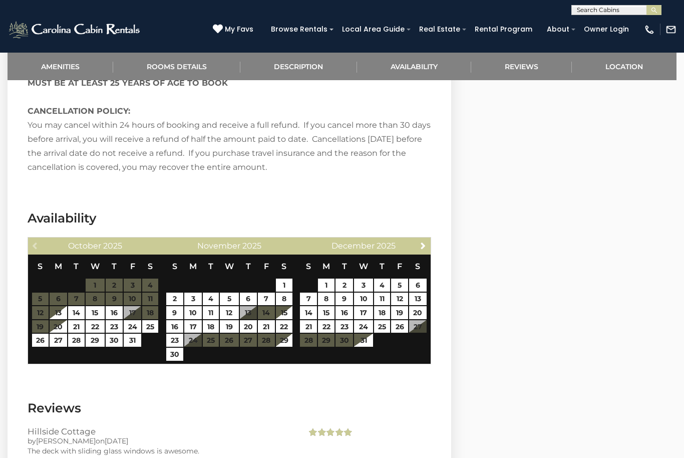
scroll to position [1699, 0]
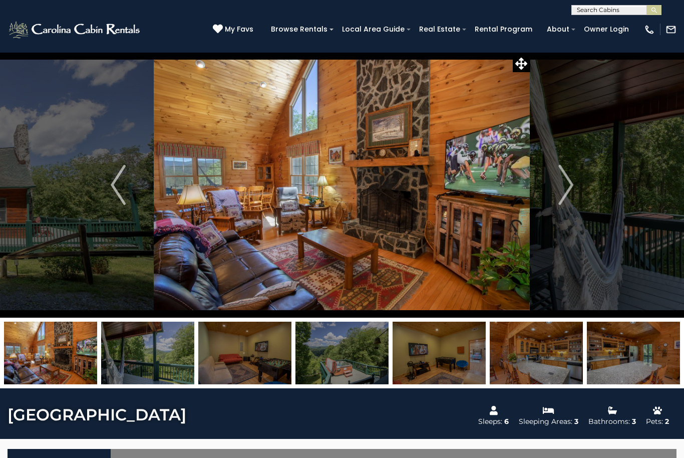
click at [571, 188] on img "Next" at bounding box center [565, 185] width 15 height 40
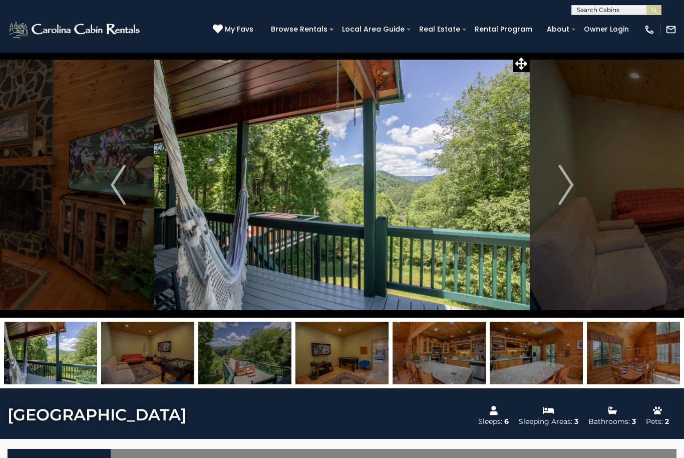
click at [572, 187] on img "Next" at bounding box center [565, 185] width 15 height 40
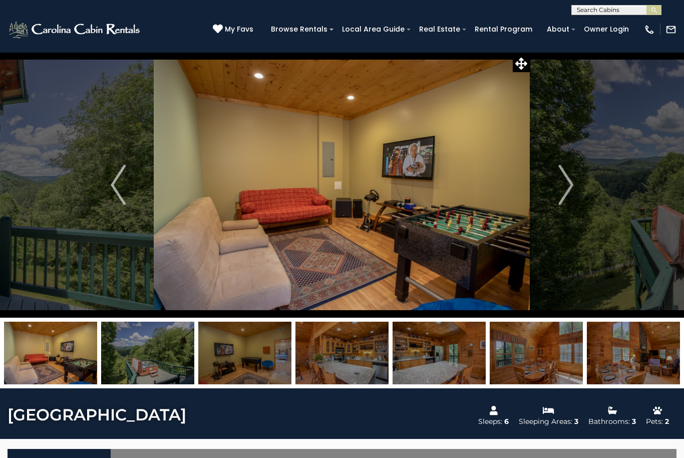
click at [571, 187] on img "Next" at bounding box center [565, 185] width 15 height 40
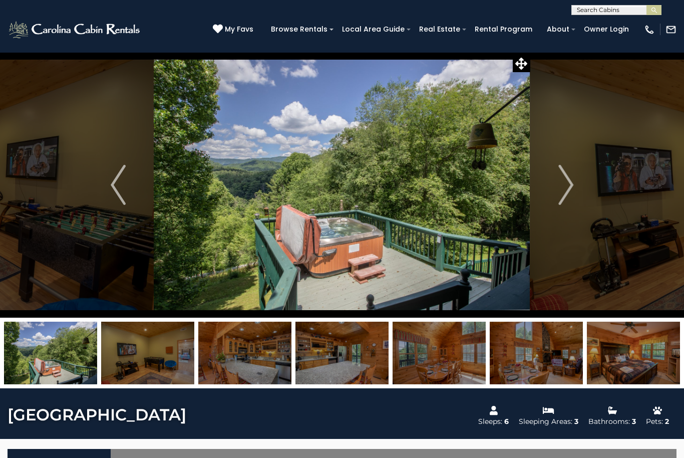
click at [573, 188] on img "Next" at bounding box center [565, 185] width 15 height 40
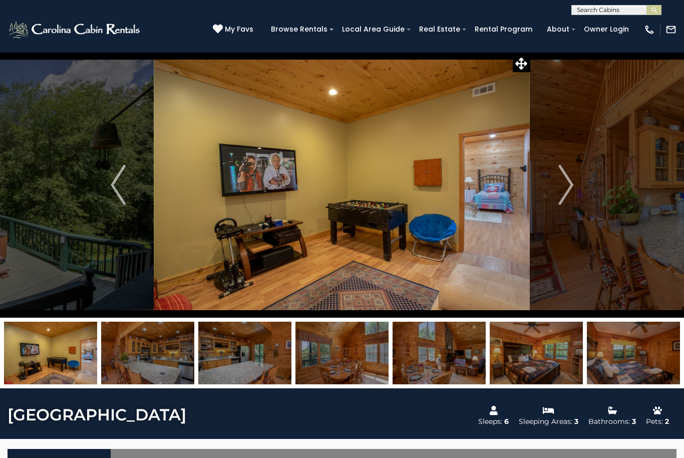
click at [577, 181] on button "Next" at bounding box center [565, 184] width 71 height 265
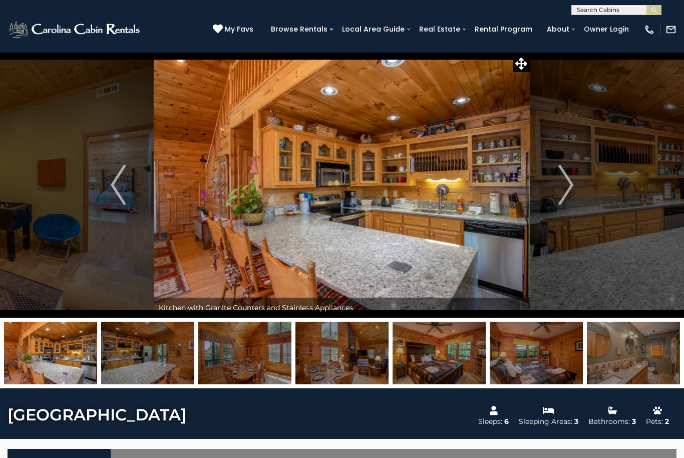
click at [573, 185] on img "Next" at bounding box center [565, 185] width 15 height 40
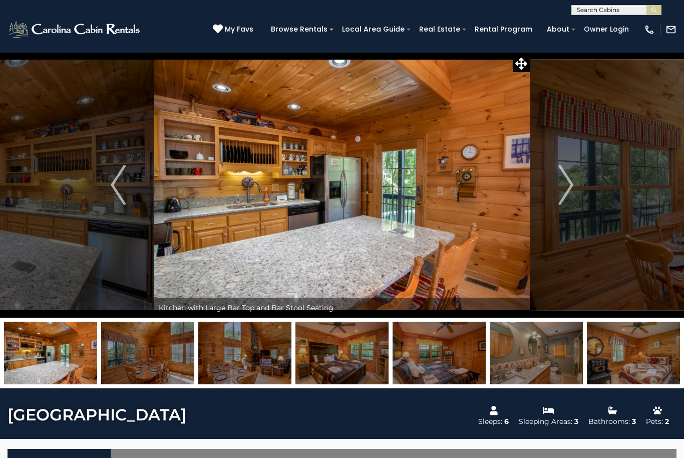
click at [570, 184] on img "Next" at bounding box center [565, 185] width 15 height 40
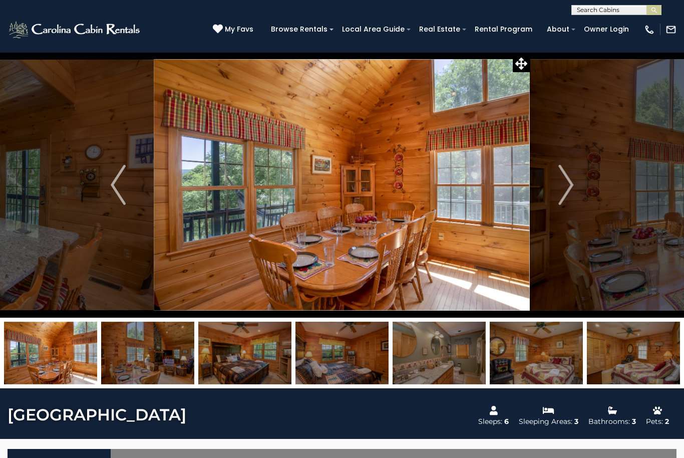
click at [569, 188] on img "Next" at bounding box center [565, 185] width 15 height 40
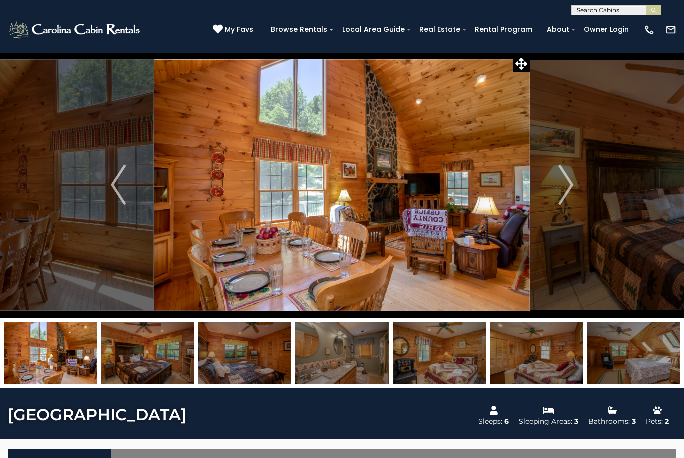
click at [573, 188] on img "Next" at bounding box center [565, 185] width 15 height 40
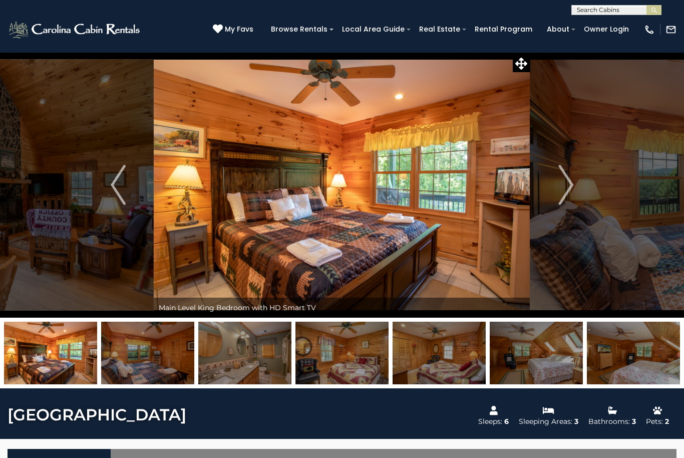
click at [568, 189] on img "Next" at bounding box center [565, 185] width 15 height 40
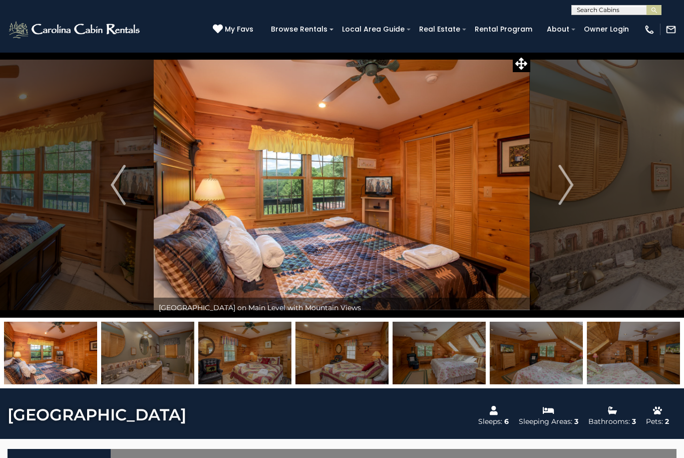
click at [569, 186] on img "Next" at bounding box center [565, 185] width 15 height 40
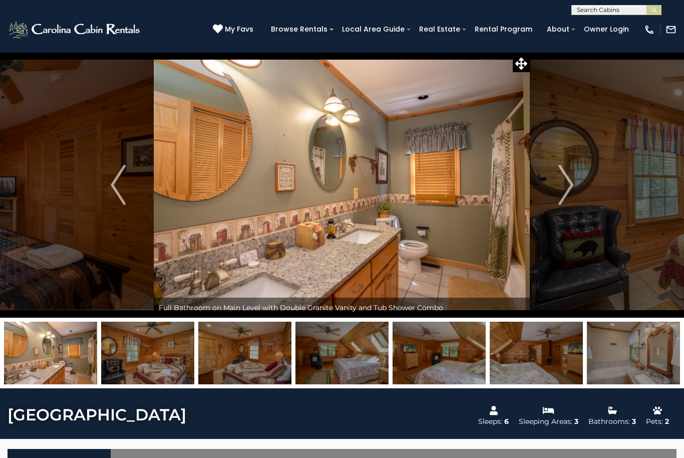
click at [568, 193] on img "Next" at bounding box center [565, 185] width 15 height 40
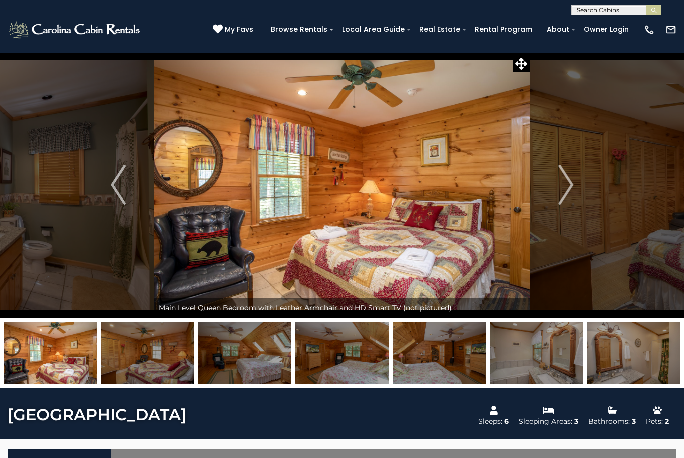
click at [573, 194] on img "Next" at bounding box center [565, 185] width 15 height 40
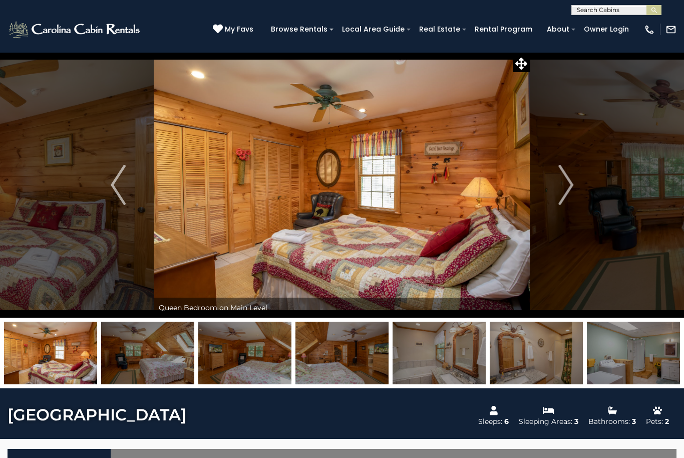
click at [574, 189] on button "Next" at bounding box center [565, 184] width 71 height 265
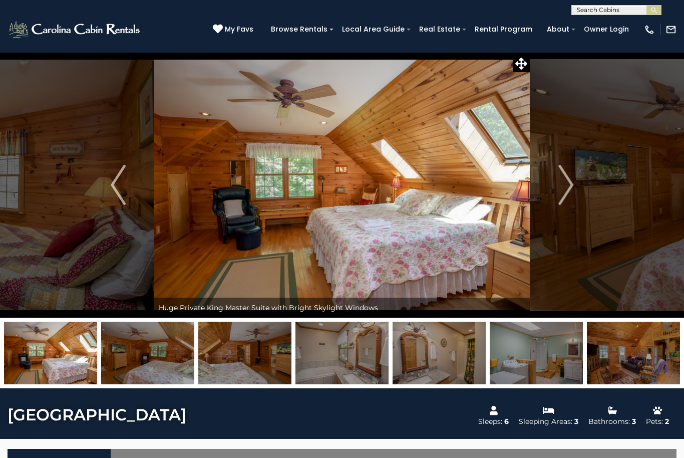
click at [570, 194] on img "Next" at bounding box center [565, 185] width 15 height 40
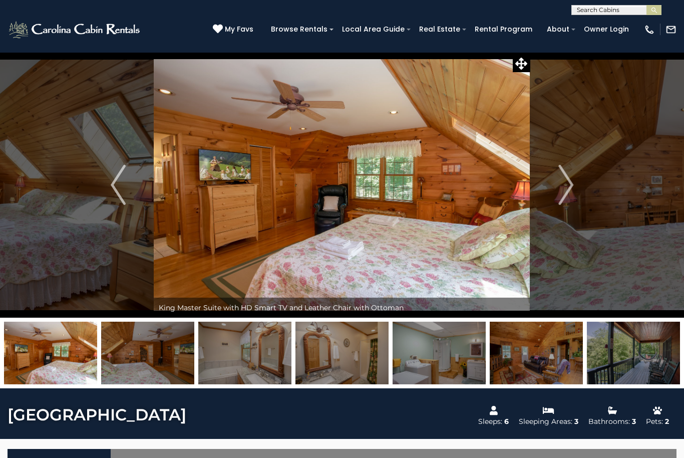
click at [572, 187] on img "Next" at bounding box center [565, 185] width 15 height 40
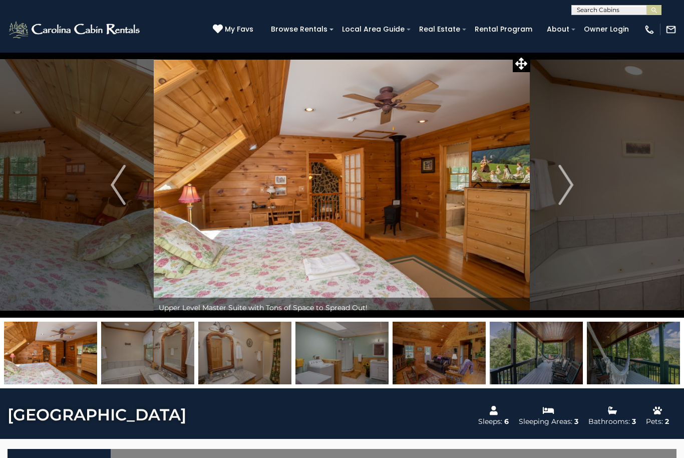
click at [567, 188] on img "Next" at bounding box center [565, 185] width 15 height 40
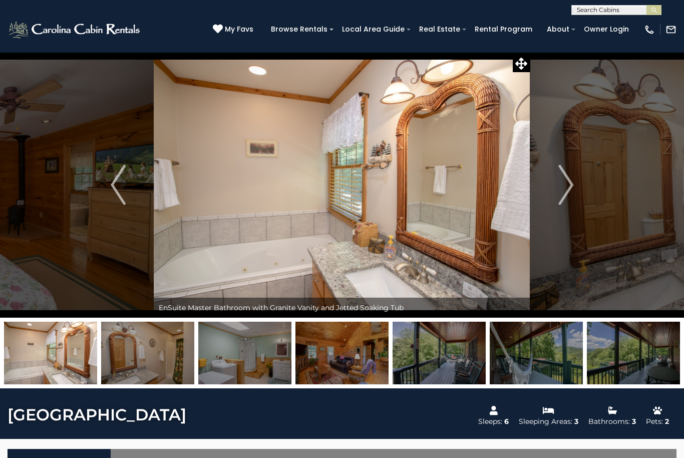
click at [568, 185] on img "Next" at bounding box center [565, 185] width 15 height 40
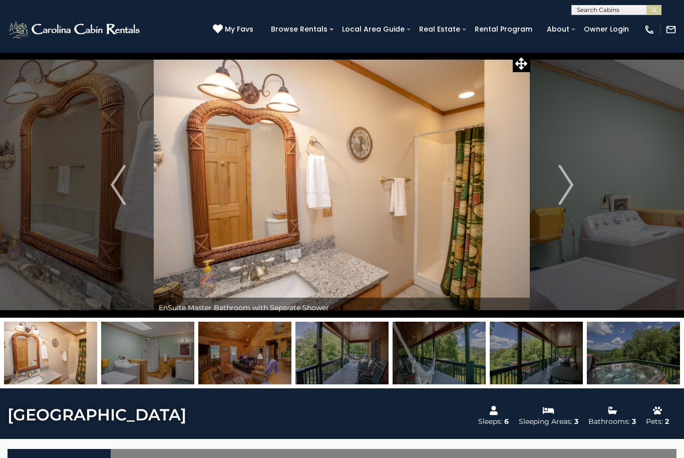
click at [567, 185] on img "Next" at bounding box center [565, 185] width 15 height 40
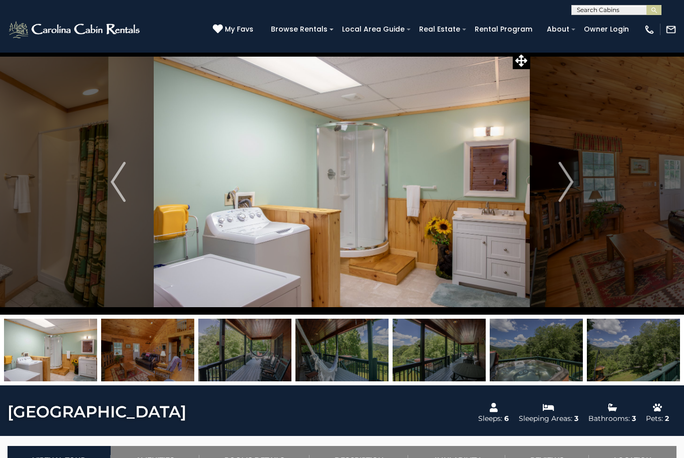
scroll to position [3, 0]
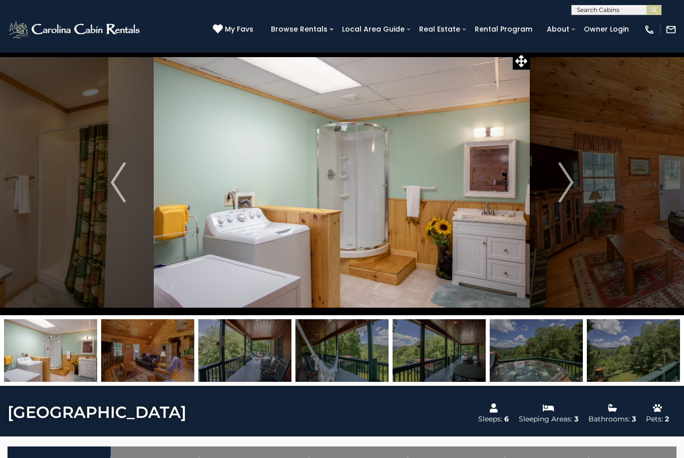
click at [125, 182] on img "Previous" at bounding box center [118, 182] width 15 height 40
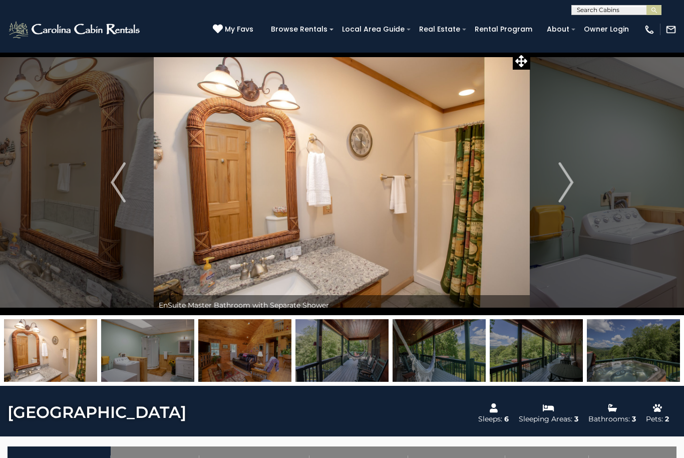
click at [574, 190] on button "Next" at bounding box center [565, 182] width 71 height 265
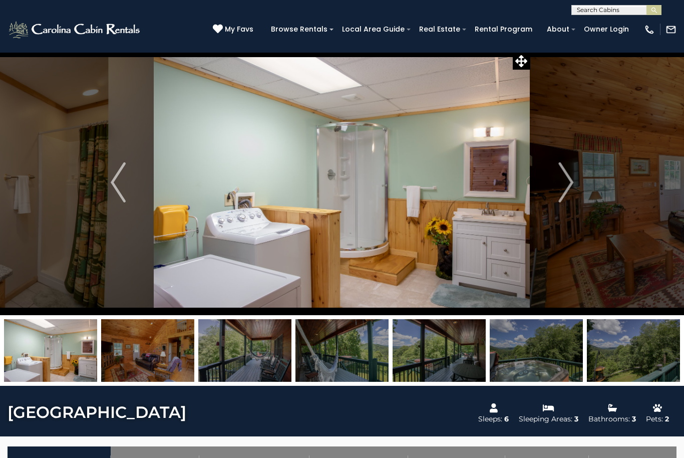
click at [567, 190] on img "Next" at bounding box center [565, 182] width 15 height 40
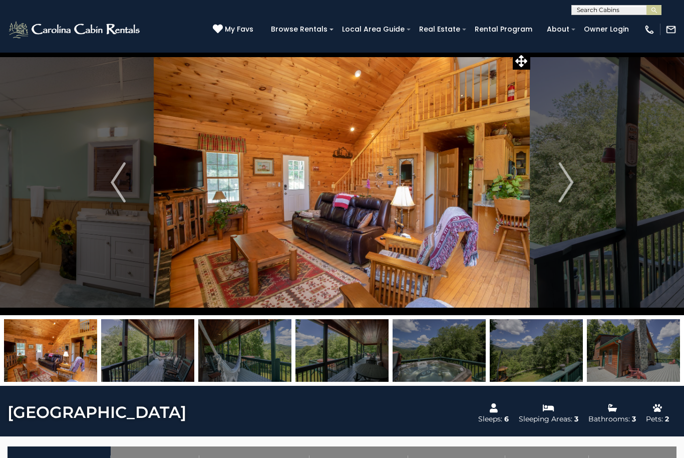
click at [564, 184] on img "Next" at bounding box center [565, 182] width 15 height 40
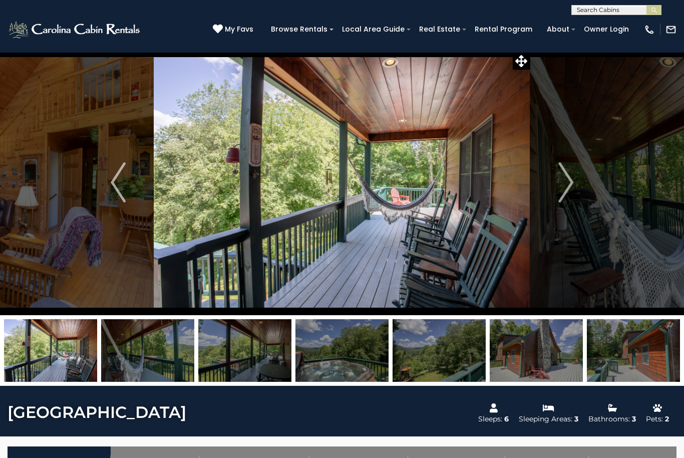
click at [563, 191] on img "Next" at bounding box center [565, 182] width 15 height 40
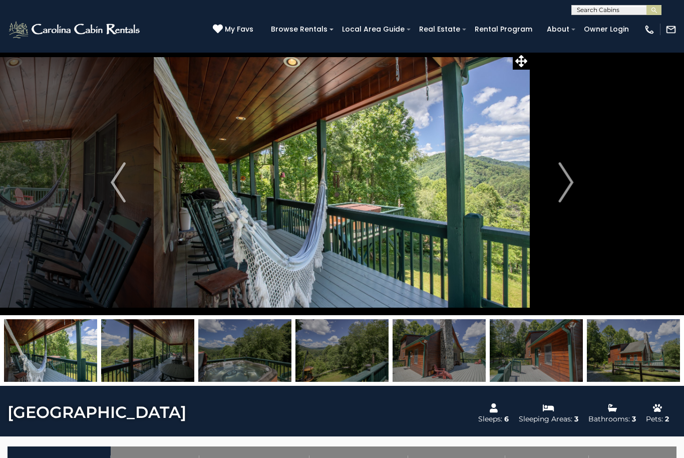
click at [565, 188] on img "Next" at bounding box center [565, 182] width 15 height 40
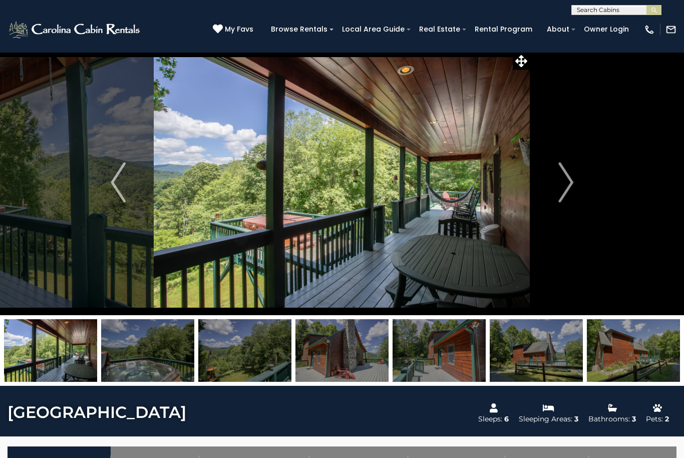
click at [565, 186] on img "Next" at bounding box center [565, 182] width 15 height 40
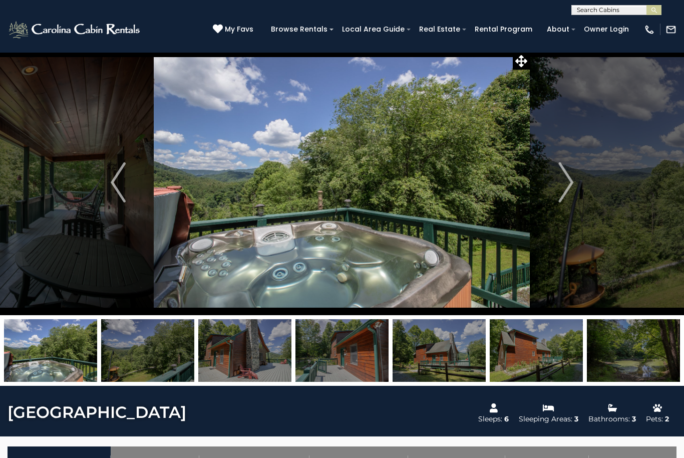
click at [567, 183] on img "Next" at bounding box center [565, 182] width 15 height 40
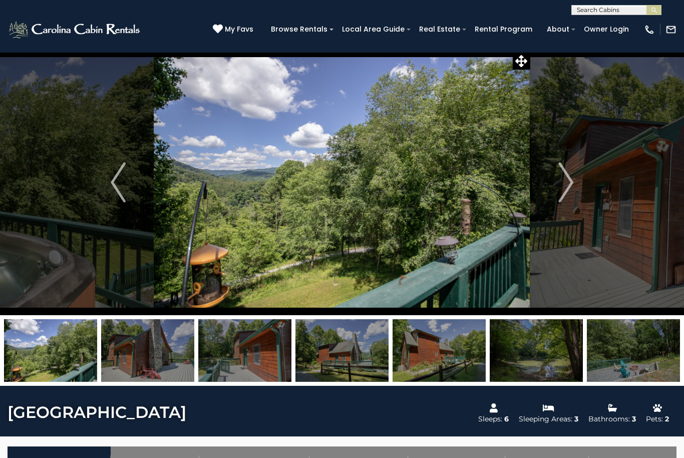
click at [568, 180] on img "Next" at bounding box center [565, 182] width 15 height 40
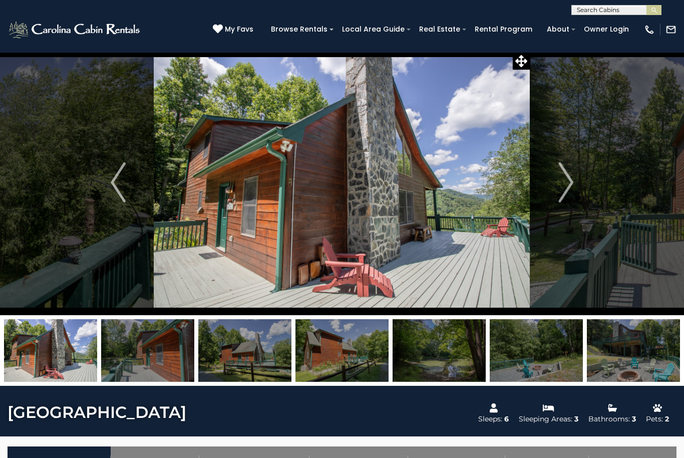
click at [565, 183] on img "Next" at bounding box center [565, 182] width 15 height 40
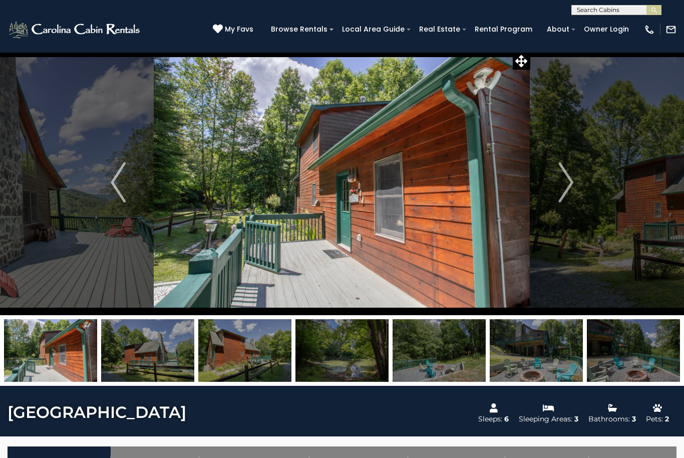
click at [566, 187] on img "Next" at bounding box center [565, 182] width 15 height 40
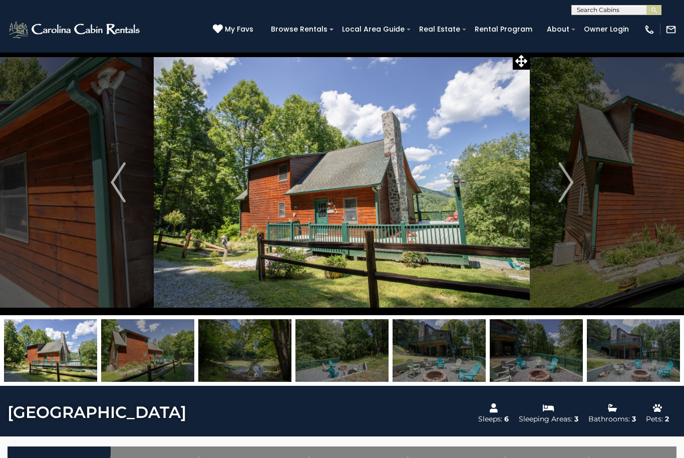
click at [567, 185] on img "Next" at bounding box center [565, 182] width 15 height 40
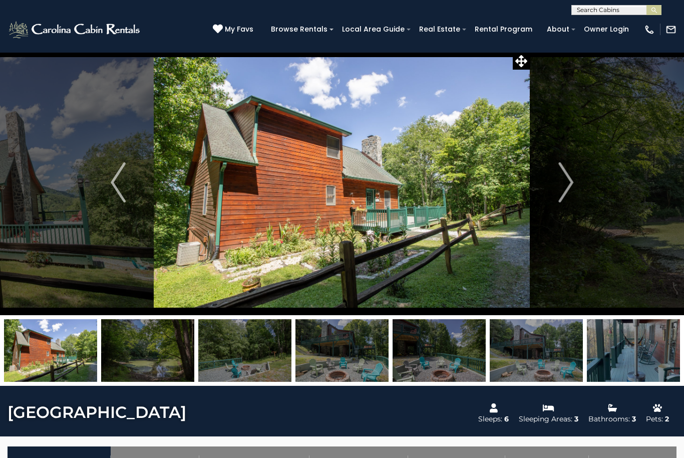
click at [568, 178] on img "Next" at bounding box center [565, 182] width 15 height 40
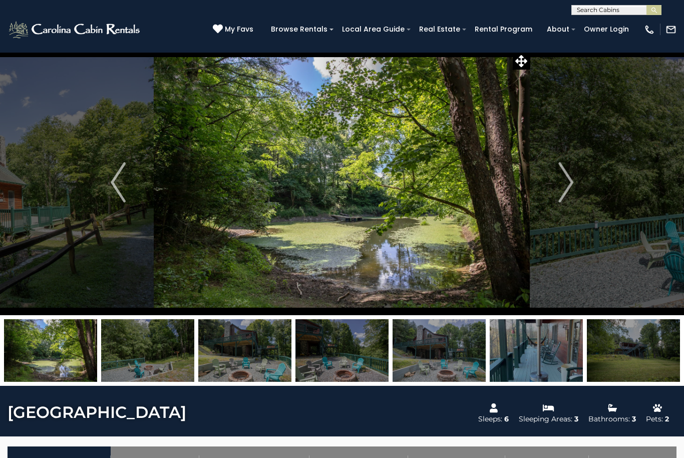
click at [568, 184] on img "Next" at bounding box center [565, 182] width 15 height 40
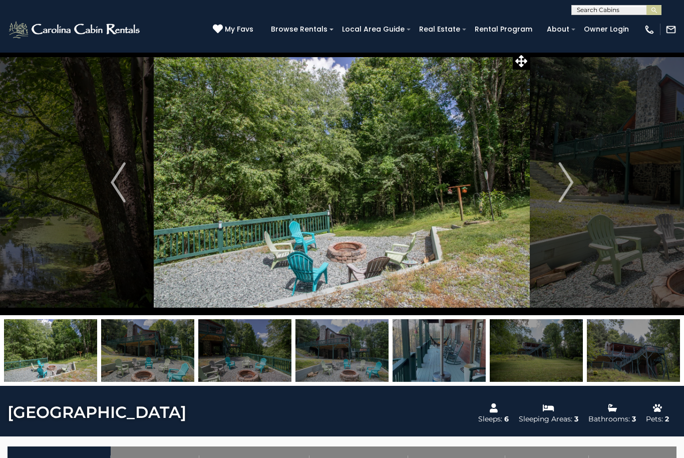
click at [567, 181] on img "Next" at bounding box center [565, 182] width 15 height 40
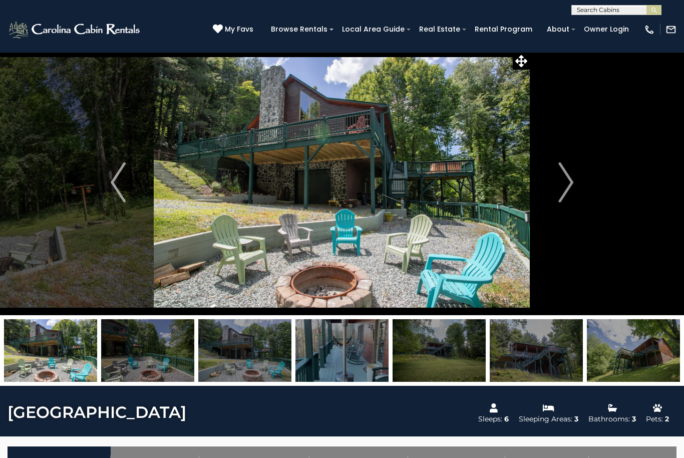
click at [568, 195] on img "Next" at bounding box center [565, 182] width 15 height 40
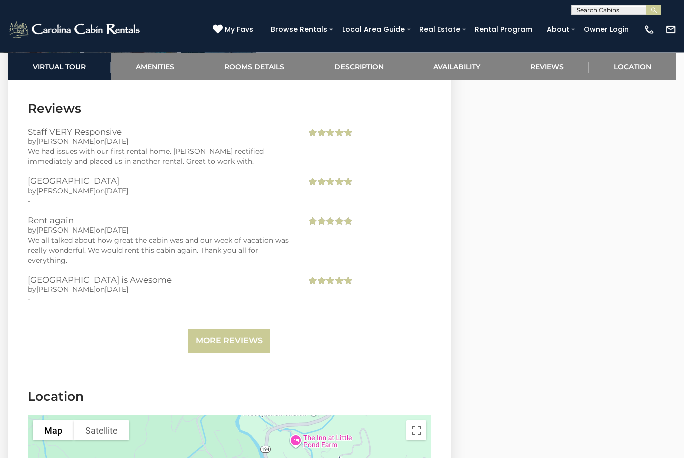
scroll to position [2082, 0]
click at [209, 332] on link "More Reviews" at bounding box center [229, 340] width 82 height 24
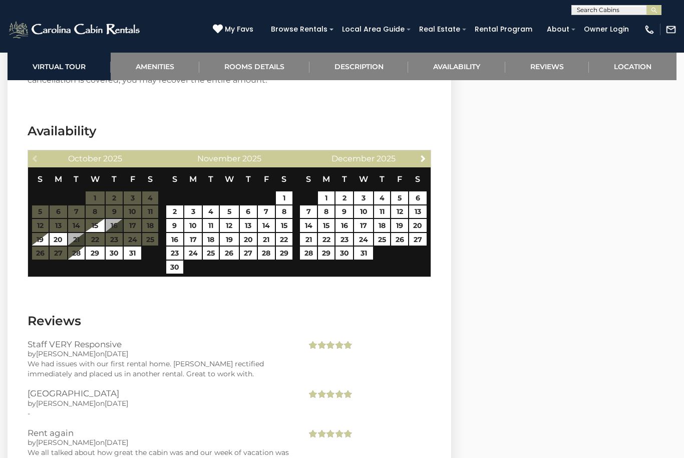
scroll to position [1868, 0]
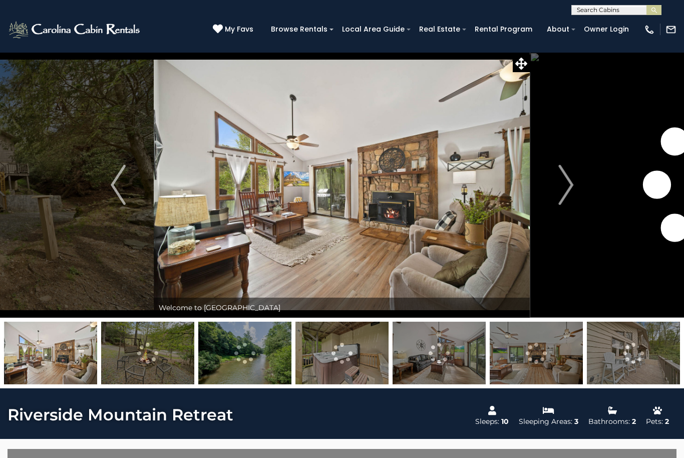
click at [573, 183] on img "Next" at bounding box center [565, 185] width 15 height 40
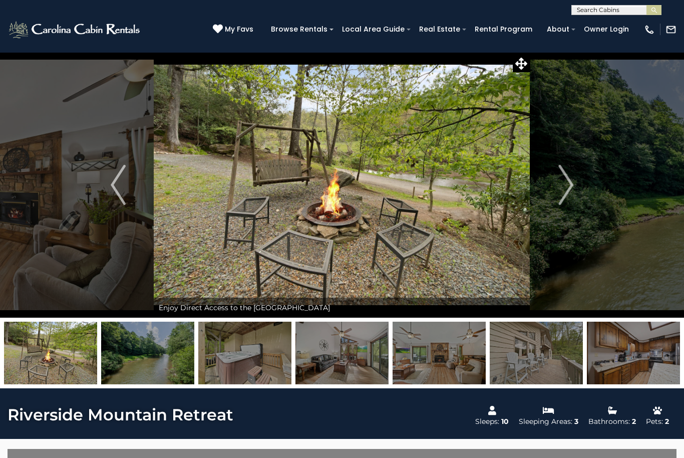
click at [571, 187] on img "Next" at bounding box center [565, 185] width 15 height 40
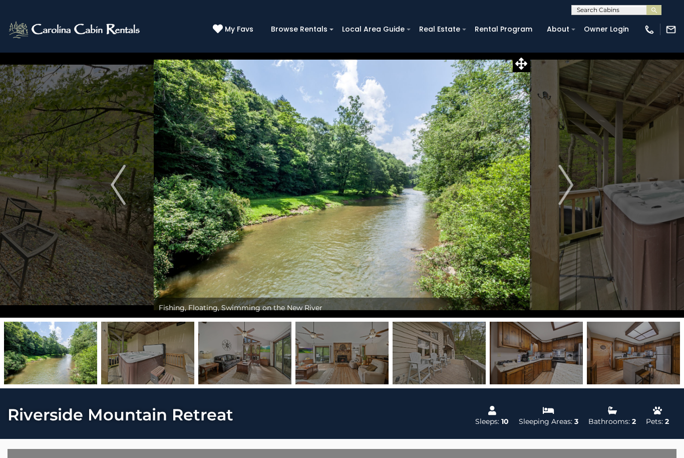
click at [570, 187] on img "Next" at bounding box center [565, 185] width 15 height 40
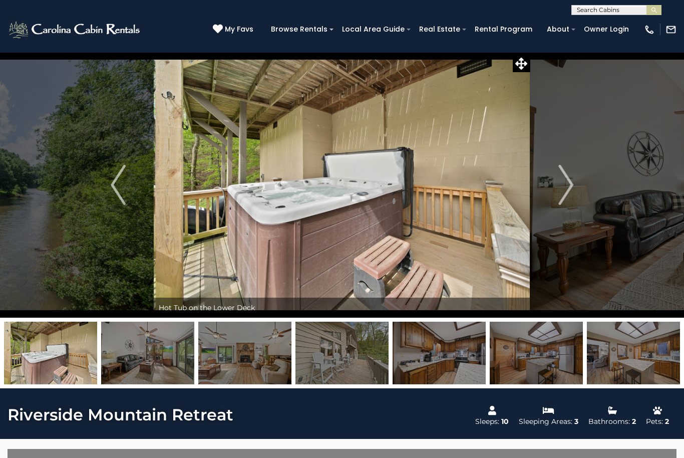
click at [568, 185] on img "Next" at bounding box center [565, 185] width 15 height 40
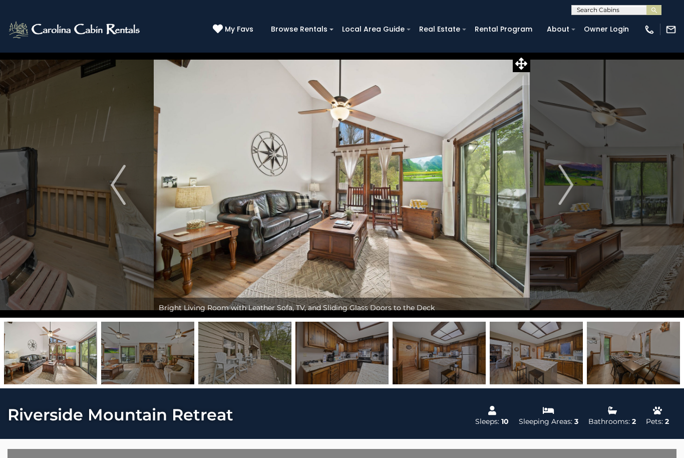
click at [567, 185] on img "Next" at bounding box center [565, 185] width 15 height 40
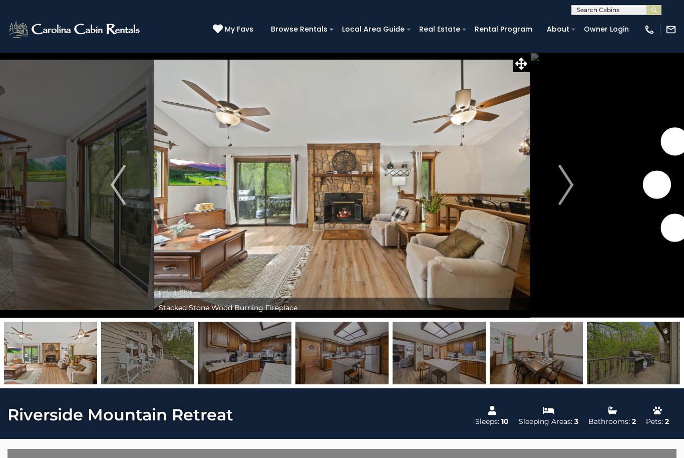
click at [568, 185] on img "Next" at bounding box center [565, 185] width 15 height 40
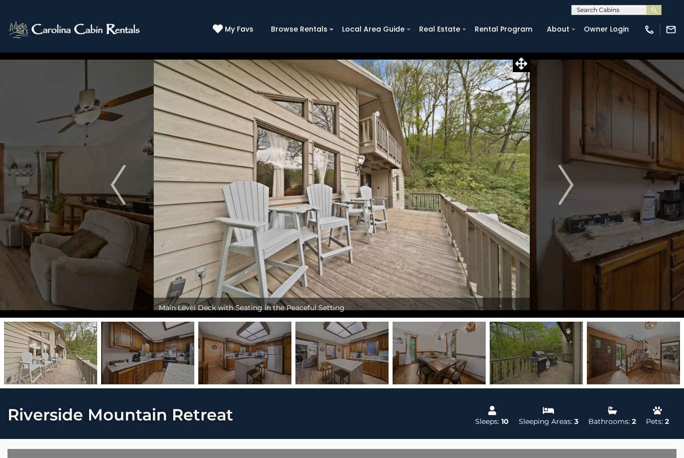
click at [566, 185] on img "Next" at bounding box center [565, 185] width 15 height 40
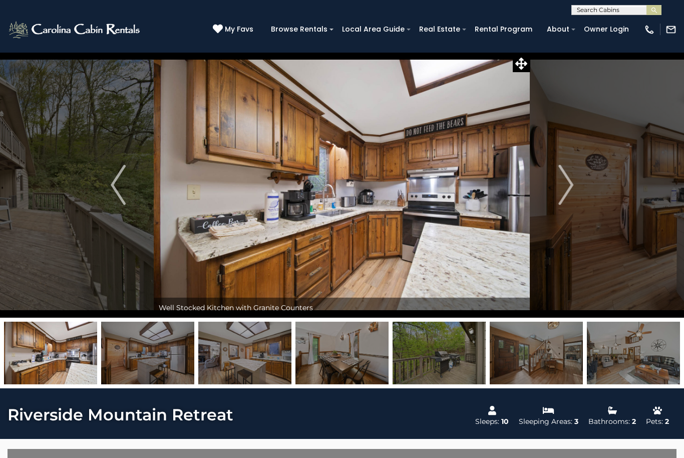
click at [566, 183] on img "Next" at bounding box center [565, 185] width 15 height 40
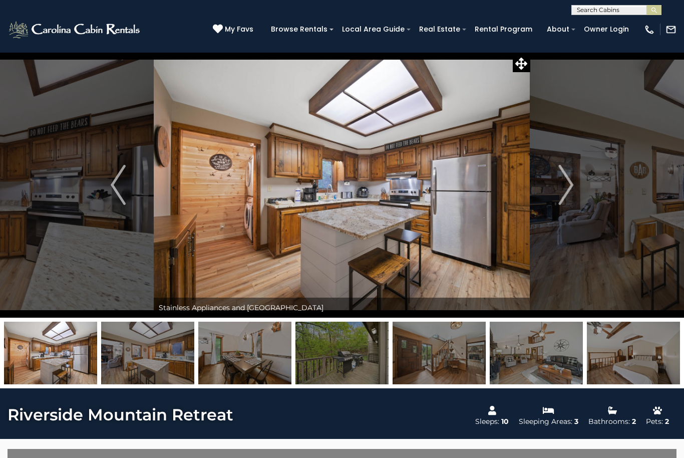
click at [564, 190] on img "Next" at bounding box center [565, 185] width 15 height 40
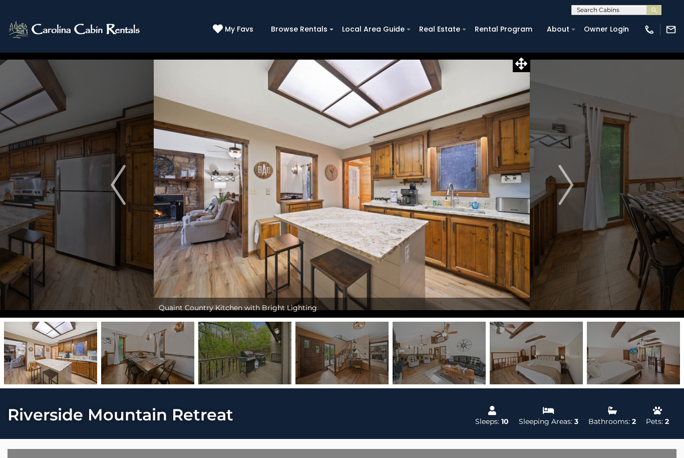
click at [563, 192] on img "Next" at bounding box center [565, 185] width 15 height 40
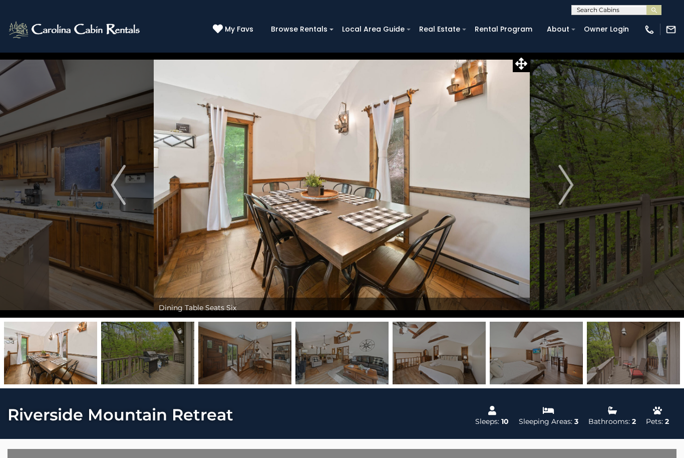
click at [559, 195] on img "Next" at bounding box center [565, 185] width 15 height 40
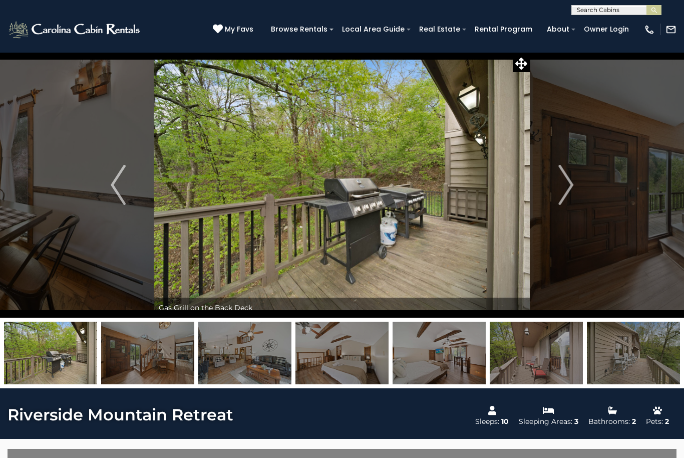
click at [559, 188] on img "Next" at bounding box center [565, 185] width 15 height 40
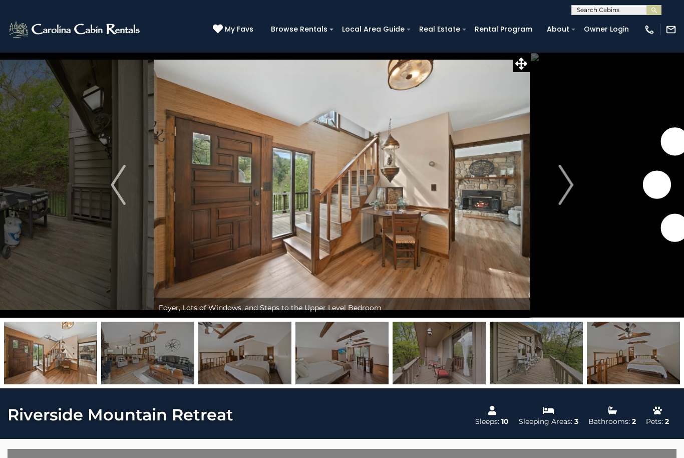
click at [559, 189] on img "Next" at bounding box center [565, 185] width 15 height 40
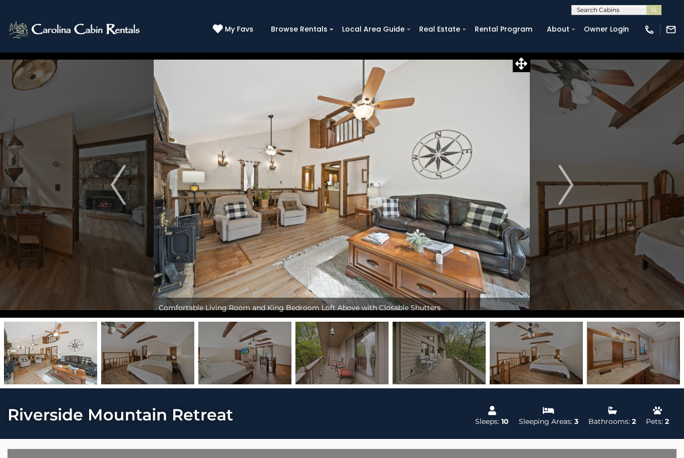
click at [561, 188] on img "Next" at bounding box center [565, 185] width 15 height 40
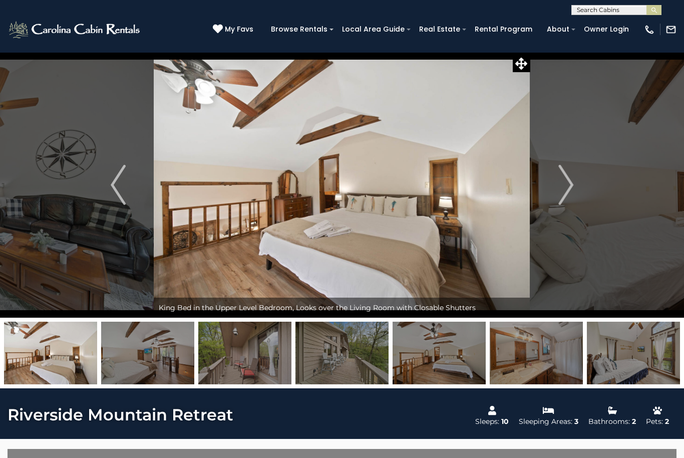
click at [560, 187] on img "Next" at bounding box center [565, 185] width 15 height 40
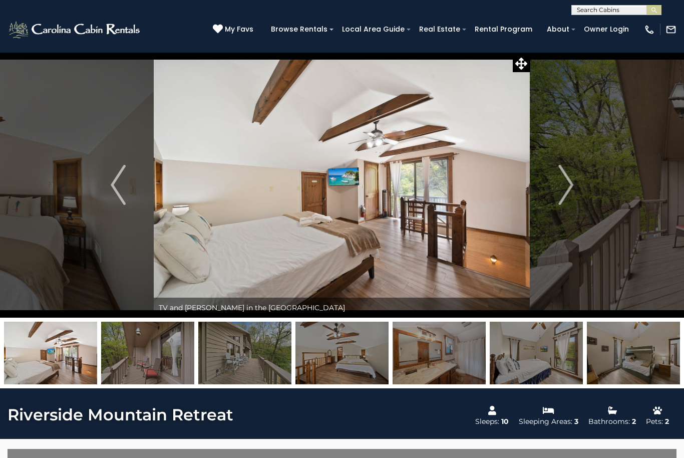
click at [561, 184] on img "Next" at bounding box center [565, 185] width 15 height 40
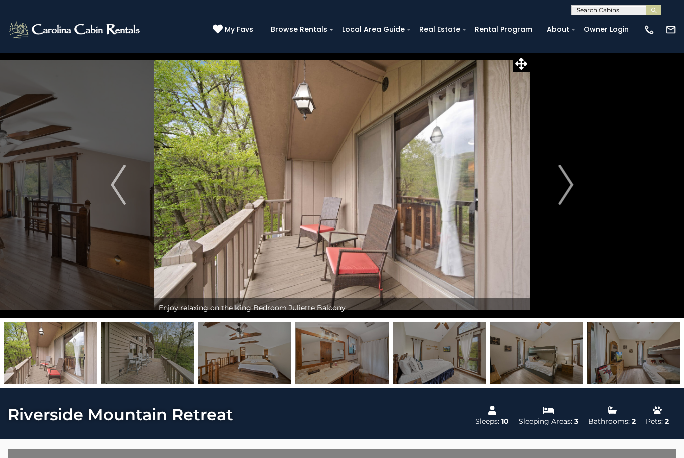
click at [559, 191] on img "Next" at bounding box center [565, 185] width 15 height 40
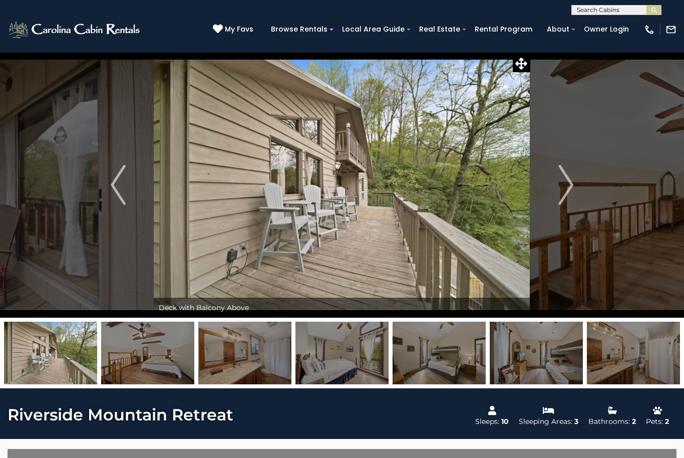
click at [557, 188] on button "Next" at bounding box center [565, 184] width 71 height 265
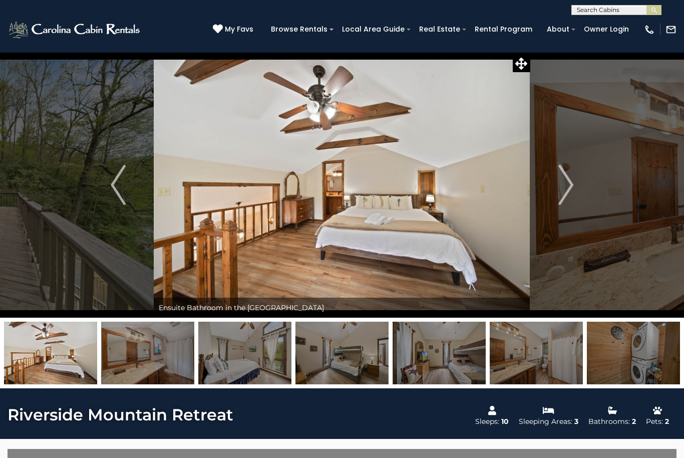
click at [553, 185] on button "Next" at bounding box center [565, 184] width 71 height 265
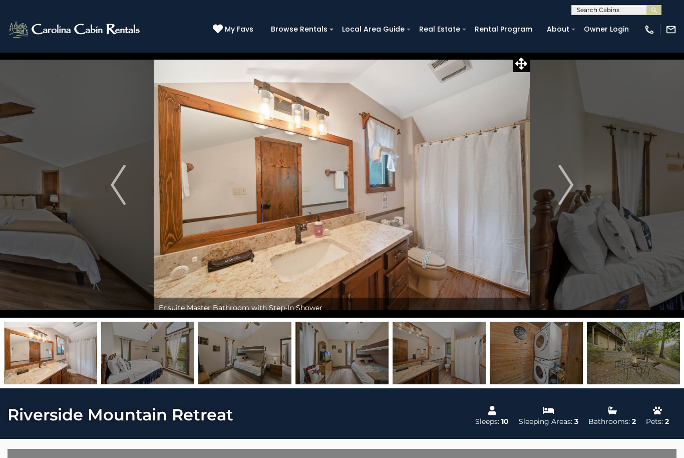
click at [556, 182] on button "Next" at bounding box center [565, 184] width 71 height 265
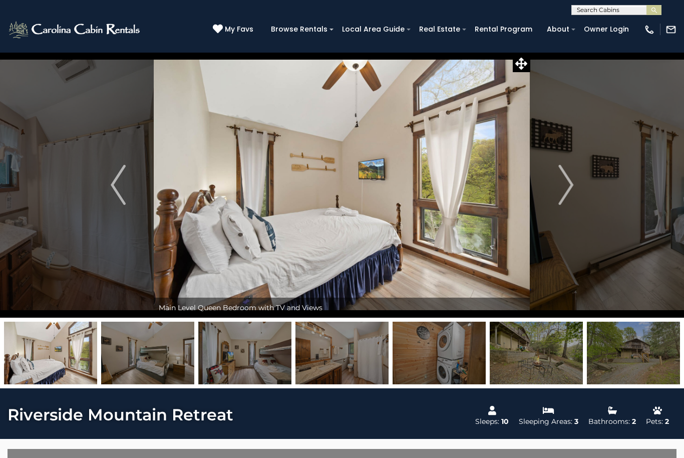
click at [557, 189] on button "Next" at bounding box center [565, 184] width 71 height 265
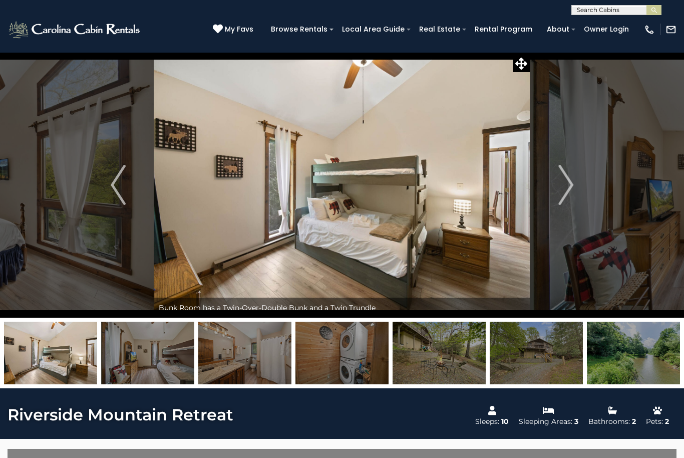
click at [557, 194] on button "Next" at bounding box center [565, 184] width 71 height 265
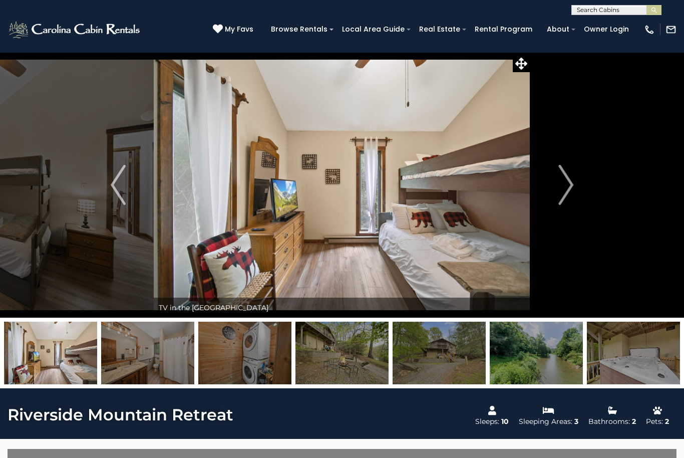
click at [557, 187] on button "Next" at bounding box center [565, 184] width 71 height 265
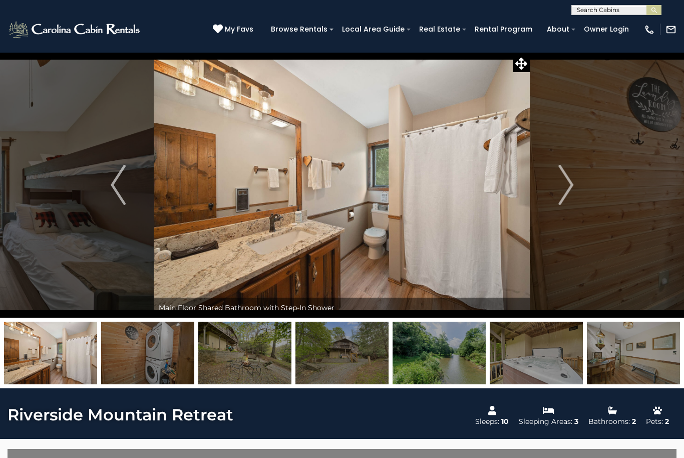
click at [555, 191] on button "Next" at bounding box center [565, 184] width 71 height 265
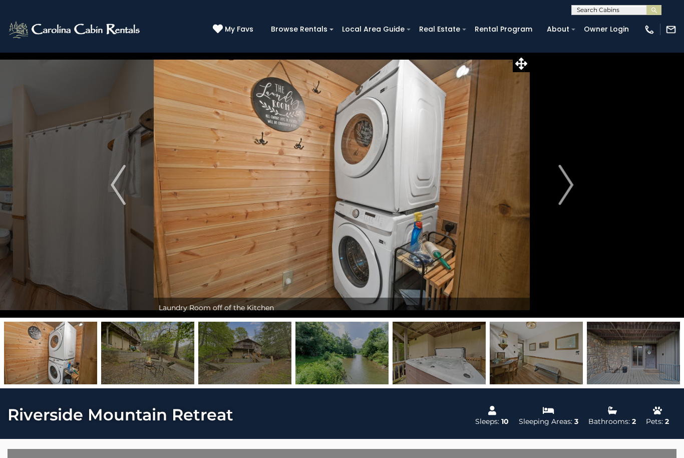
click at [553, 188] on button "Next" at bounding box center [565, 184] width 71 height 265
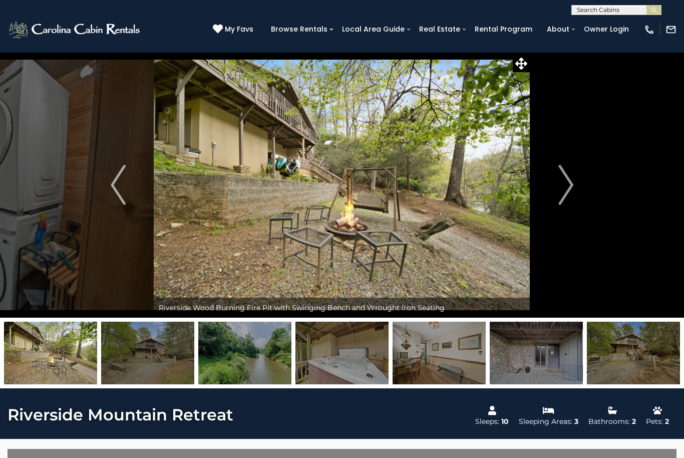
click at [560, 186] on img "Next" at bounding box center [565, 185] width 15 height 40
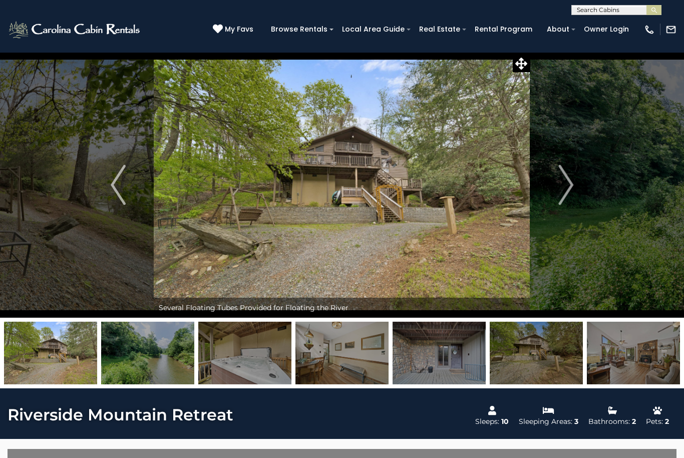
click at [558, 191] on img "Next" at bounding box center [565, 185] width 15 height 40
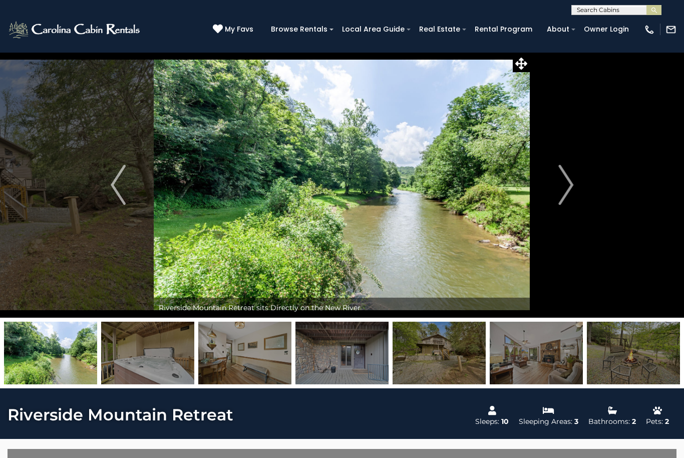
click at [559, 188] on img "Next" at bounding box center [565, 185] width 15 height 40
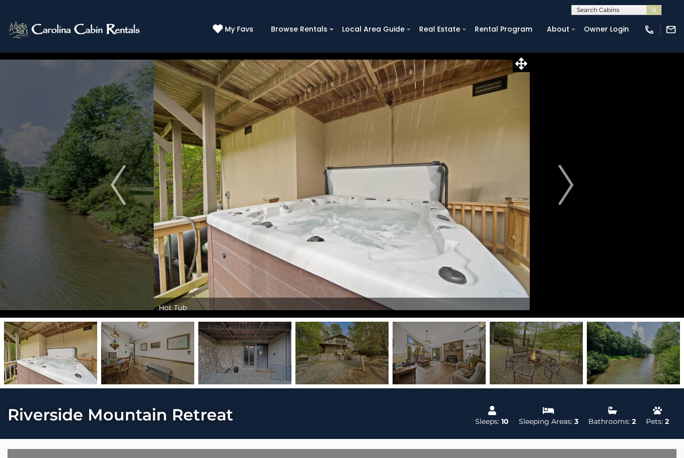
click at [561, 189] on img "Next" at bounding box center [565, 185] width 15 height 40
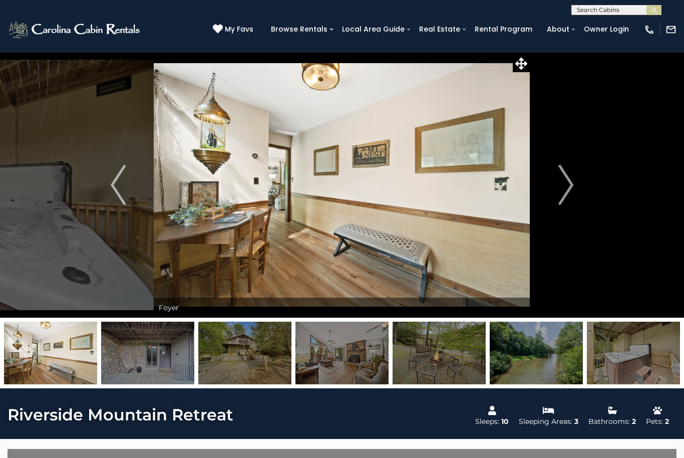
click at [561, 192] on img "Next" at bounding box center [565, 185] width 15 height 40
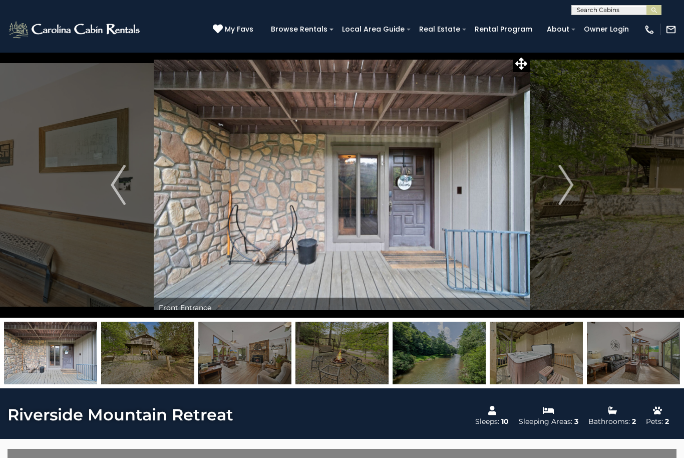
click at [560, 190] on img "Next" at bounding box center [565, 185] width 15 height 40
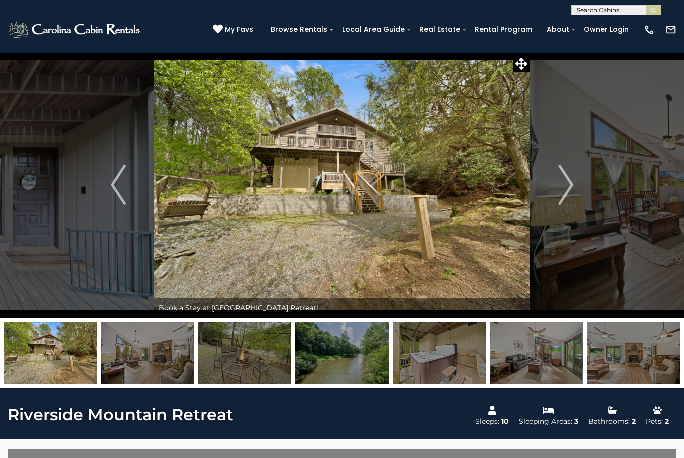
click at [560, 180] on img "Next" at bounding box center [565, 185] width 15 height 40
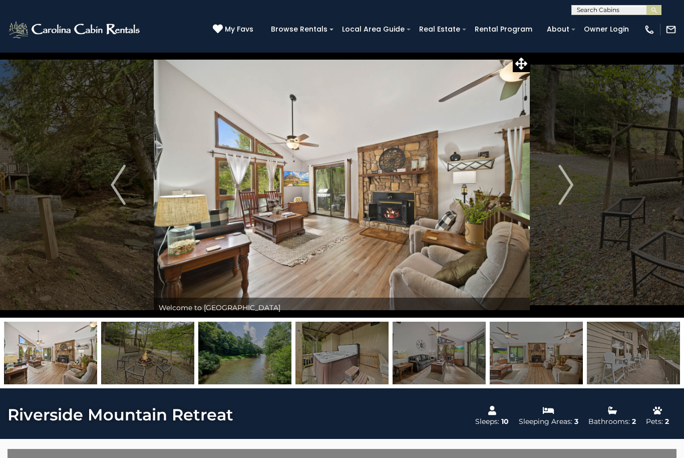
click at [558, 192] on img "Next" at bounding box center [565, 185] width 15 height 40
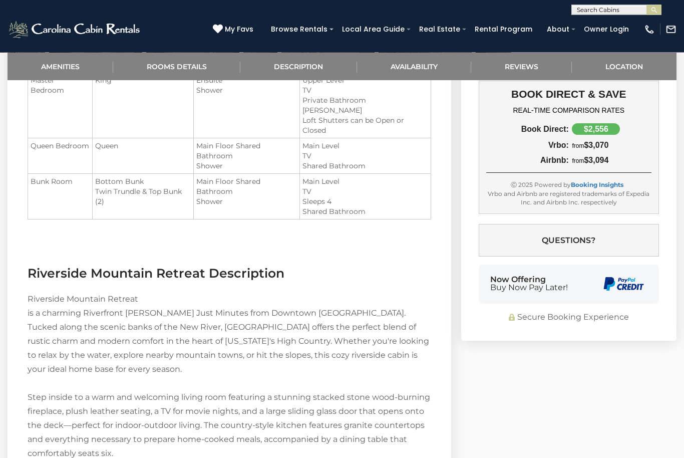
scroll to position [775, 0]
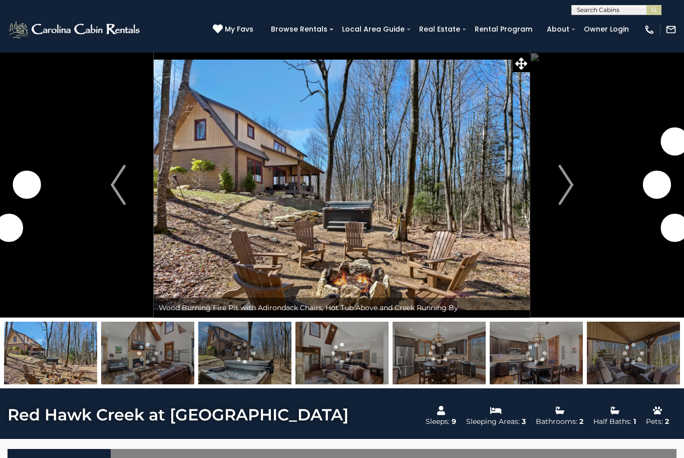
click at [568, 187] on img "Next" at bounding box center [565, 185] width 15 height 40
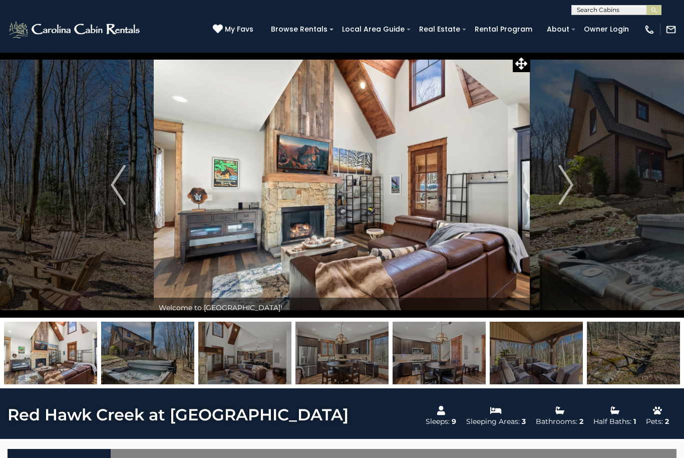
click at [566, 179] on img "Next" at bounding box center [565, 185] width 15 height 40
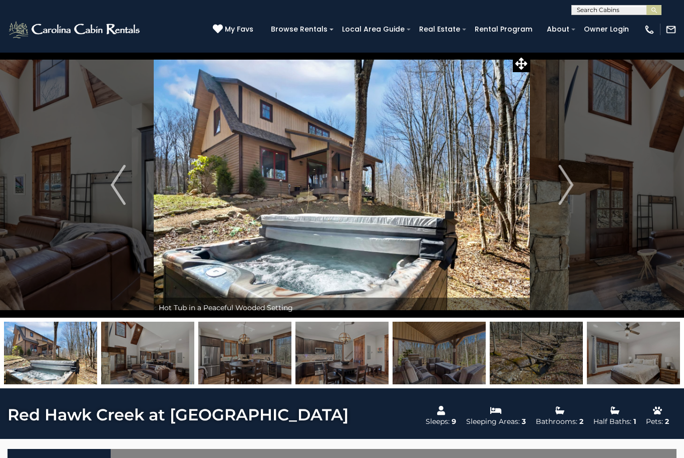
click at [562, 184] on img "Next" at bounding box center [565, 185] width 15 height 40
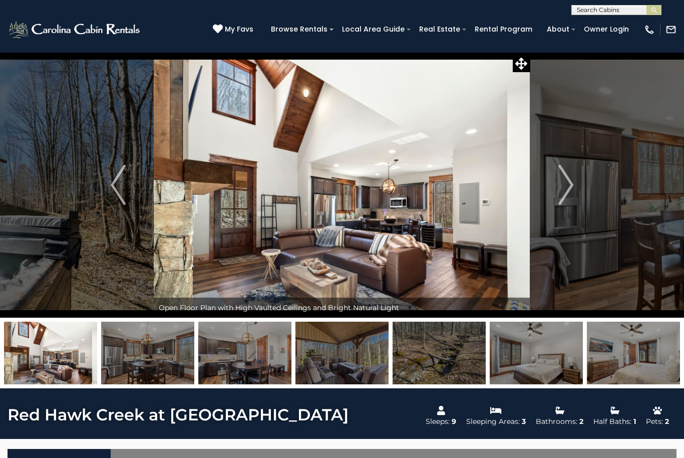
click at [555, 191] on button "Next" at bounding box center [565, 184] width 71 height 265
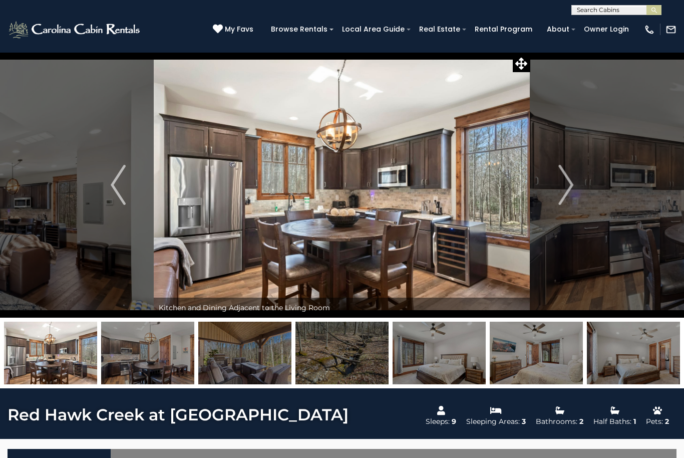
click at [562, 192] on img "Next" at bounding box center [565, 185] width 15 height 40
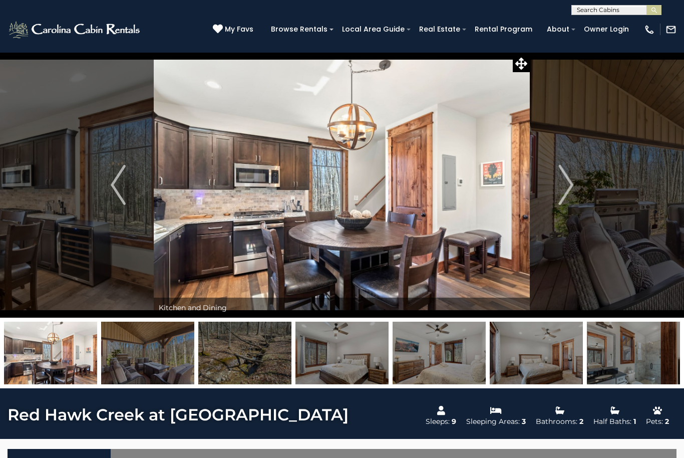
click at [567, 188] on img "Next" at bounding box center [565, 185] width 15 height 40
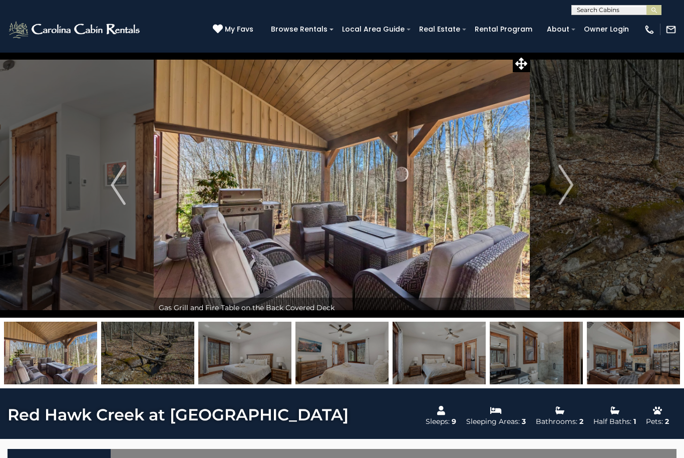
click at [563, 184] on img "Next" at bounding box center [565, 185] width 15 height 40
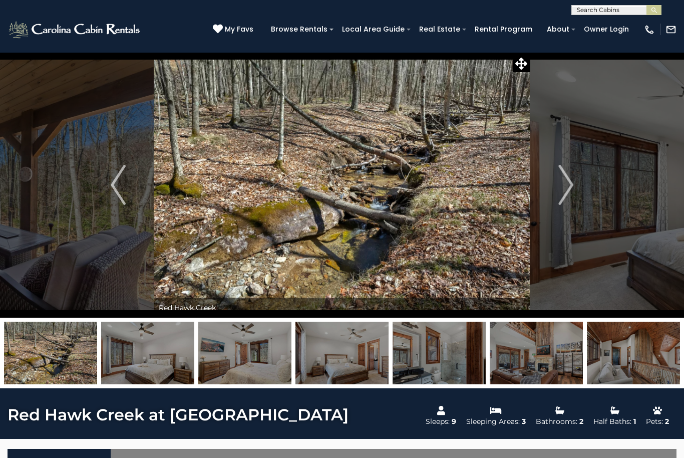
click at [556, 185] on button "Next" at bounding box center [565, 184] width 71 height 265
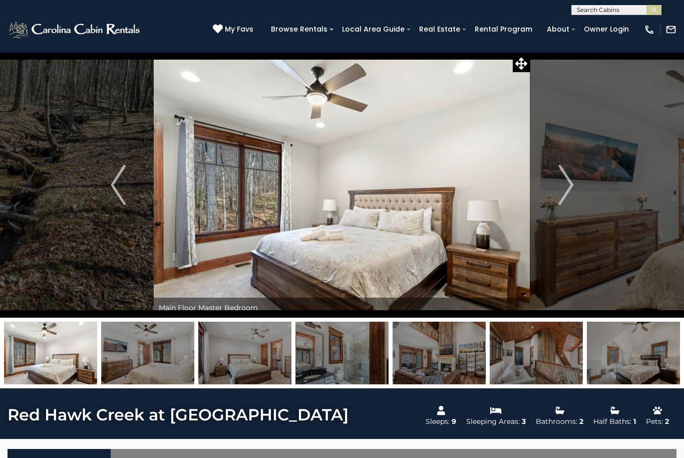
click at [552, 195] on button "Next" at bounding box center [565, 184] width 71 height 265
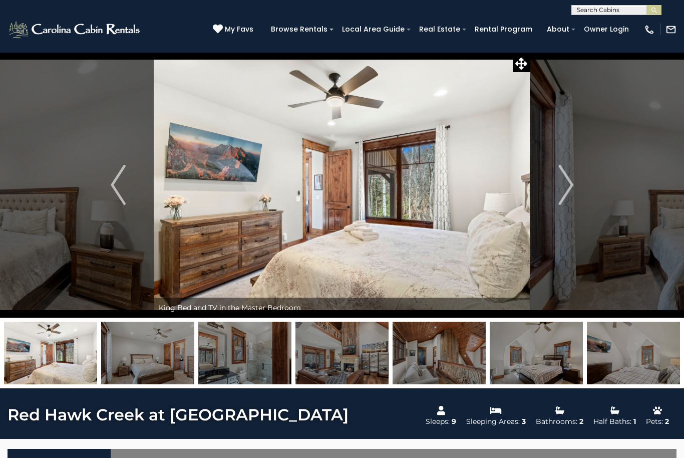
click at [563, 189] on img "Next" at bounding box center [565, 185] width 15 height 40
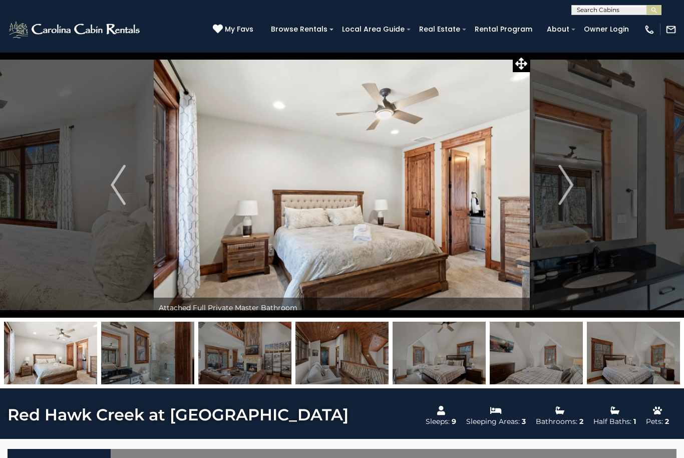
click at [556, 193] on button "Next" at bounding box center [565, 184] width 71 height 265
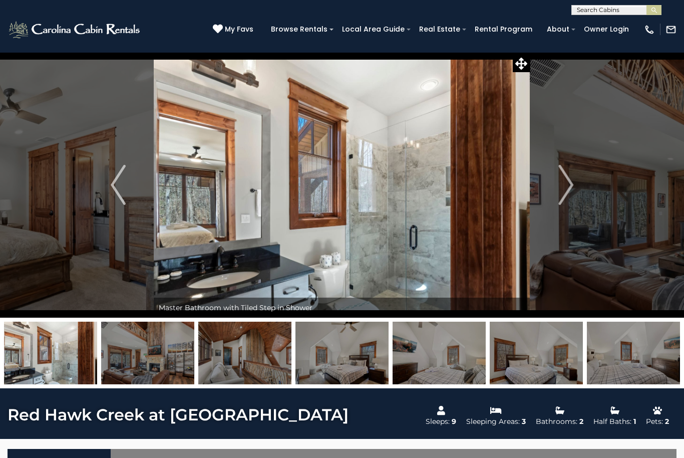
click at [556, 191] on button "Next" at bounding box center [565, 184] width 71 height 265
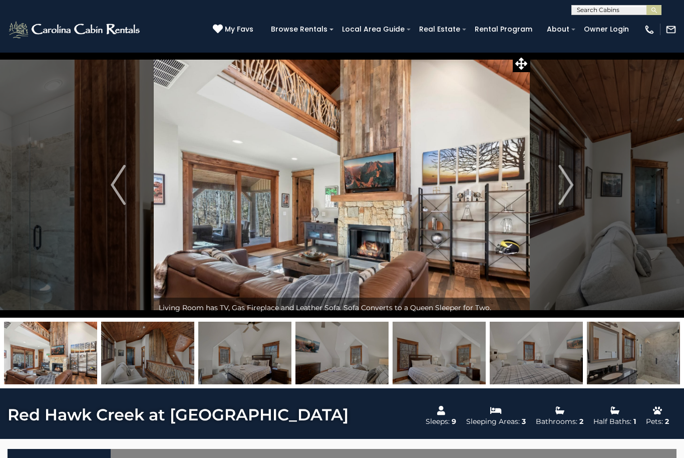
click at [563, 186] on img "Next" at bounding box center [565, 185] width 15 height 40
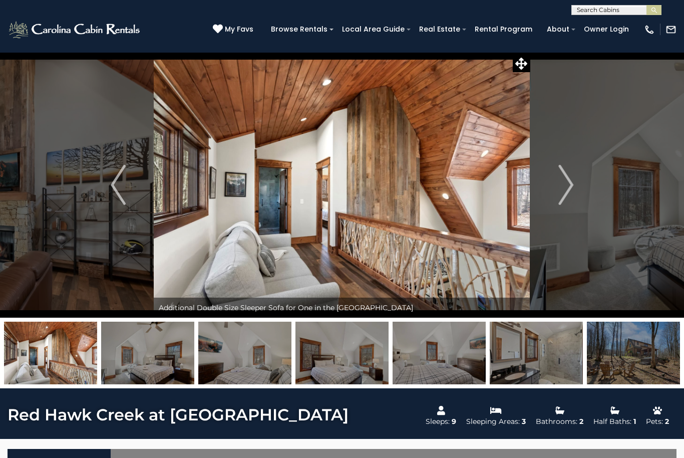
click at [559, 187] on img "Next" at bounding box center [565, 185] width 15 height 40
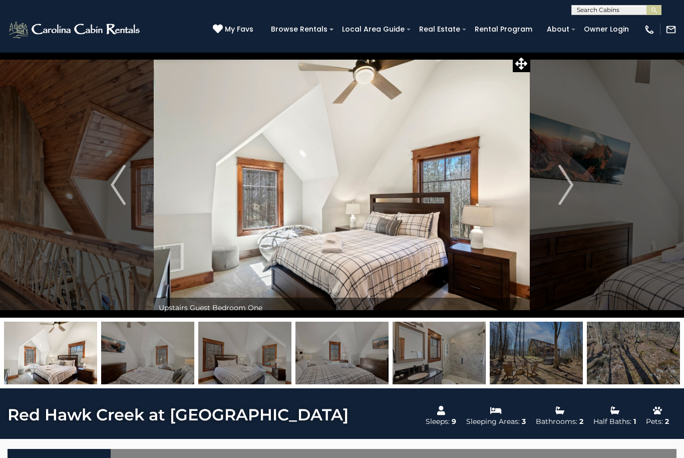
click at [556, 187] on button "Next" at bounding box center [565, 184] width 71 height 265
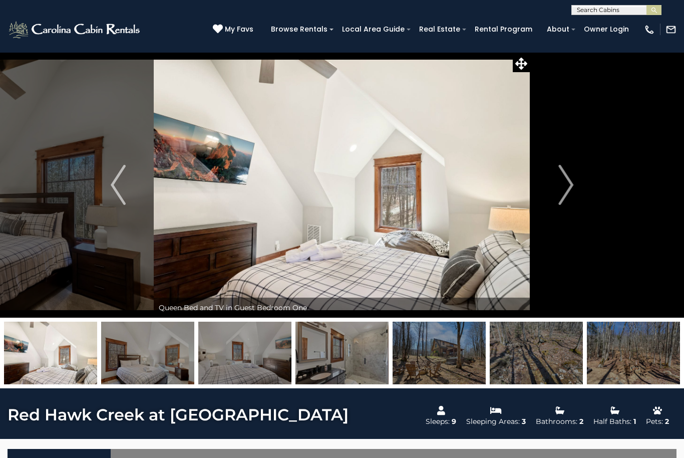
click at [564, 187] on img "Next" at bounding box center [565, 185] width 15 height 40
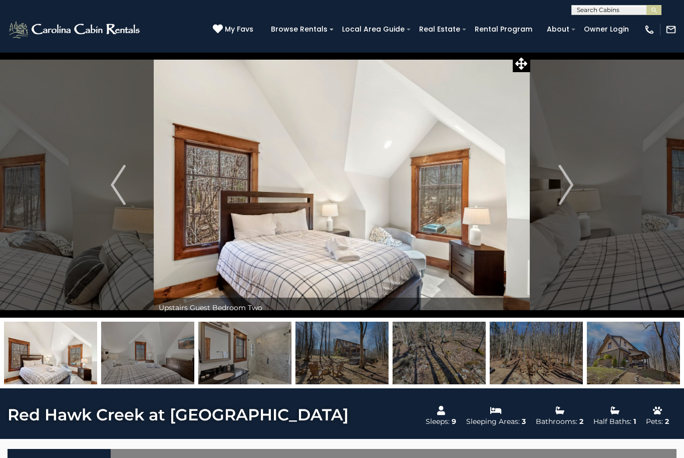
click at [555, 187] on button "Next" at bounding box center [565, 184] width 71 height 265
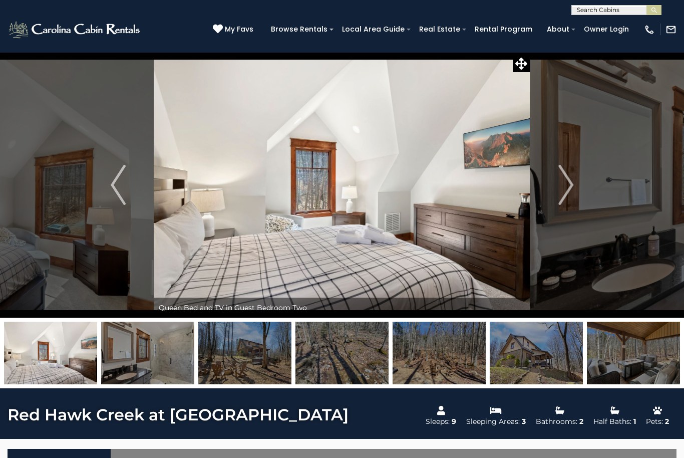
click at [549, 190] on button "Next" at bounding box center [565, 184] width 71 height 265
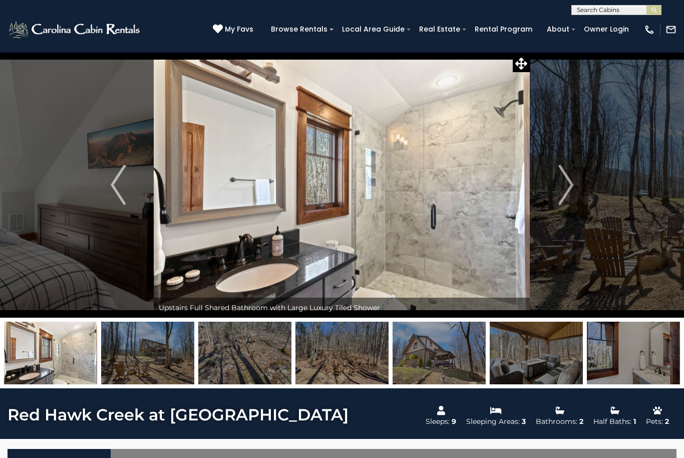
click at [549, 188] on button "Next" at bounding box center [565, 184] width 71 height 265
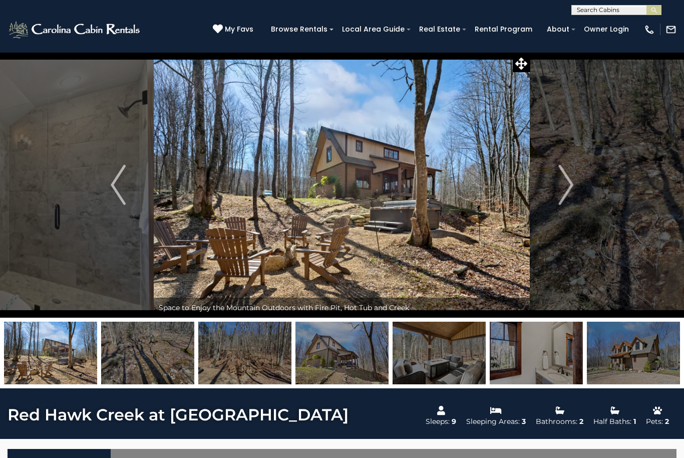
click at [566, 180] on img "Next" at bounding box center [565, 185] width 15 height 40
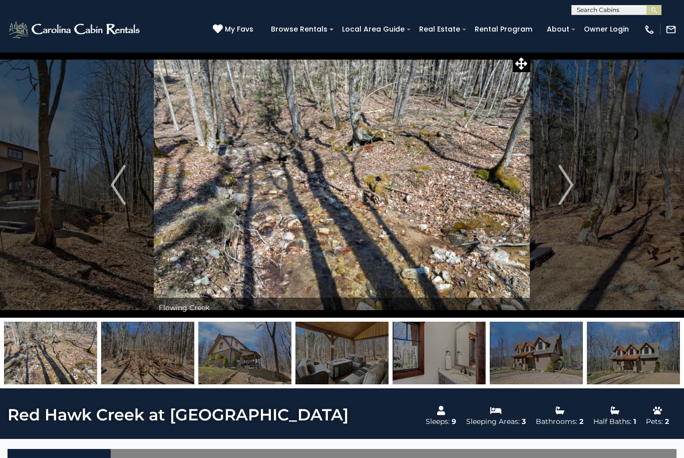
click at [558, 185] on img "Next" at bounding box center [565, 185] width 15 height 40
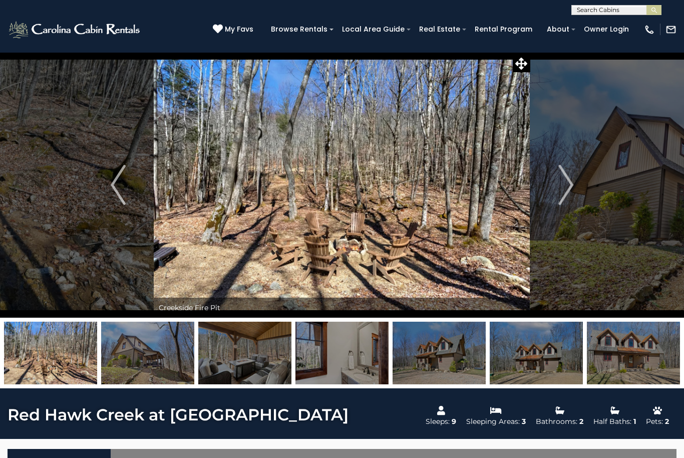
click at [553, 189] on button "Next" at bounding box center [565, 184] width 71 height 265
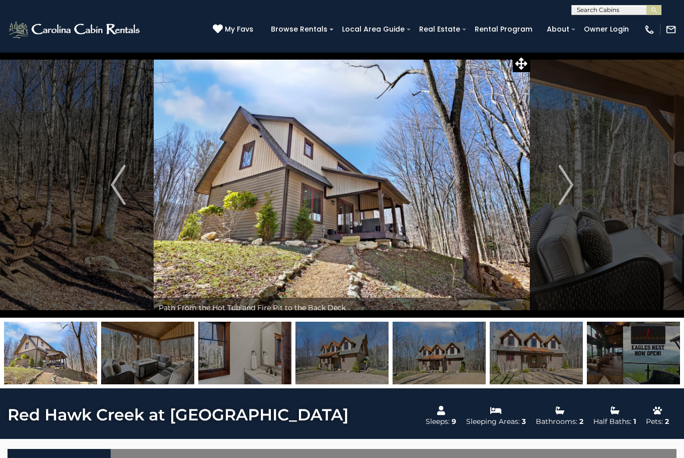
click at [555, 185] on button "Next" at bounding box center [565, 184] width 71 height 265
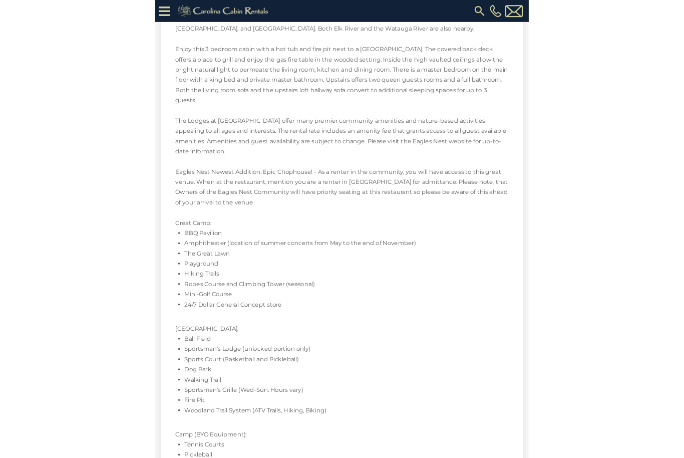
scroll to position [1609, 0]
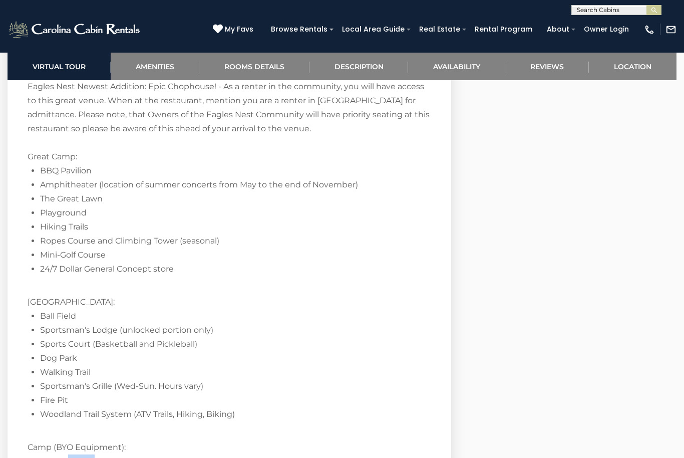
click at [422, 365] on li "Walking Trail" at bounding box center [235, 372] width 391 height 14
click at [193, 454] on li "Tennis Courts" at bounding box center [235, 461] width 391 height 14
click at [177, 454] on li "Tennis Courts" at bounding box center [235, 461] width 391 height 14
click at [172, 454] on li "Tennis Courts" at bounding box center [235, 461] width 391 height 14
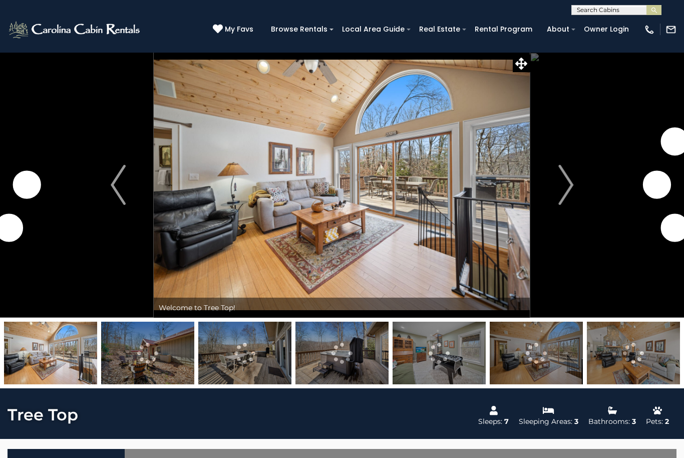
click at [555, 185] on button "Next" at bounding box center [565, 184] width 71 height 265
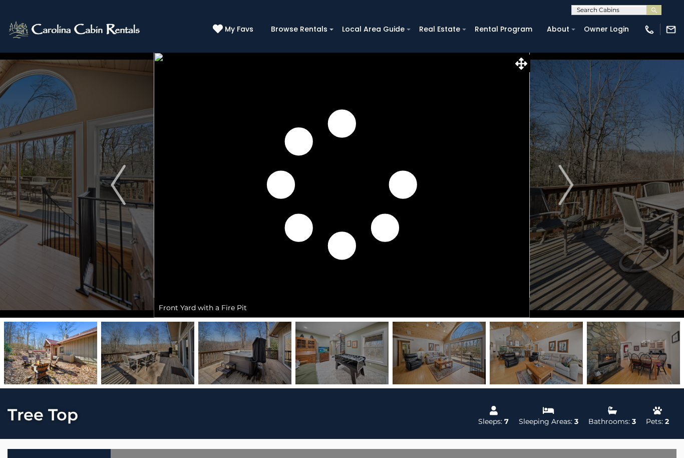
click at [568, 185] on img "Next" at bounding box center [565, 185] width 15 height 40
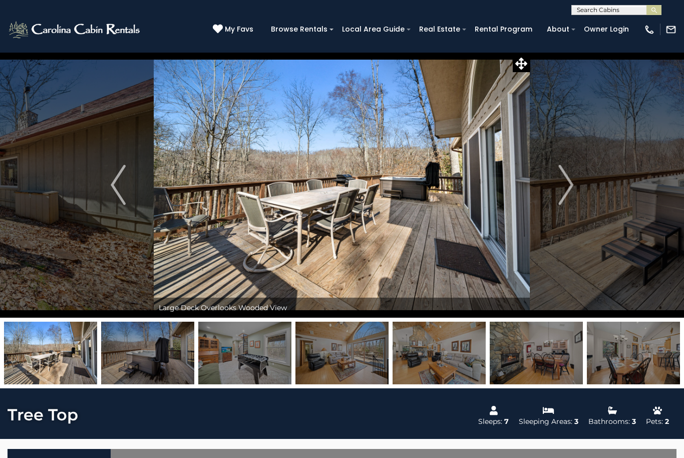
click at [571, 187] on img "Next" at bounding box center [565, 185] width 15 height 40
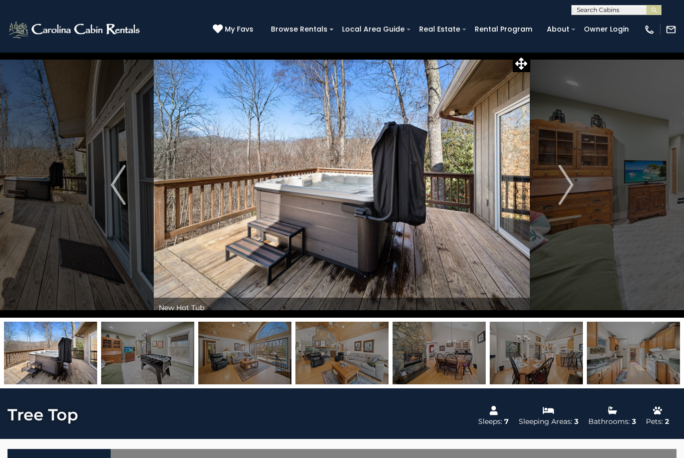
click at [569, 184] on img "Next" at bounding box center [565, 185] width 15 height 40
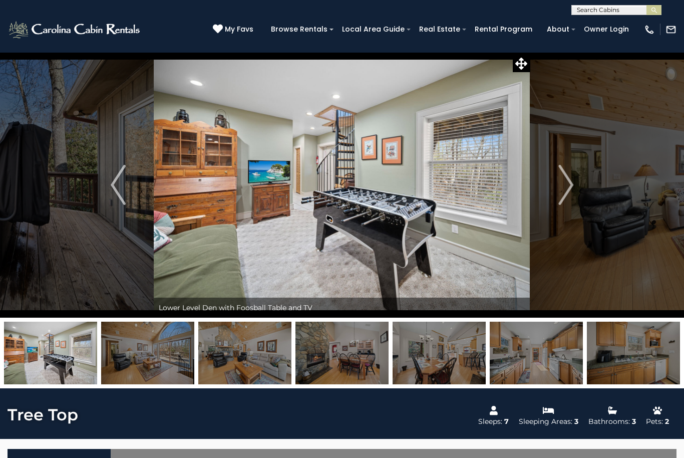
click at [570, 188] on img "Next" at bounding box center [565, 185] width 15 height 40
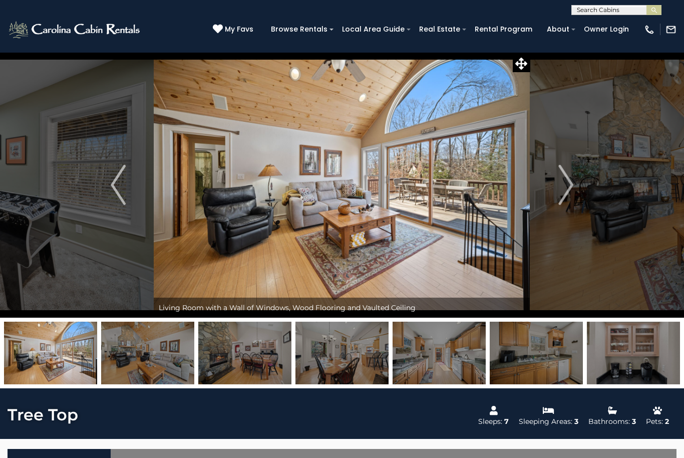
click at [568, 188] on img "Next" at bounding box center [565, 185] width 15 height 40
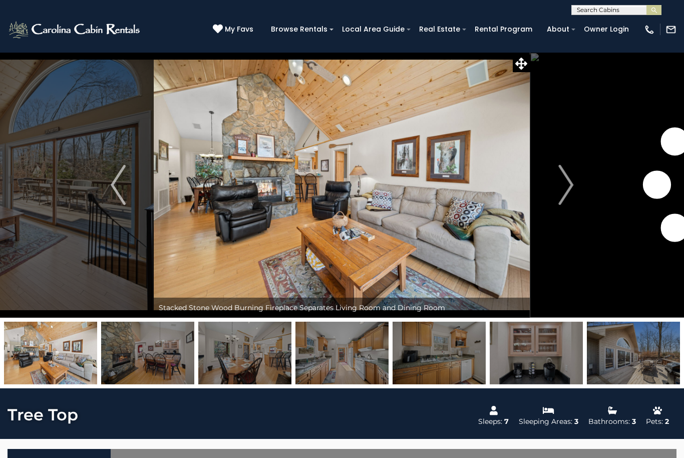
click at [568, 188] on img "Next" at bounding box center [565, 185] width 15 height 40
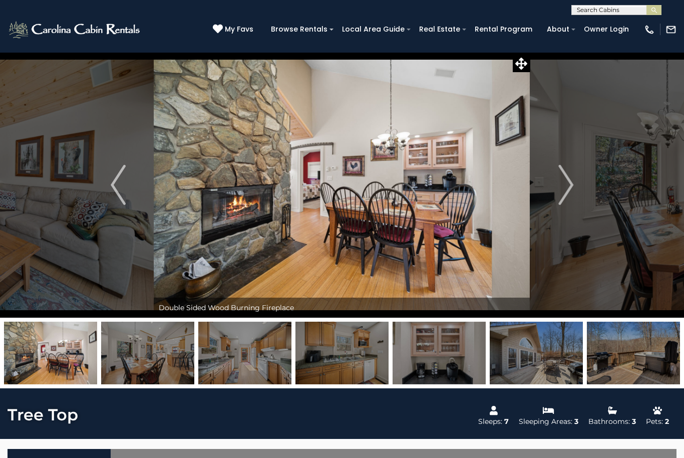
click at [572, 188] on img "Next" at bounding box center [565, 185] width 15 height 40
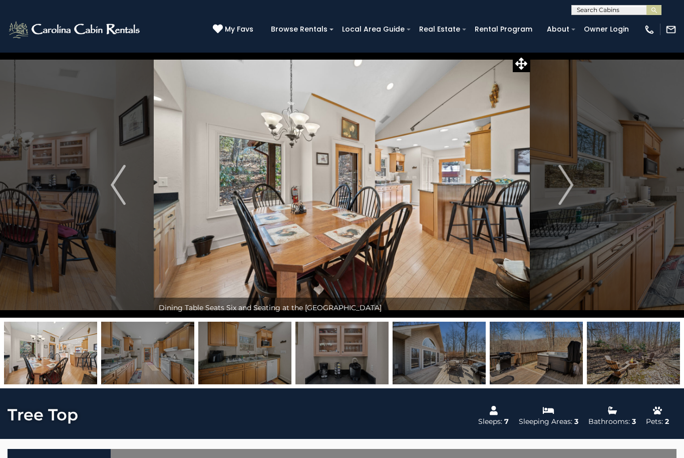
click at [574, 183] on button "Next" at bounding box center [565, 184] width 71 height 265
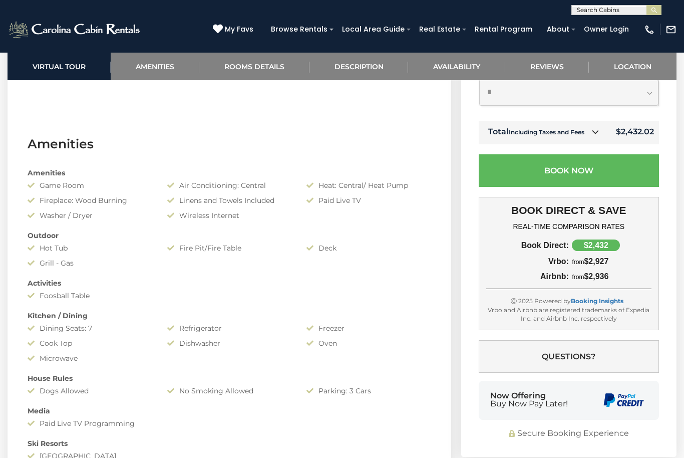
scroll to position [669, 0]
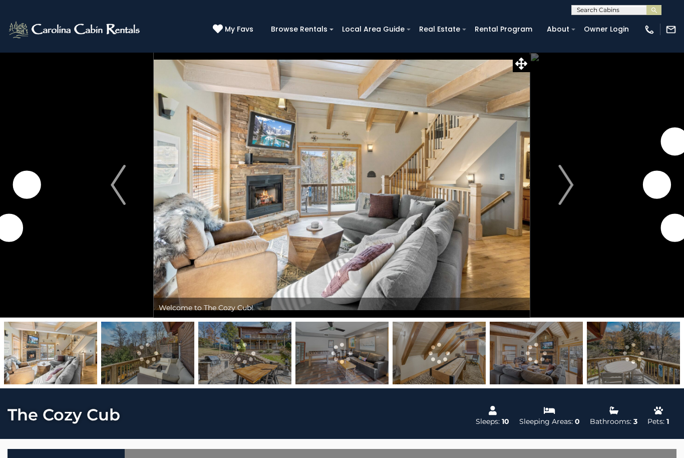
click at [567, 188] on img "Next" at bounding box center [565, 185] width 15 height 40
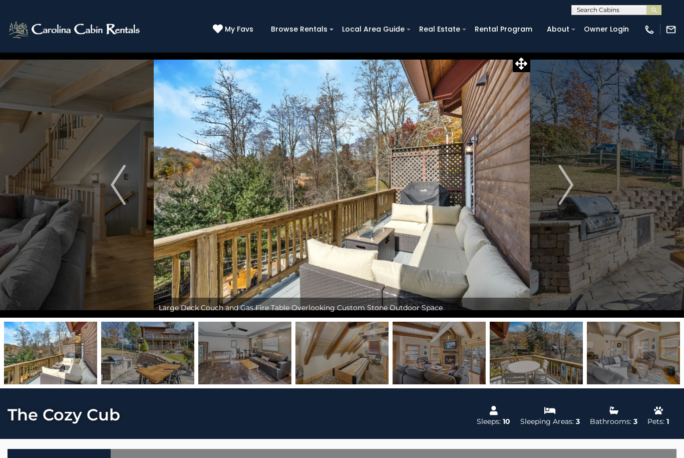
click at [570, 185] on img "Next" at bounding box center [565, 185] width 15 height 40
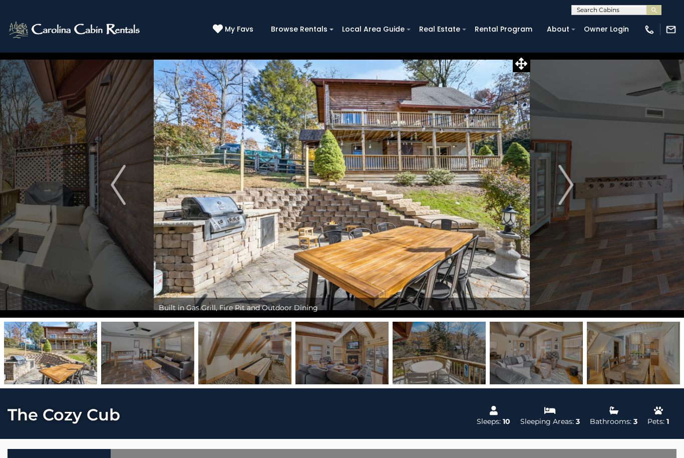
click at [568, 183] on img "Next" at bounding box center [565, 185] width 15 height 40
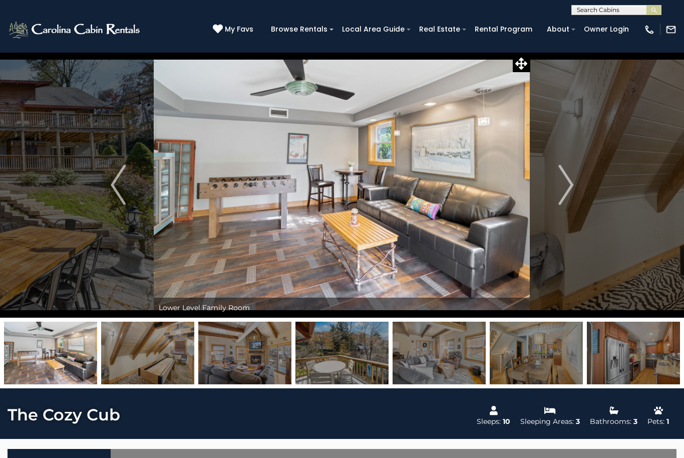
click at [572, 178] on img "Next" at bounding box center [565, 185] width 15 height 40
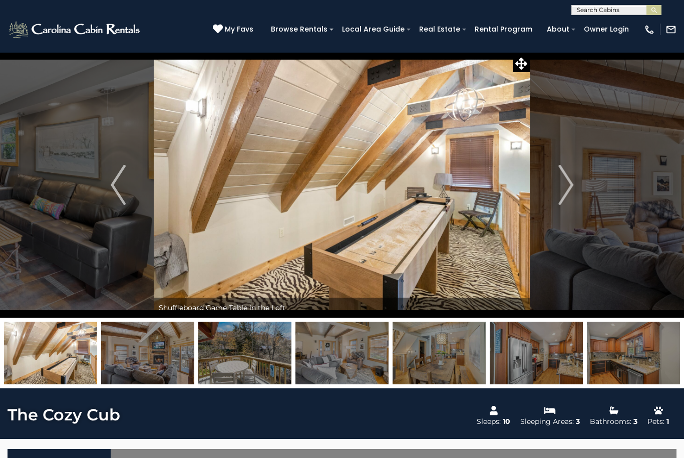
click at [568, 180] on img "Next" at bounding box center [565, 185] width 15 height 40
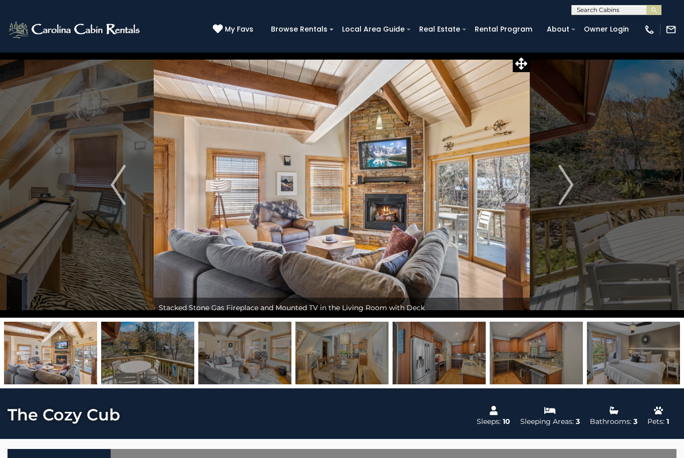
click at [568, 181] on img "Next" at bounding box center [565, 185] width 15 height 40
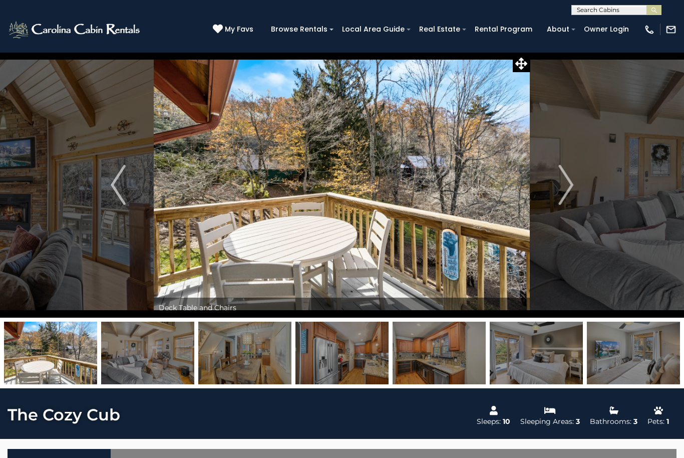
click at [561, 182] on img "Next" at bounding box center [565, 185] width 15 height 40
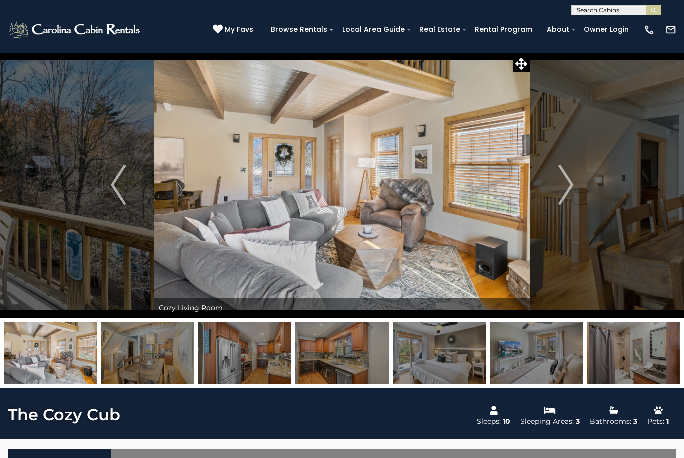
click at [562, 184] on img "Next" at bounding box center [565, 185] width 15 height 40
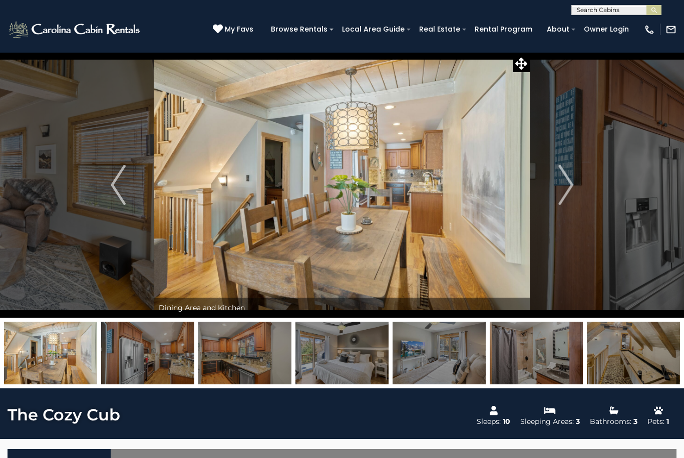
click at [569, 186] on img "Next" at bounding box center [565, 185] width 15 height 40
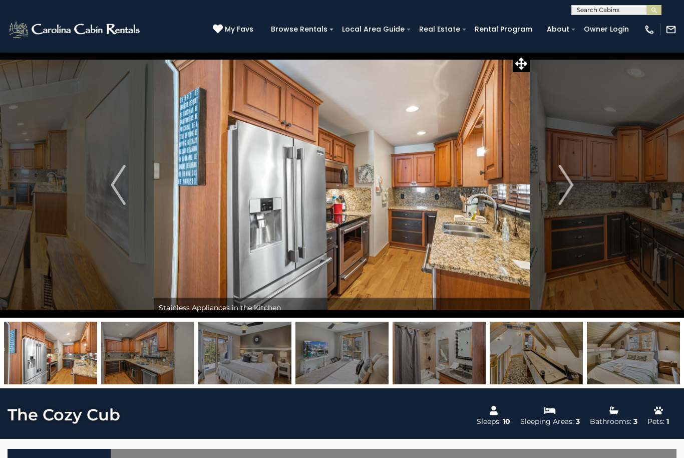
click at [566, 184] on img "Next" at bounding box center [565, 185] width 15 height 40
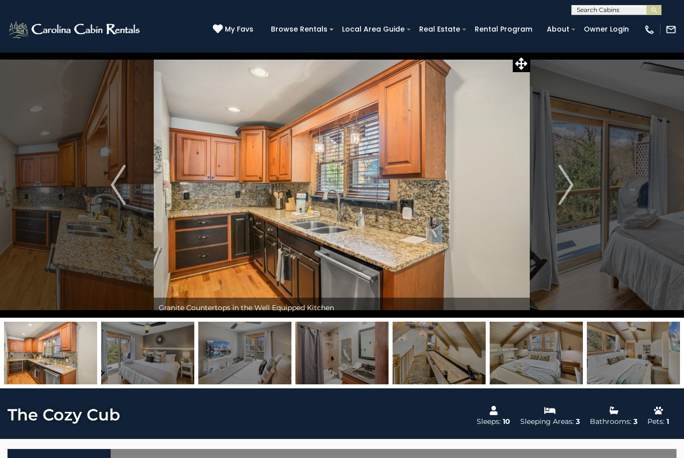
click at [569, 184] on img "Next" at bounding box center [565, 185] width 15 height 40
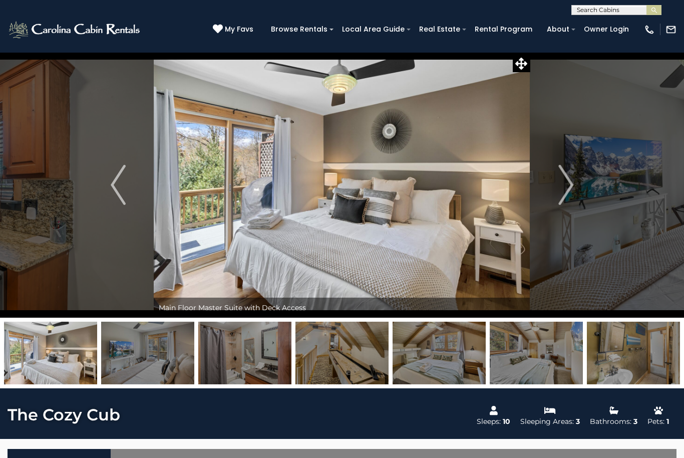
click at [563, 185] on img "Next" at bounding box center [565, 185] width 15 height 40
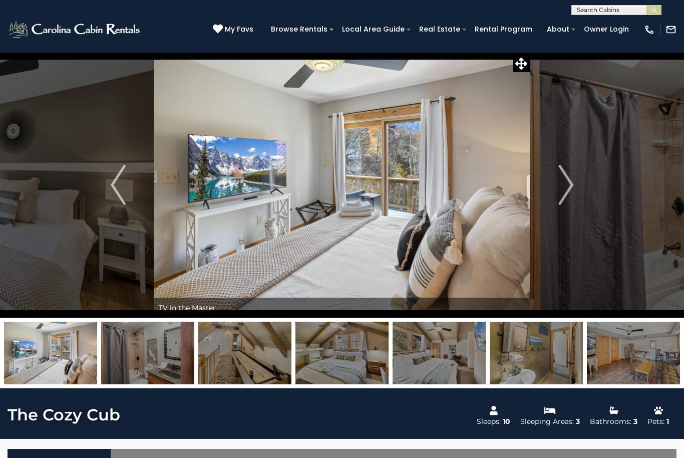
click at [568, 185] on img "Next" at bounding box center [565, 185] width 15 height 40
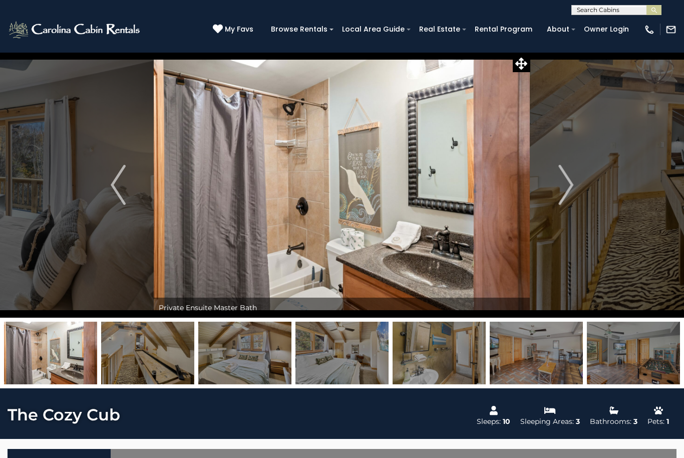
click at [568, 184] on img "Next" at bounding box center [565, 185] width 15 height 40
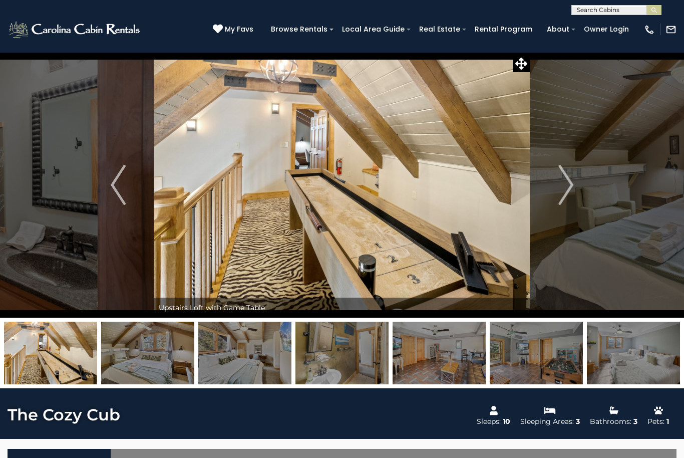
click at [573, 182] on img "Next" at bounding box center [565, 185] width 15 height 40
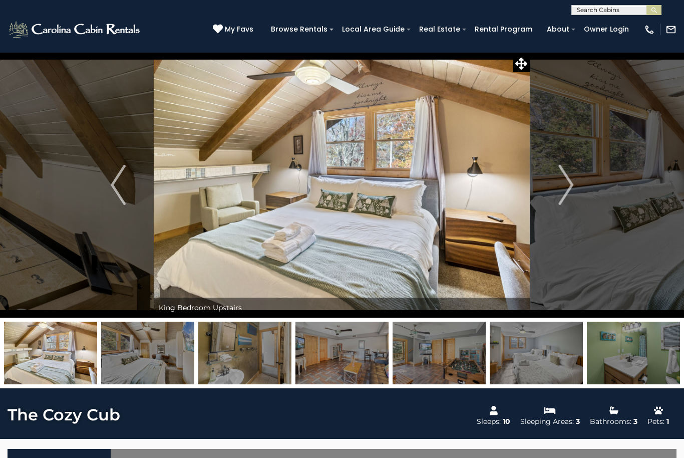
click at [574, 188] on button "Next" at bounding box center [565, 184] width 71 height 265
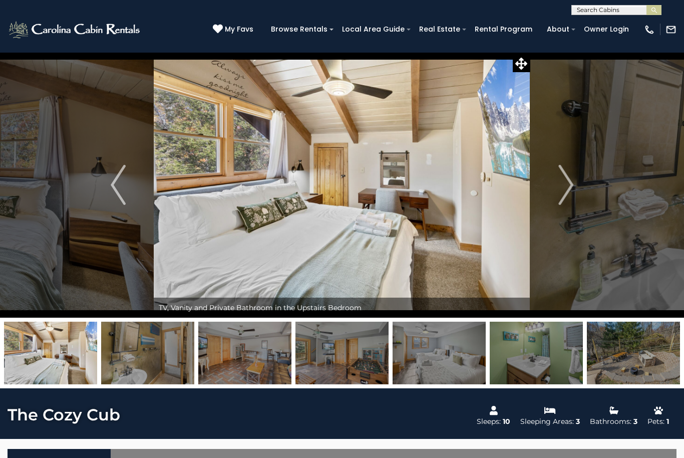
click at [565, 186] on img "Next" at bounding box center [565, 185] width 15 height 40
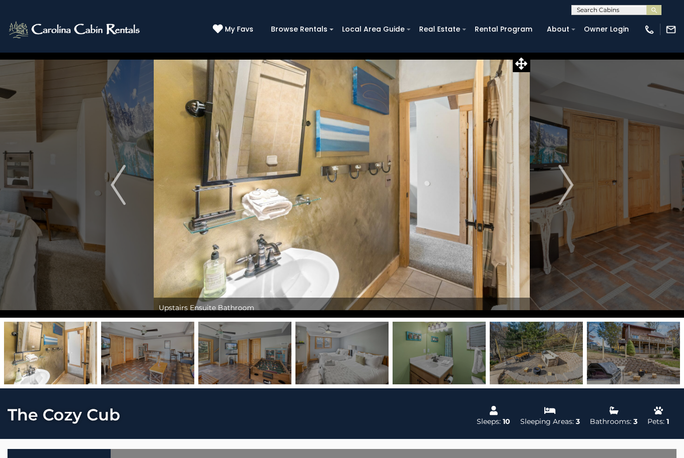
click at [572, 186] on img "Next" at bounding box center [565, 185] width 15 height 40
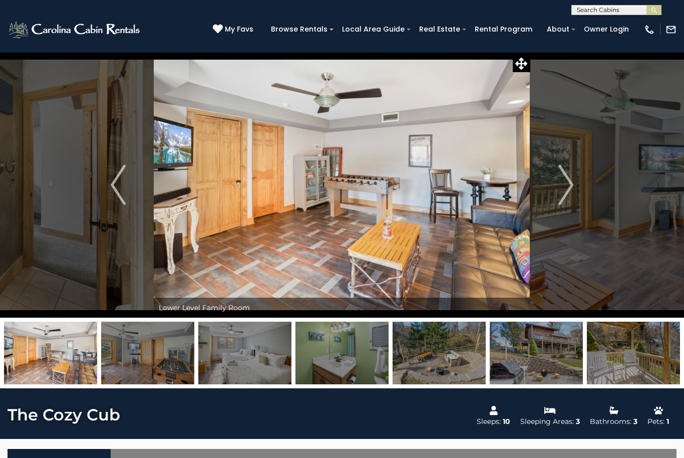
click at [564, 189] on img "Next" at bounding box center [565, 185] width 15 height 40
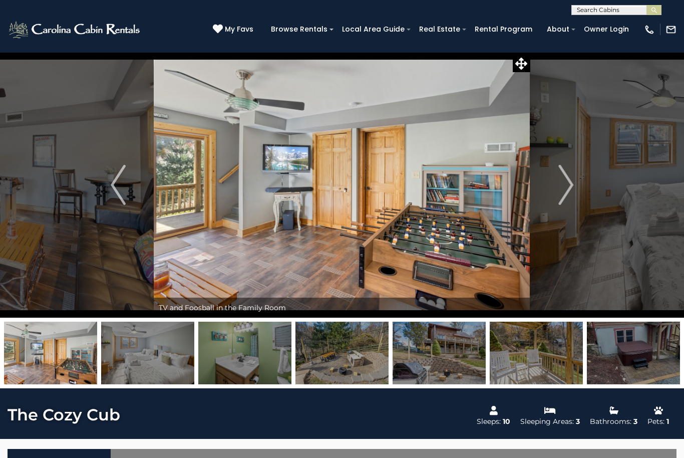
click at [571, 186] on img "Next" at bounding box center [565, 185] width 15 height 40
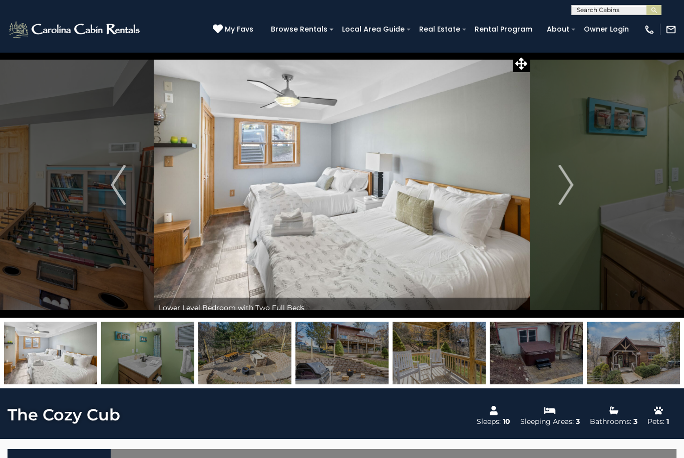
click at [574, 192] on button "Next" at bounding box center [565, 184] width 71 height 265
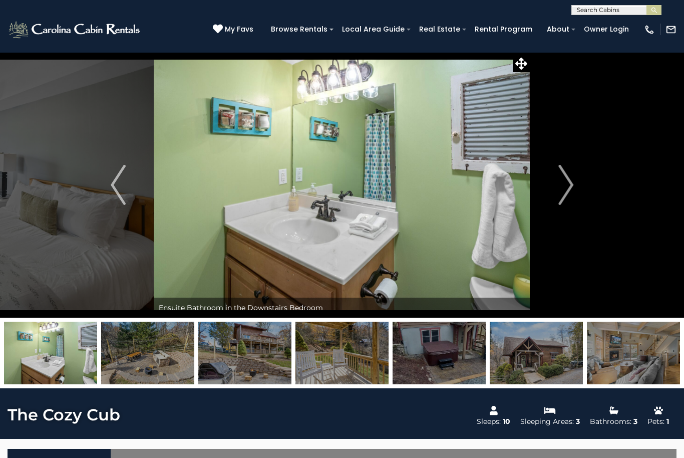
click at [574, 184] on button "Next" at bounding box center [565, 184] width 71 height 265
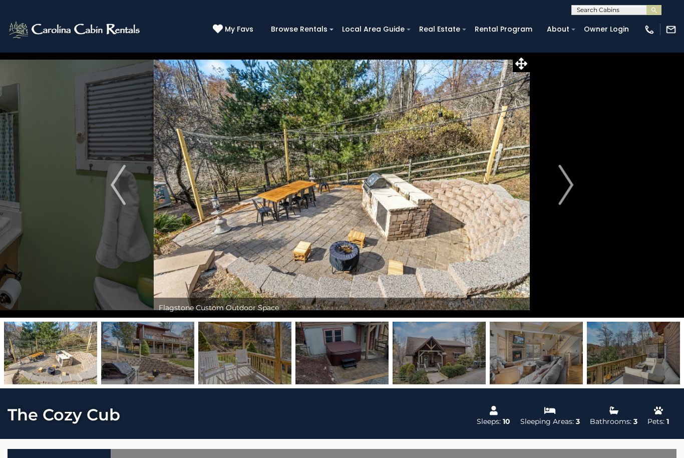
click at [567, 191] on img "Next" at bounding box center [565, 185] width 15 height 40
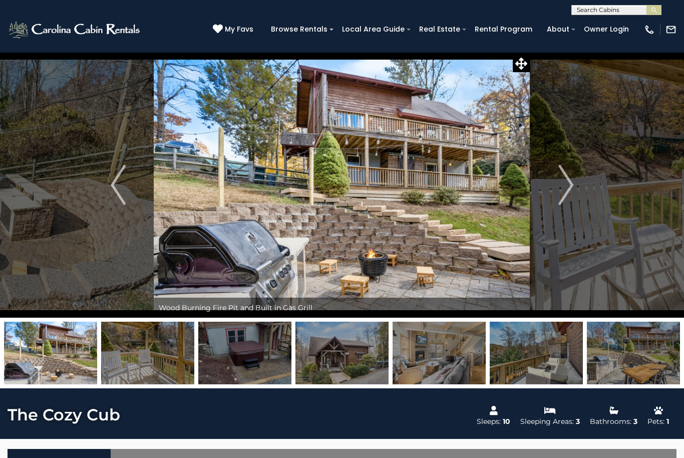
click at [570, 186] on img "Next" at bounding box center [565, 185] width 15 height 40
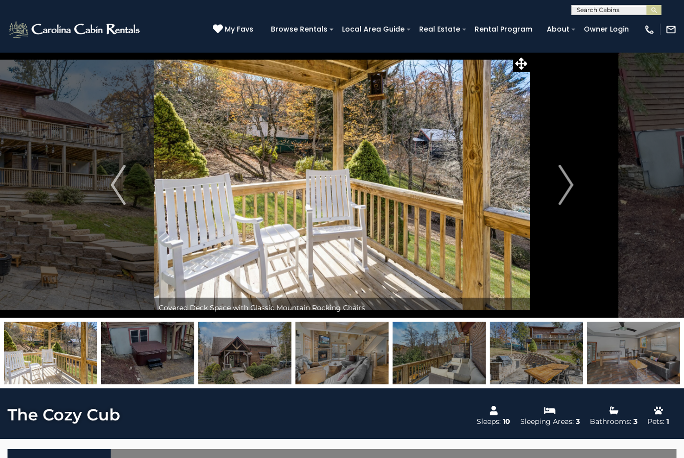
click at [572, 185] on img "Next" at bounding box center [565, 185] width 15 height 40
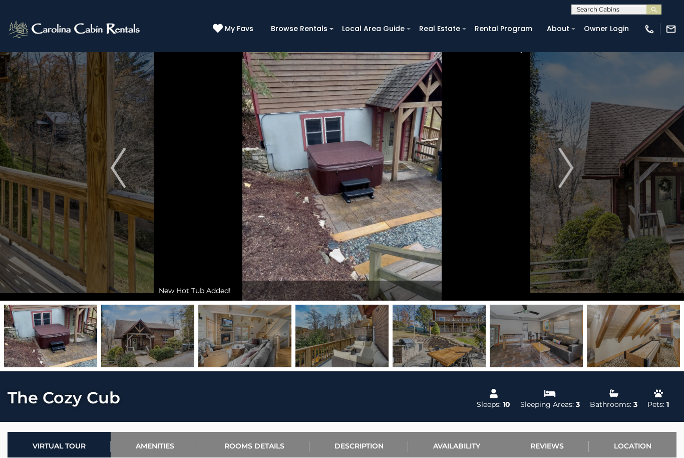
click at [567, 170] on img "Next" at bounding box center [565, 168] width 15 height 40
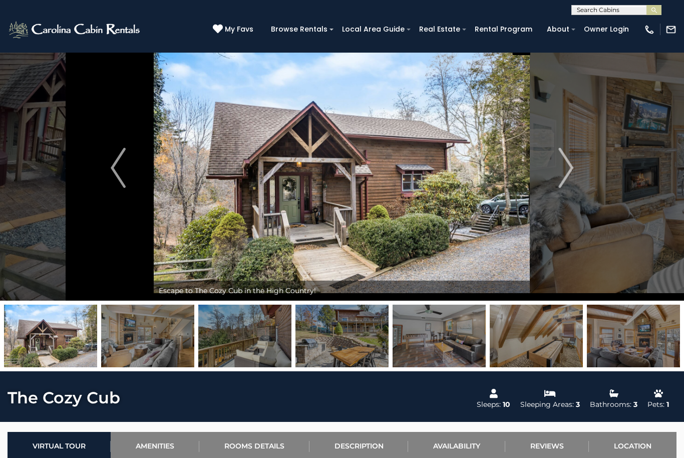
click at [571, 171] on img "Next" at bounding box center [565, 168] width 15 height 40
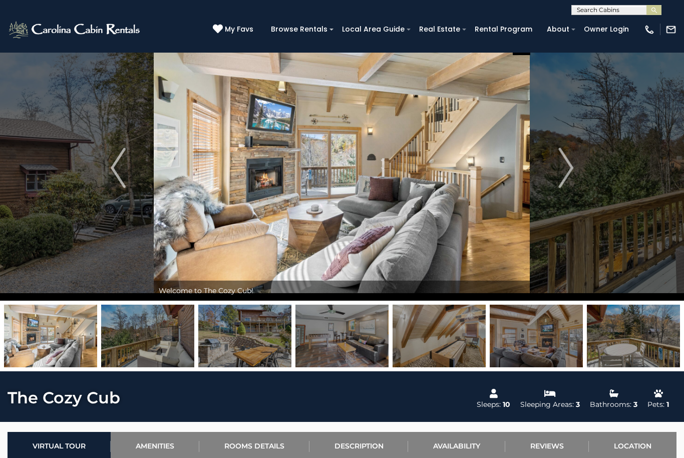
click at [113, 162] on img "Previous" at bounding box center [118, 168] width 15 height 40
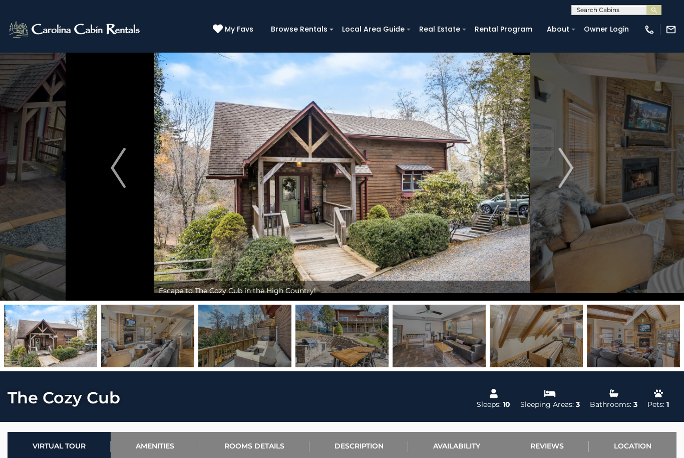
click at [572, 173] on img "Next" at bounding box center [565, 168] width 15 height 40
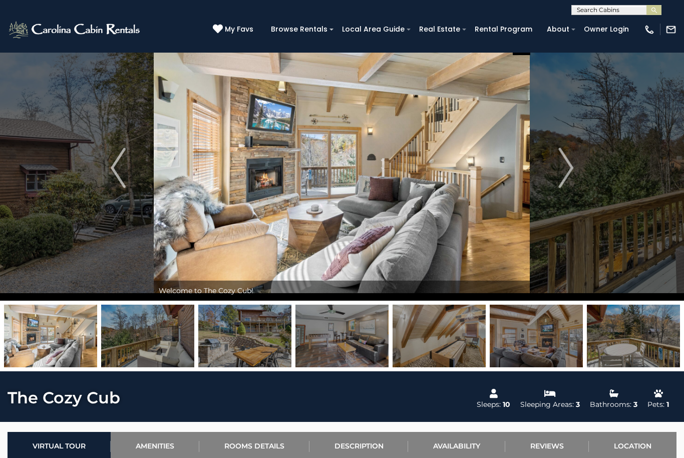
click at [567, 166] on img "Next" at bounding box center [565, 168] width 15 height 40
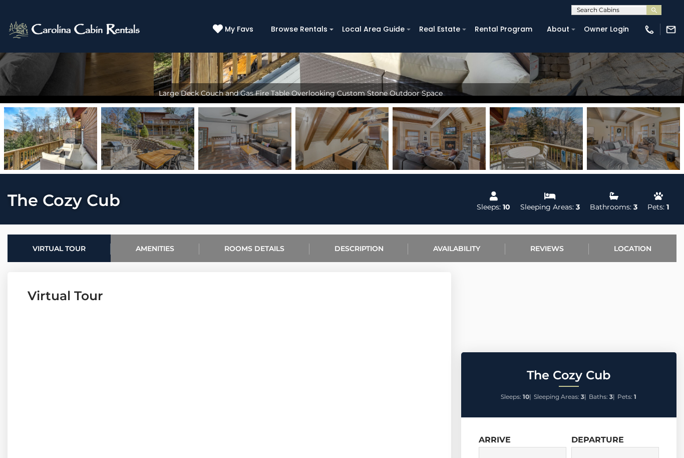
scroll to position [214, 0]
